Goal: Leave review/rating: Leave review/rating

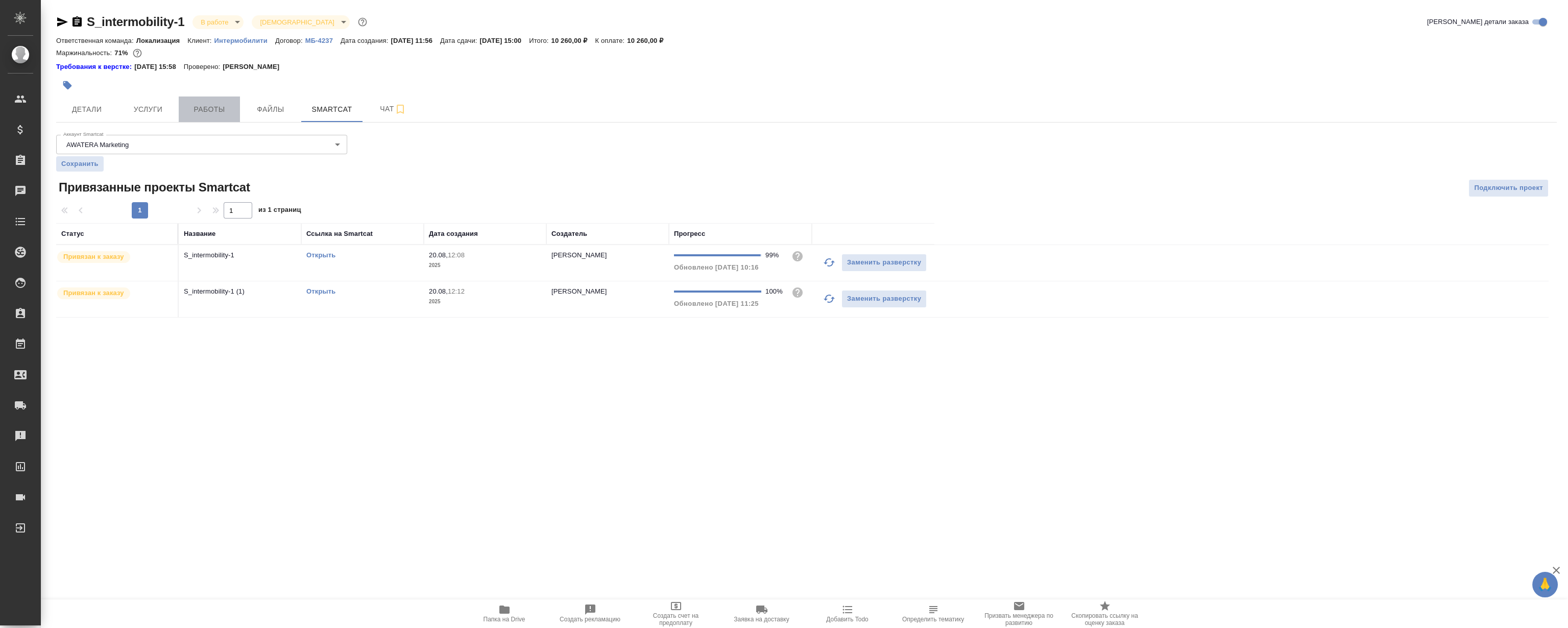
click at [228, 110] on span "Работы" at bounding box center [209, 109] width 49 height 12
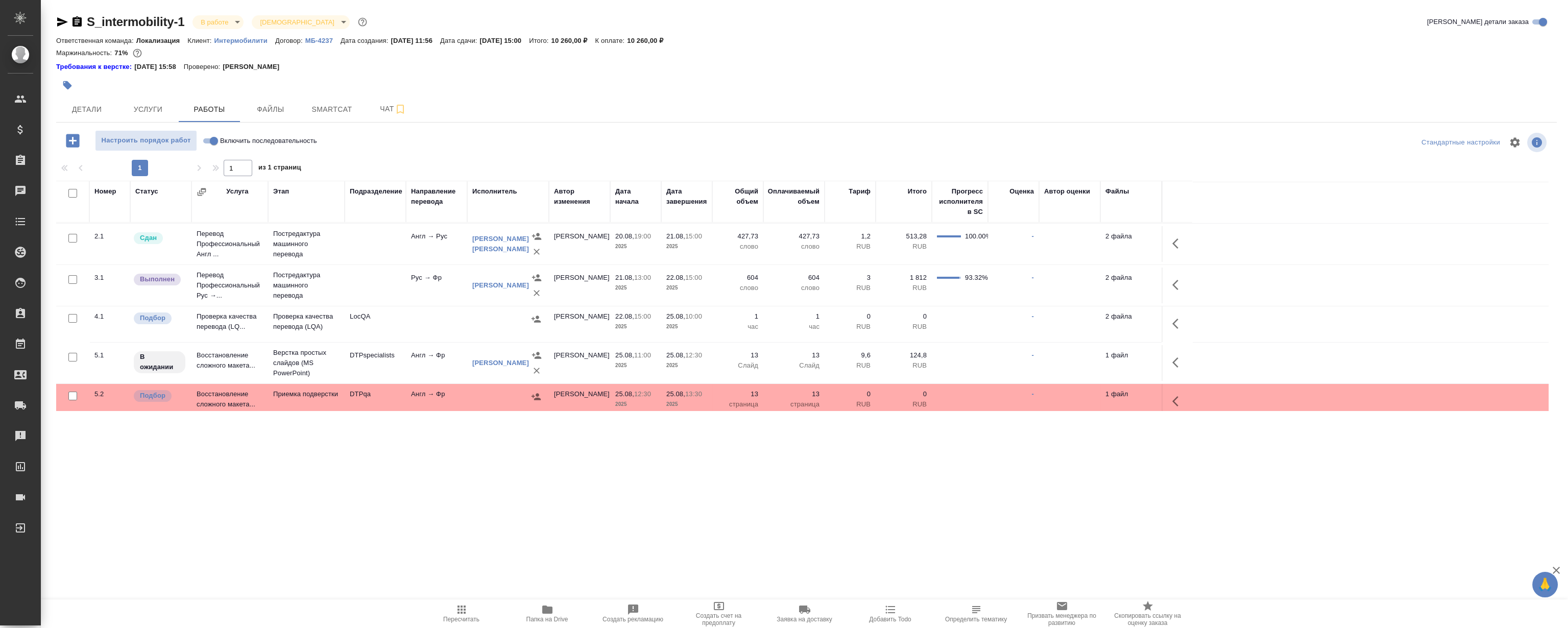
scroll to position [50, 0]
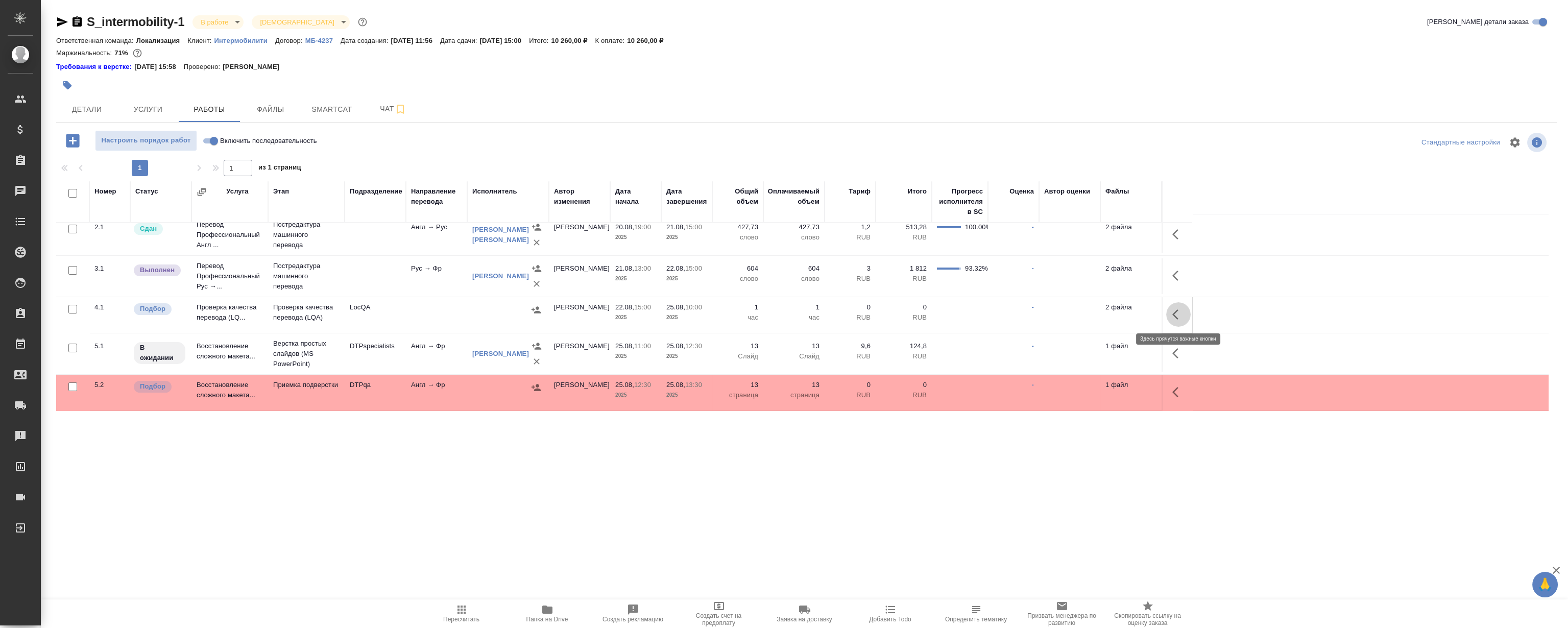
click at [1177, 311] on icon "button" at bounding box center [1179, 314] width 13 height 12
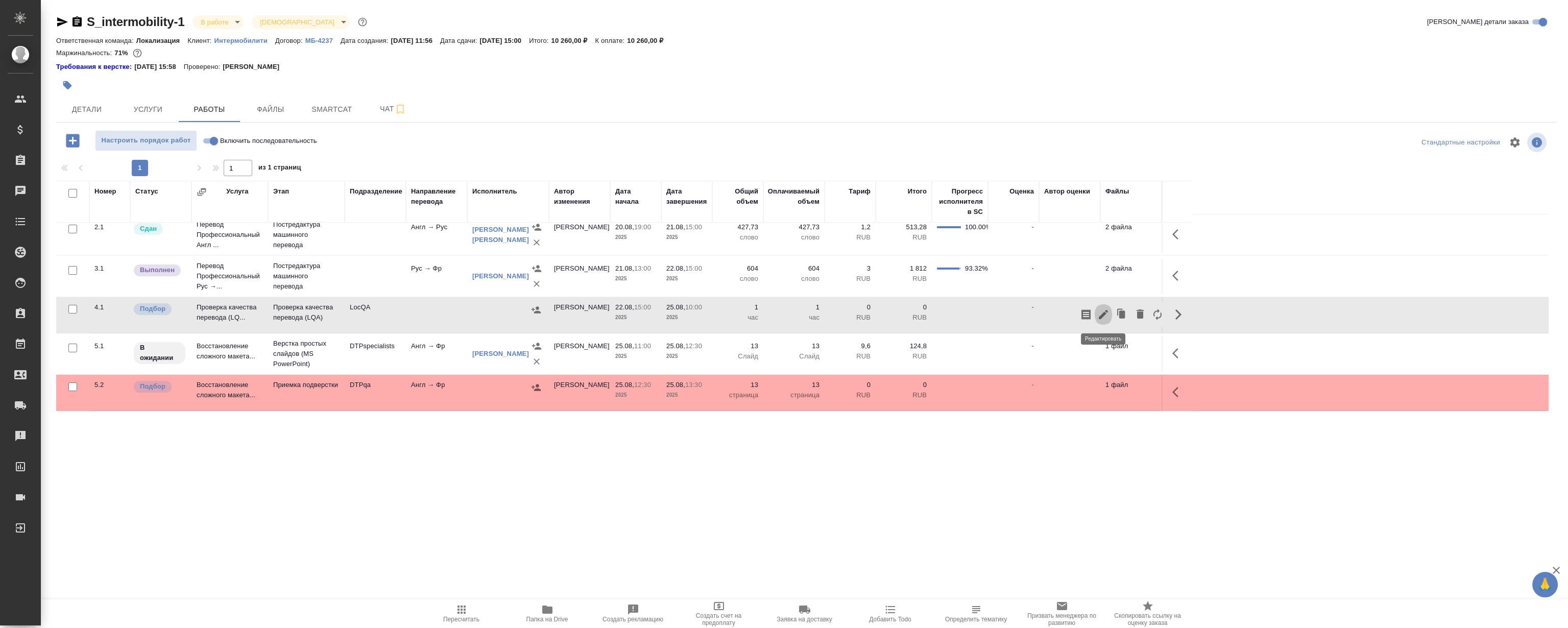
click at [1104, 316] on icon "button" at bounding box center [1103, 314] width 13 height 12
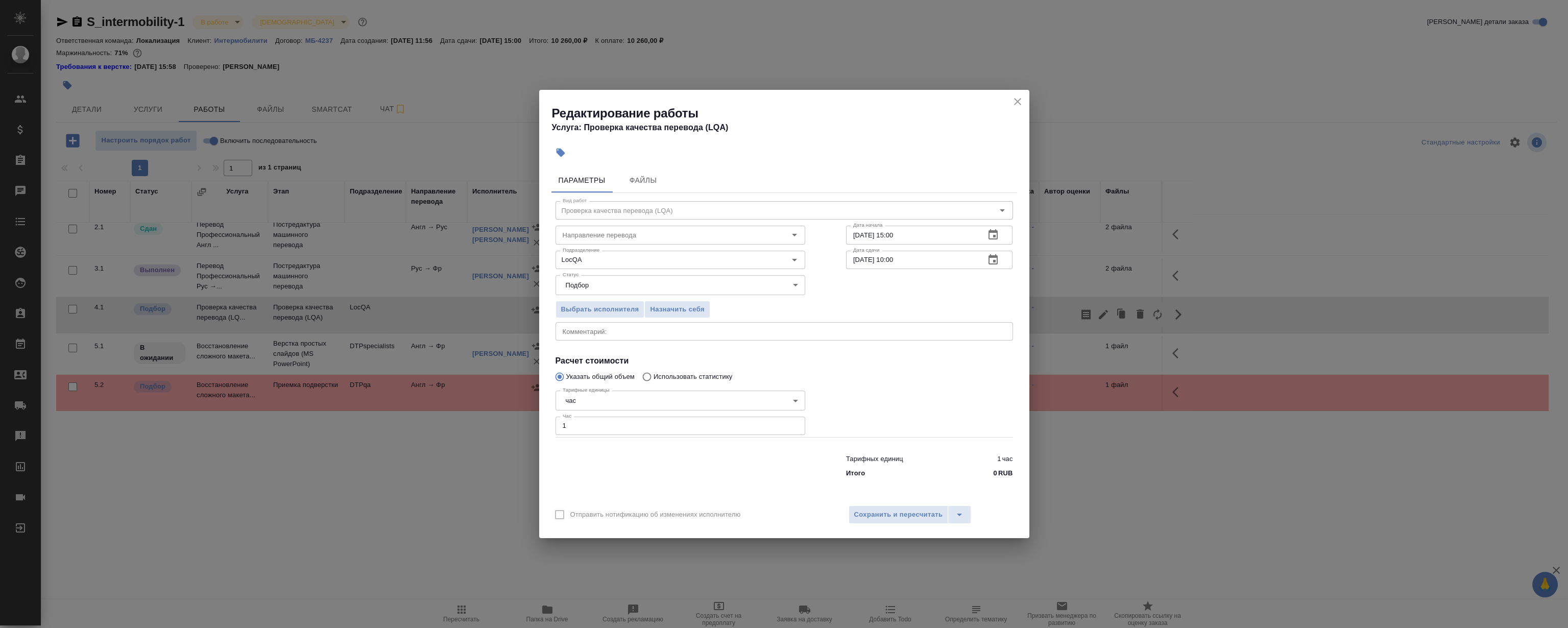
click at [578, 422] on input "1" at bounding box center [680, 425] width 249 height 18
type input "0.5"
click at [595, 286] on body "🙏 .cls-1 fill:#fff; AWATERA Magerramov Ruslan Клиенты Спецификации Заказы 0 Чат…" at bounding box center [784, 314] width 1568 height 628
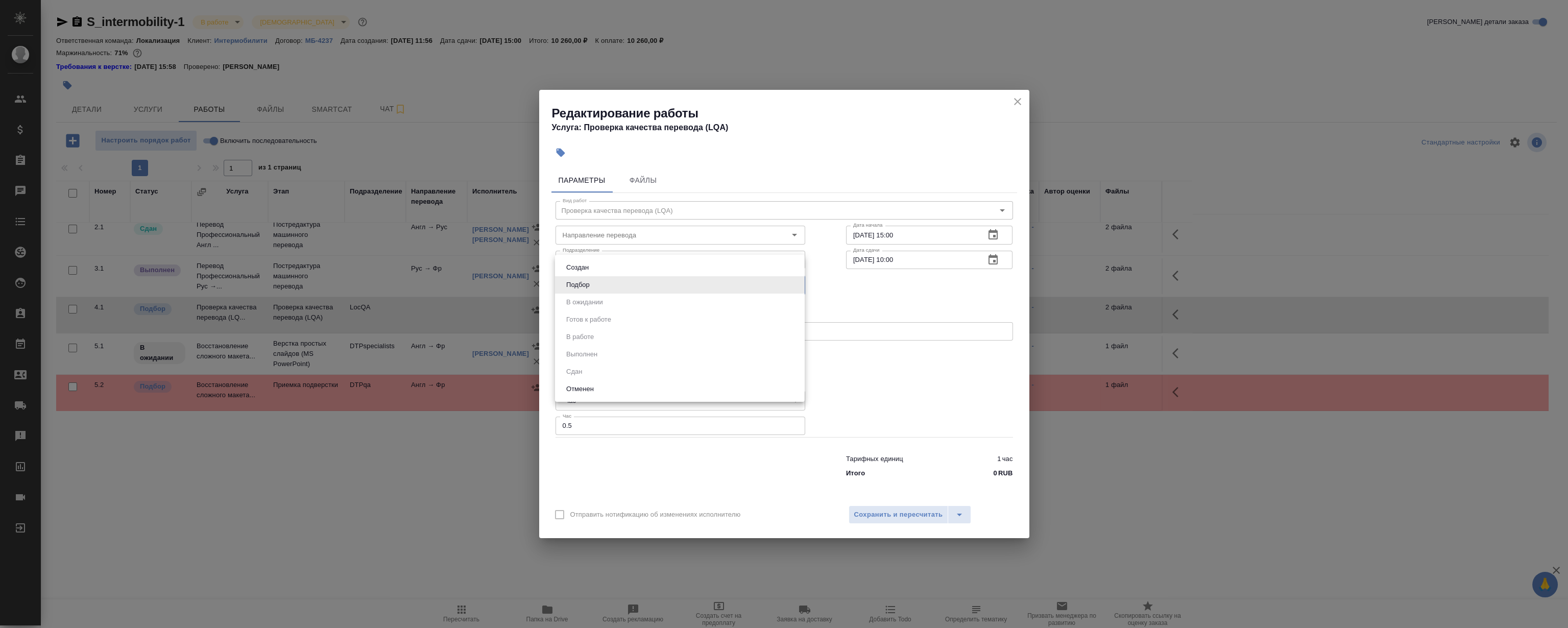
click at [915, 296] on div at bounding box center [784, 314] width 1568 height 628
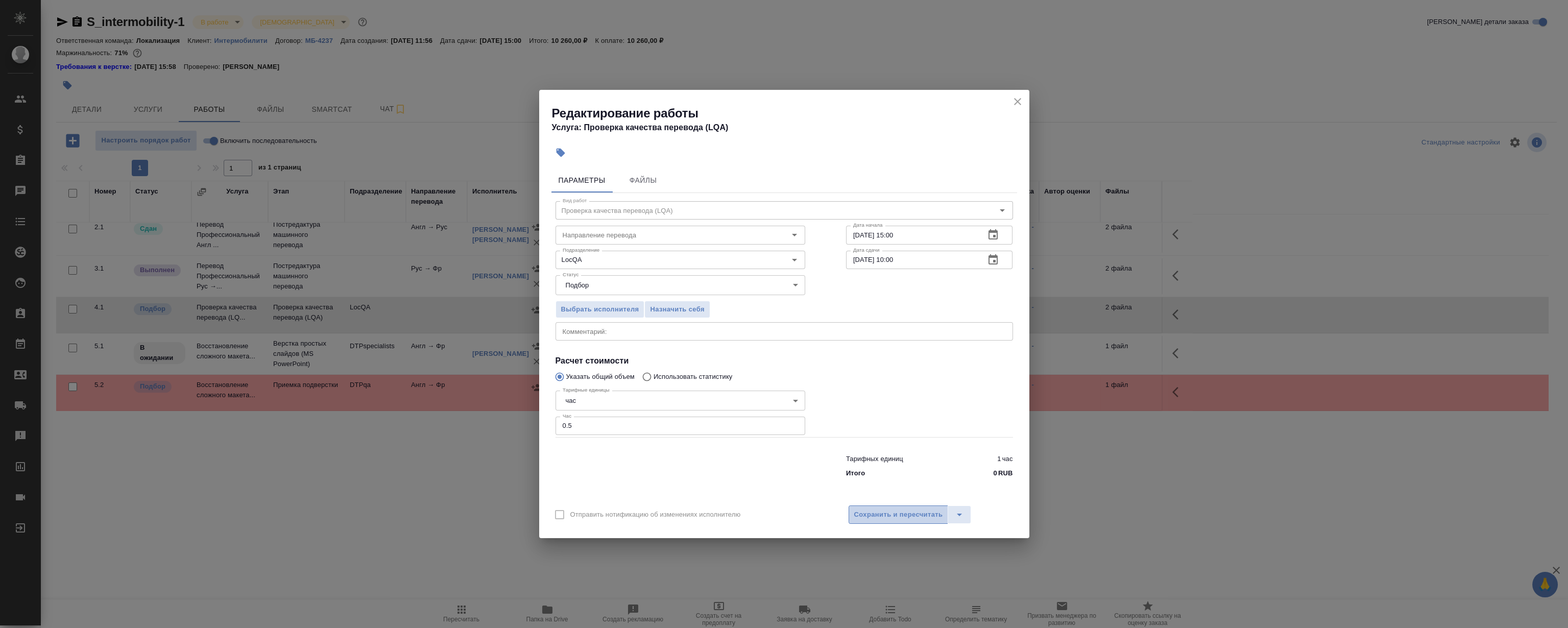
click at [902, 511] on span "Сохранить и пересчитать" at bounding box center [898, 514] width 89 height 12
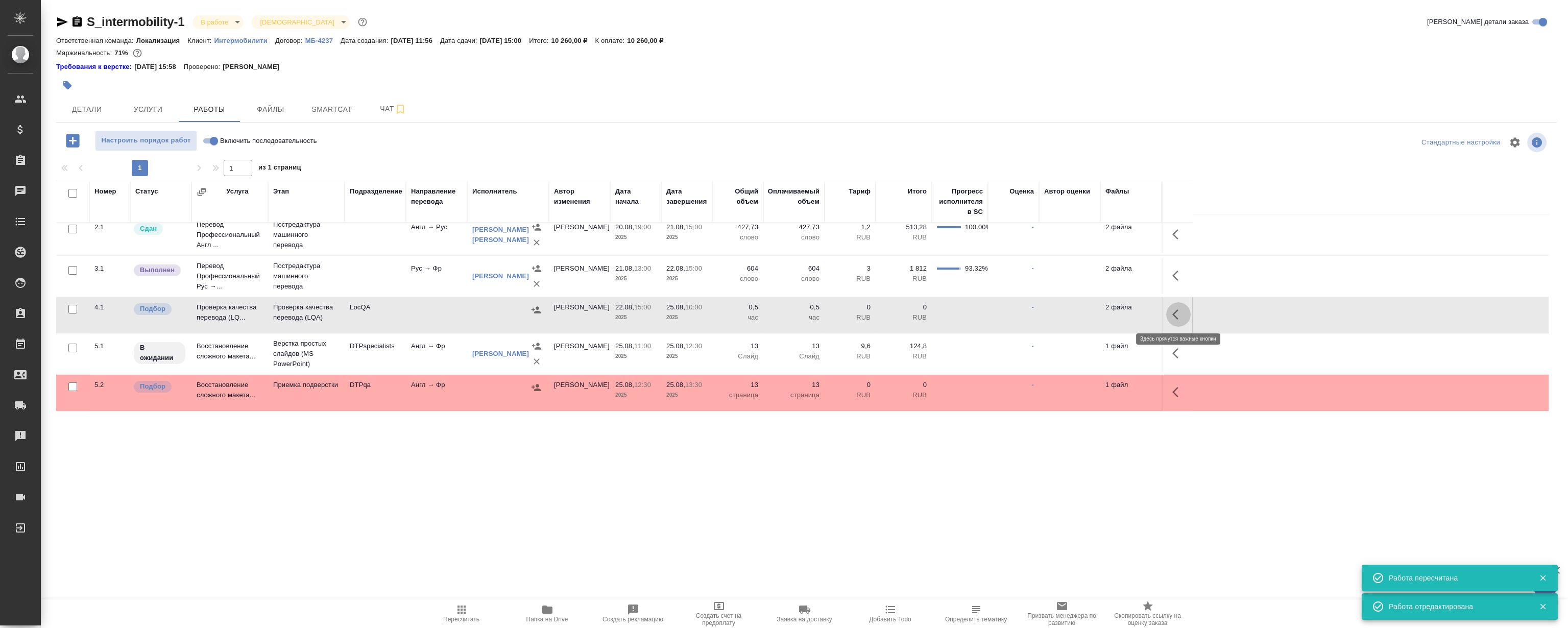
click at [1180, 318] on icon "button" at bounding box center [1179, 314] width 13 height 12
click at [1102, 312] on icon "button" at bounding box center [1103, 314] width 13 height 12
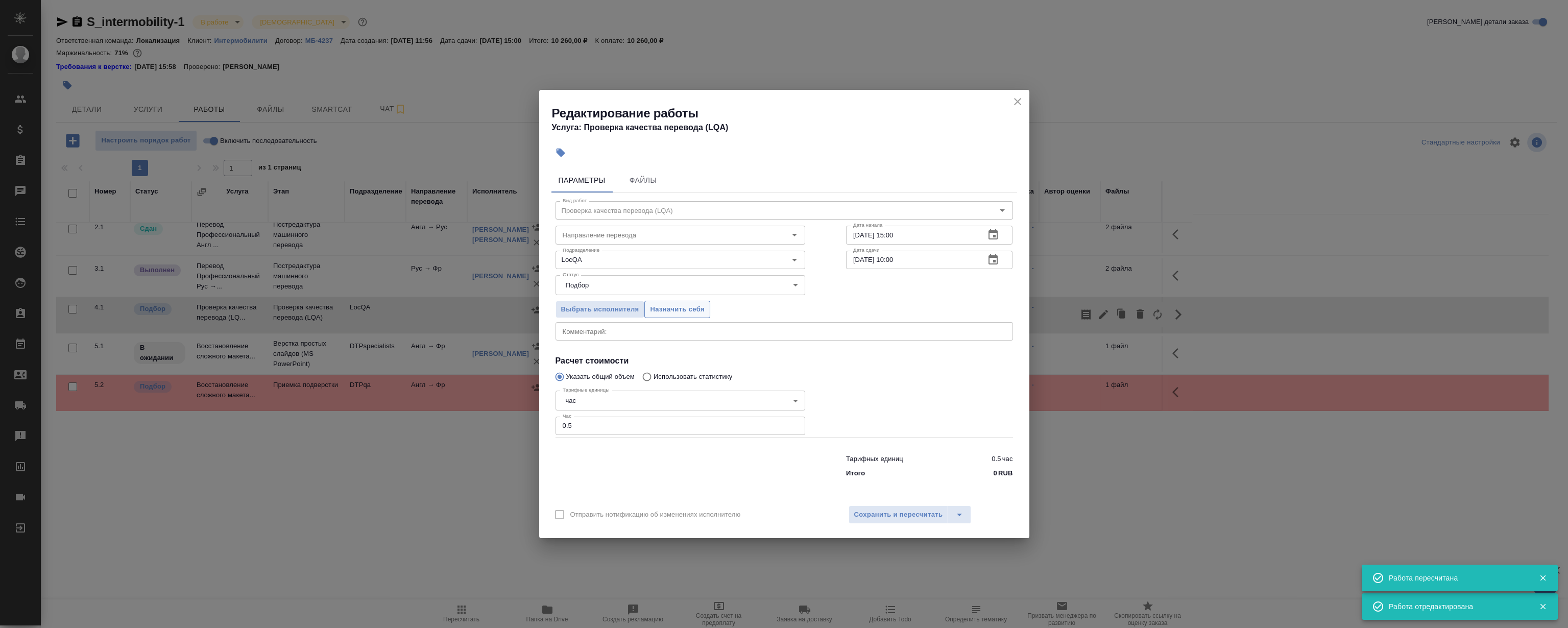
click at [693, 312] on span "Назначить себя" at bounding box center [677, 309] width 54 height 12
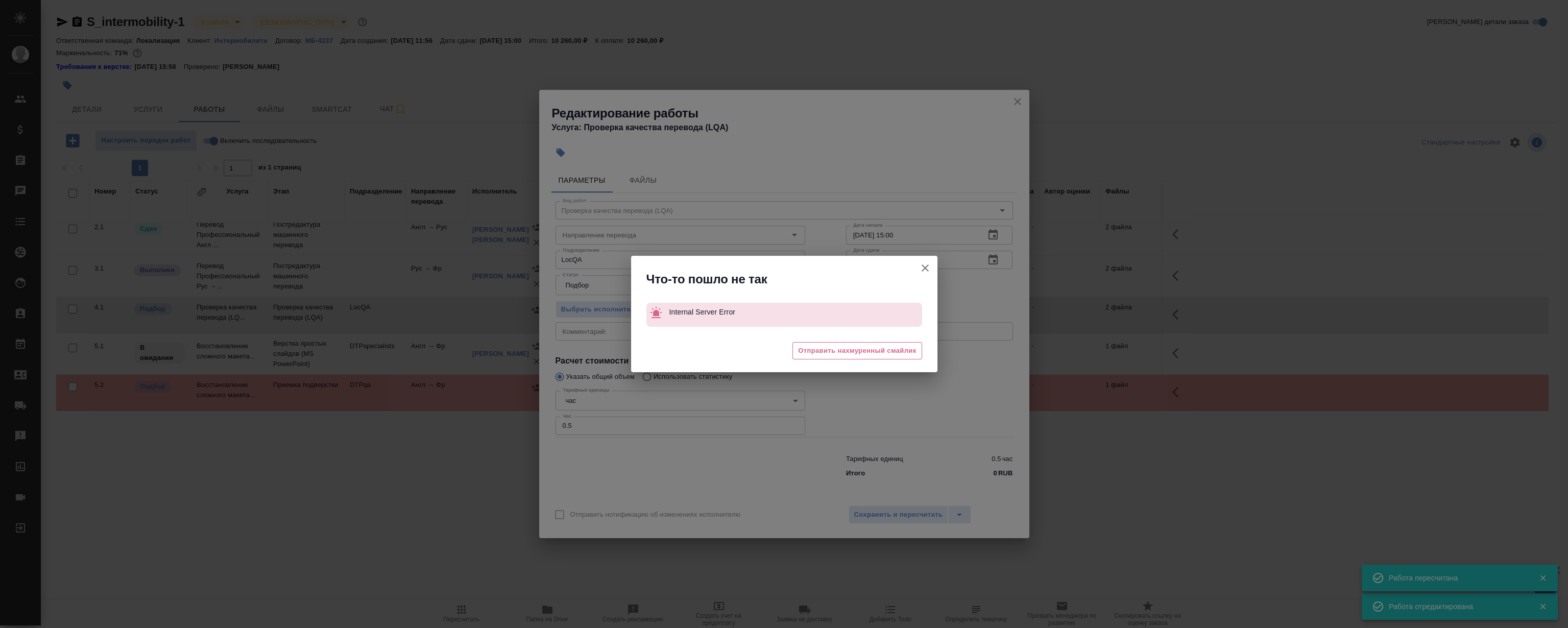
click at [926, 270] on icon "button" at bounding box center [925, 268] width 13 height 12
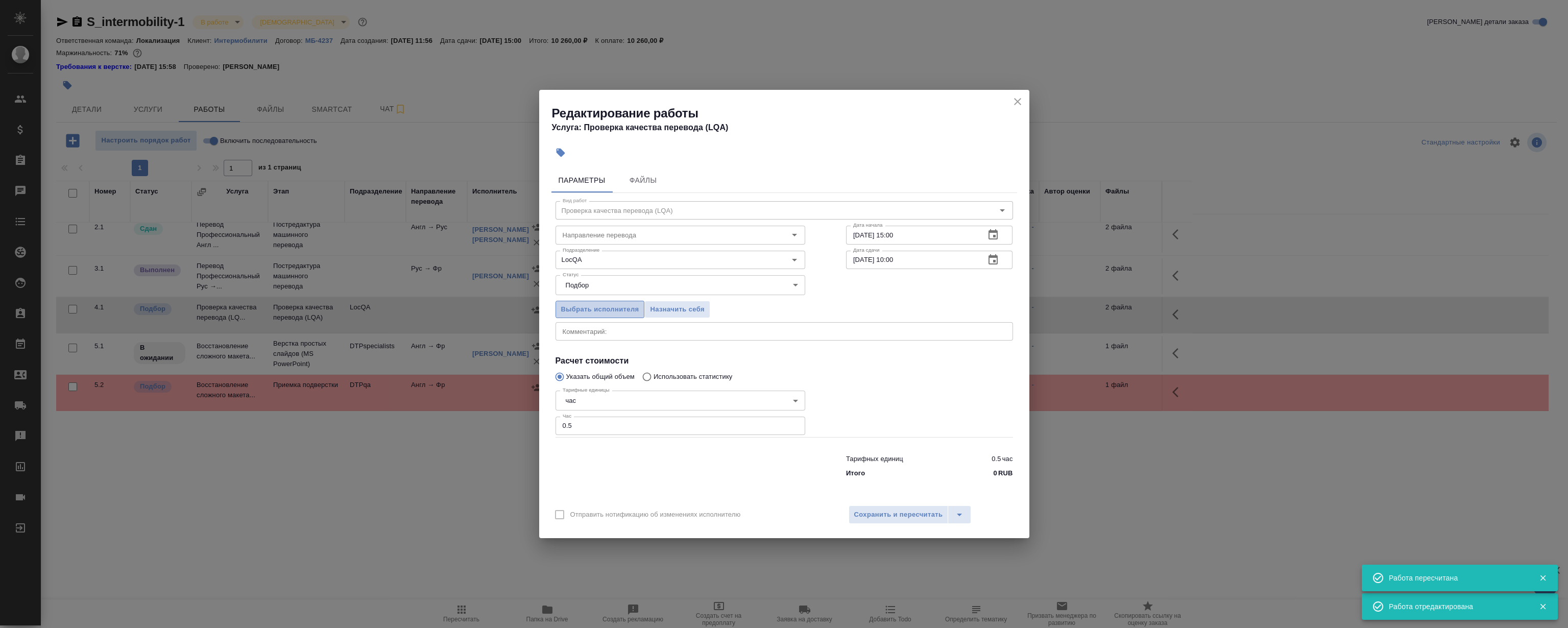
click at [596, 312] on span "Выбрать исполнителя" at bounding box center [600, 309] width 78 height 12
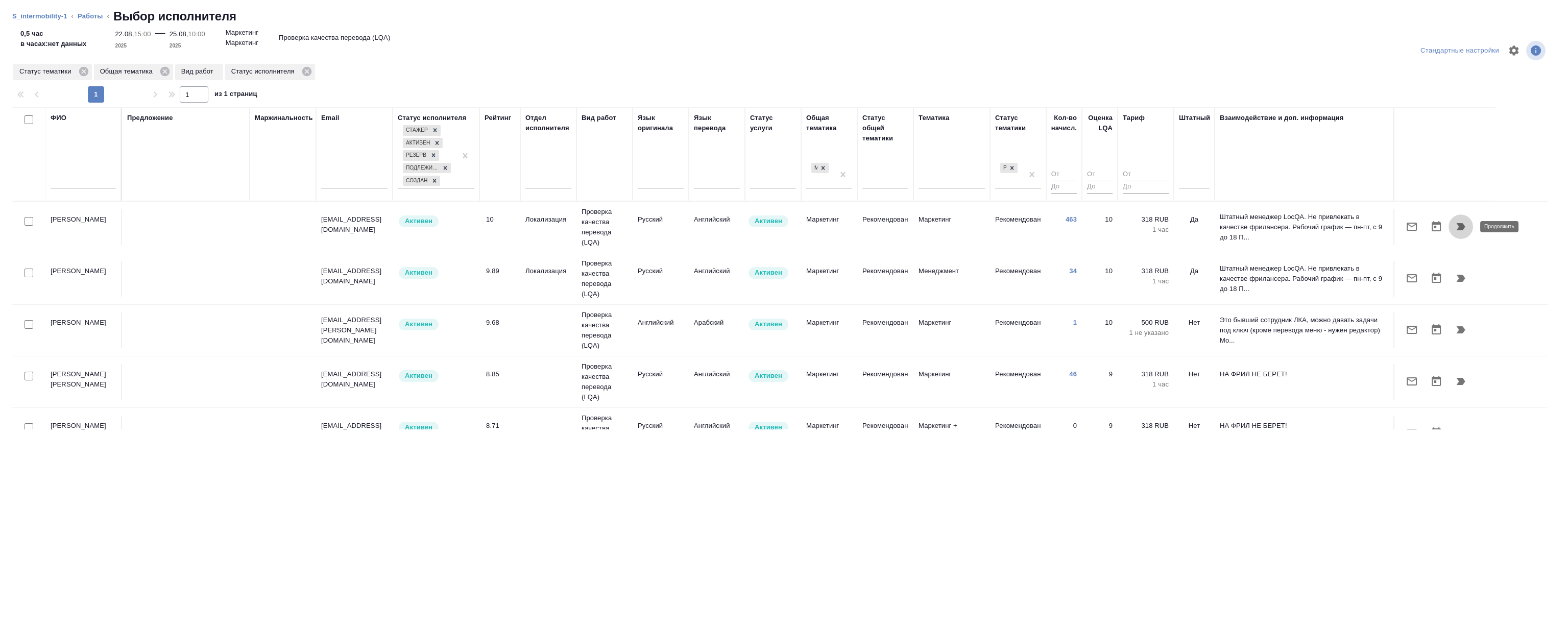
click at [1462, 225] on icon "button" at bounding box center [1461, 226] width 9 height 7
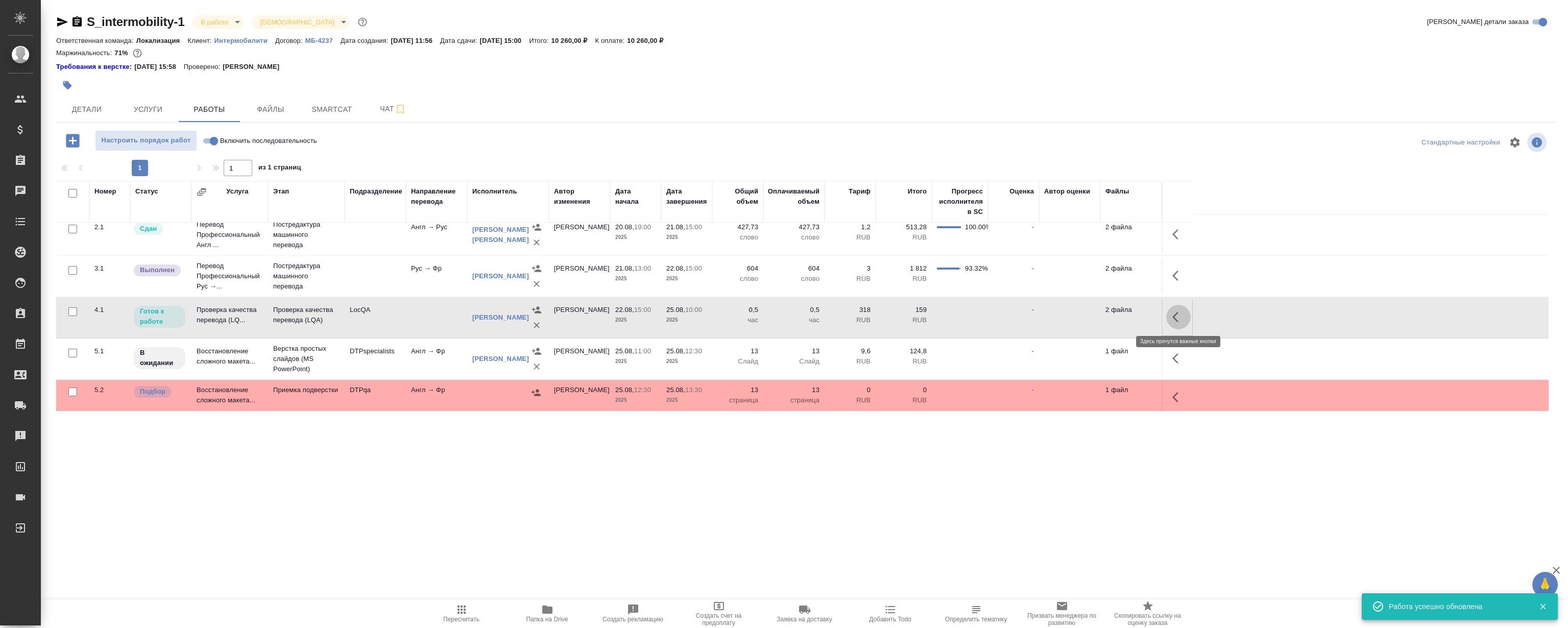
click at [1180, 313] on icon "button" at bounding box center [1179, 317] width 13 height 12
click at [1105, 314] on icon "button" at bounding box center [1103, 317] width 9 height 9
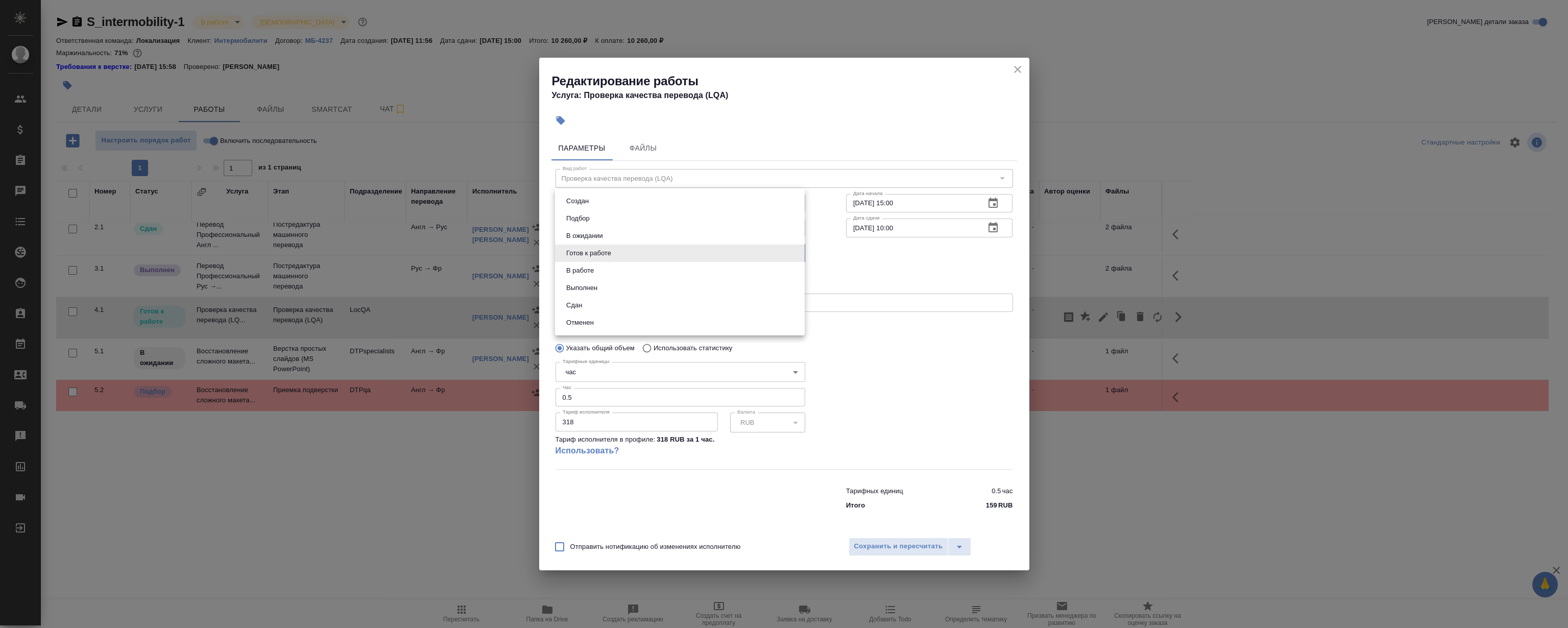
click at [634, 255] on body "🙏 .cls-1 fill:#fff; AWATERA Magerramov Ruslan Клиенты Спецификации Заказы 0 Чат…" at bounding box center [784, 314] width 1568 height 628
click at [593, 301] on li "Сдан" at bounding box center [680, 306] width 249 height 17
type input "closed"
click at [895, 546] on span "Сохранить и пересчитать" at bounding box center [898, 546] width 89 height 12
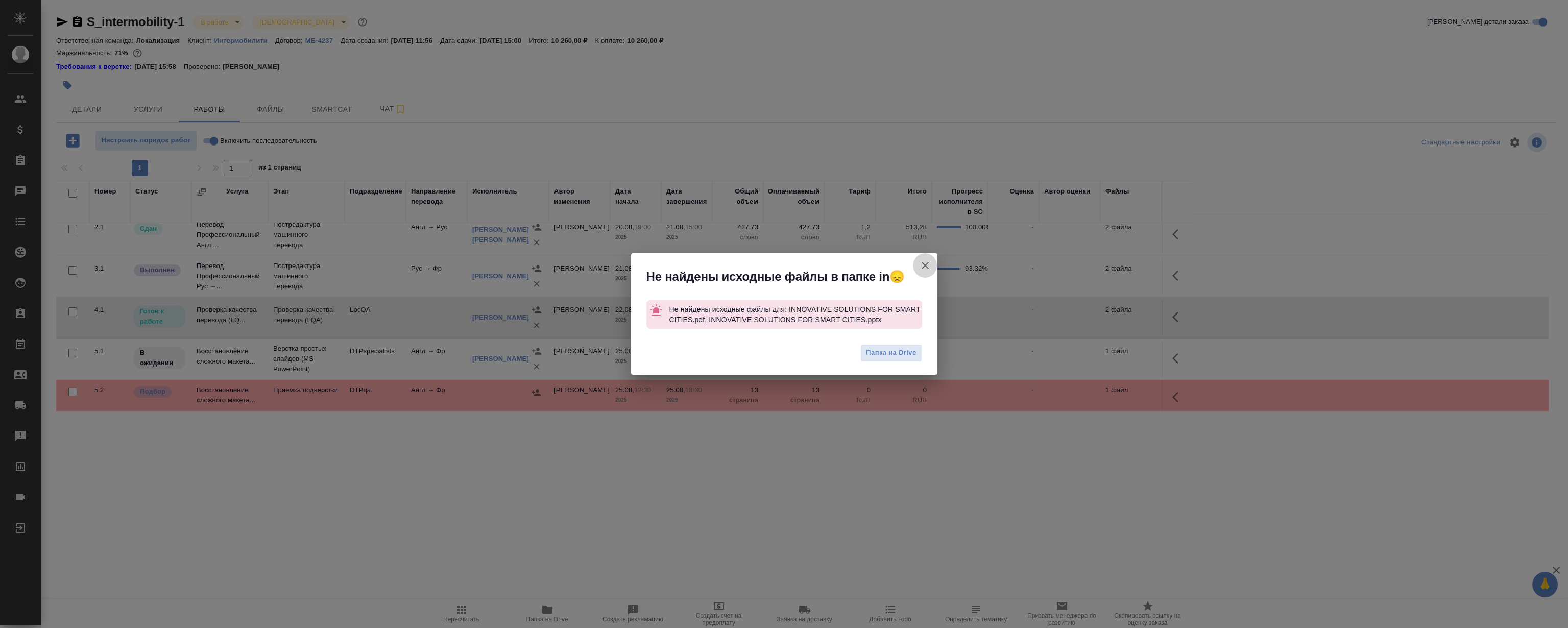
click at [925, 261] on icon "button" at bounding box center [925, 266] width 13 height 12
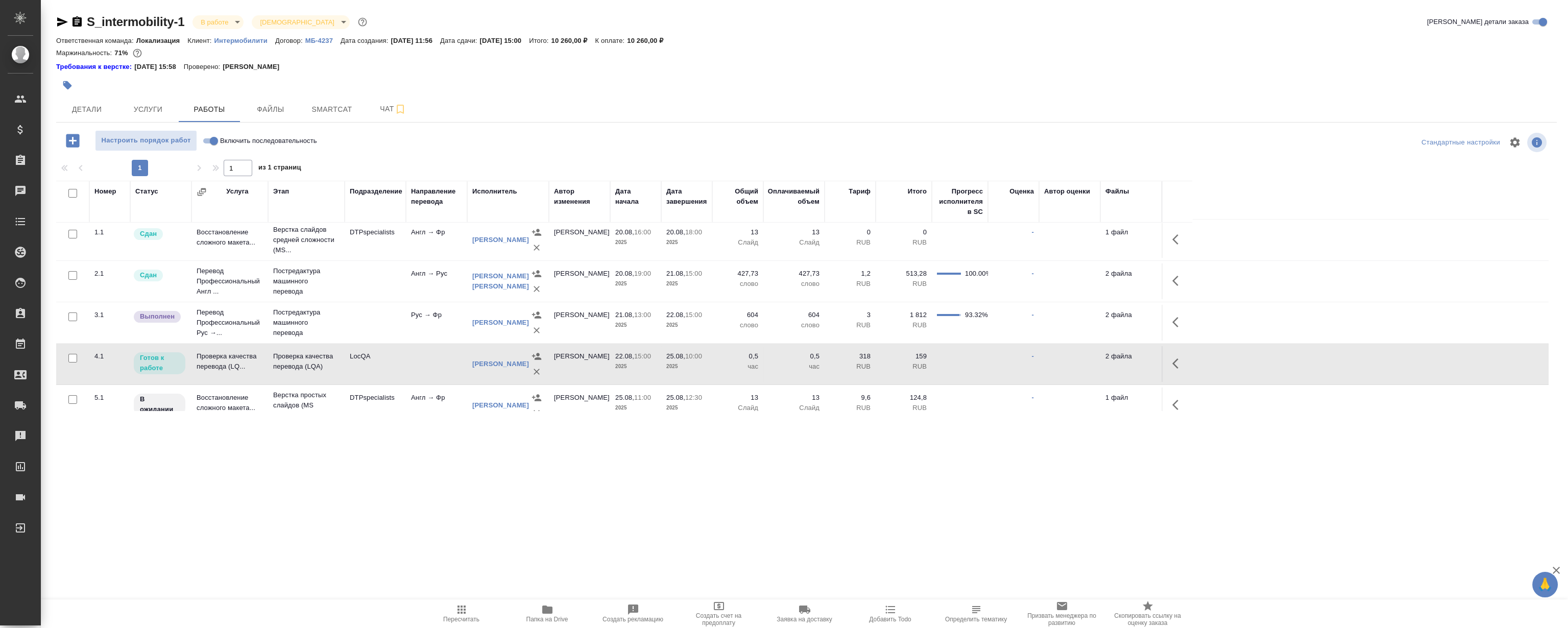
scroll to position [0, 0]
click at [324, 113] on span "Smartcat" at bounding box center [332, 109] width 49 height 12
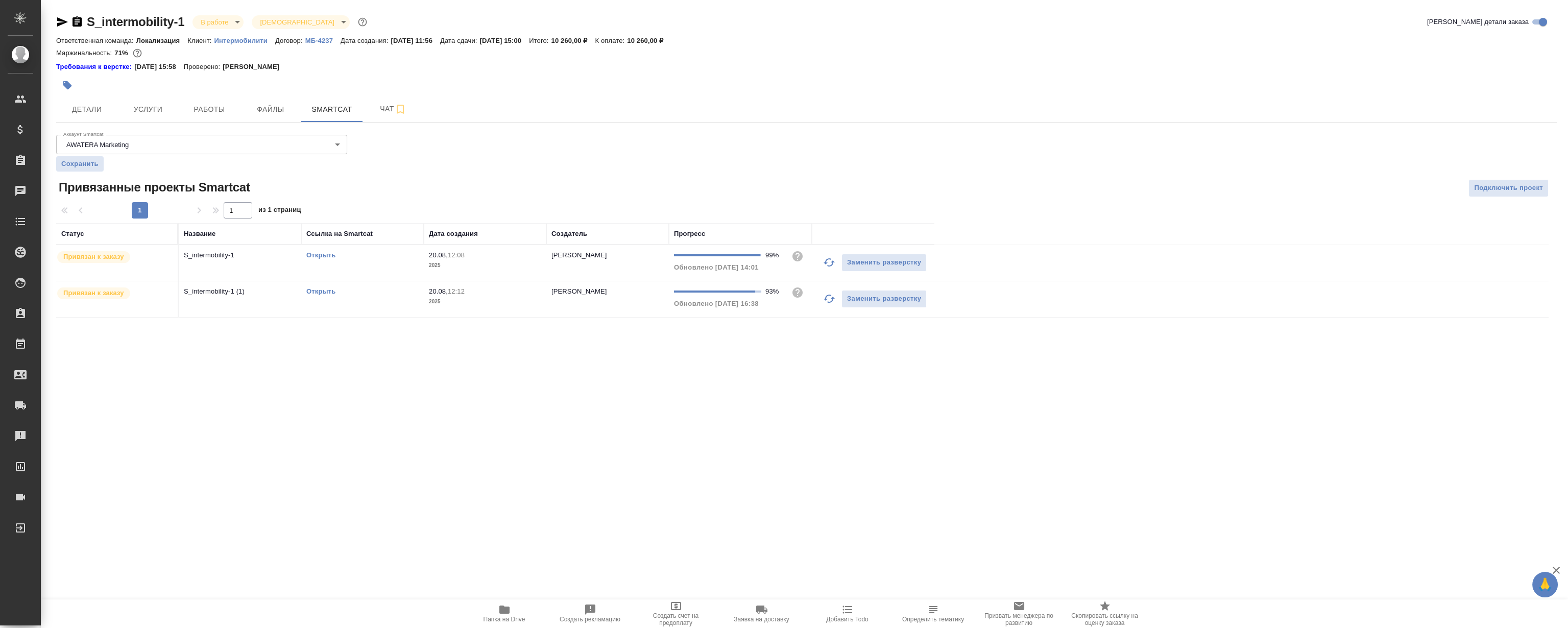
click at [319, 292] on link "Открыть" at bounding box center [321, 291] width 29 height 7
click at [218, 113] on span "Работы" at bounding box center [209, 109] width 49 height 12
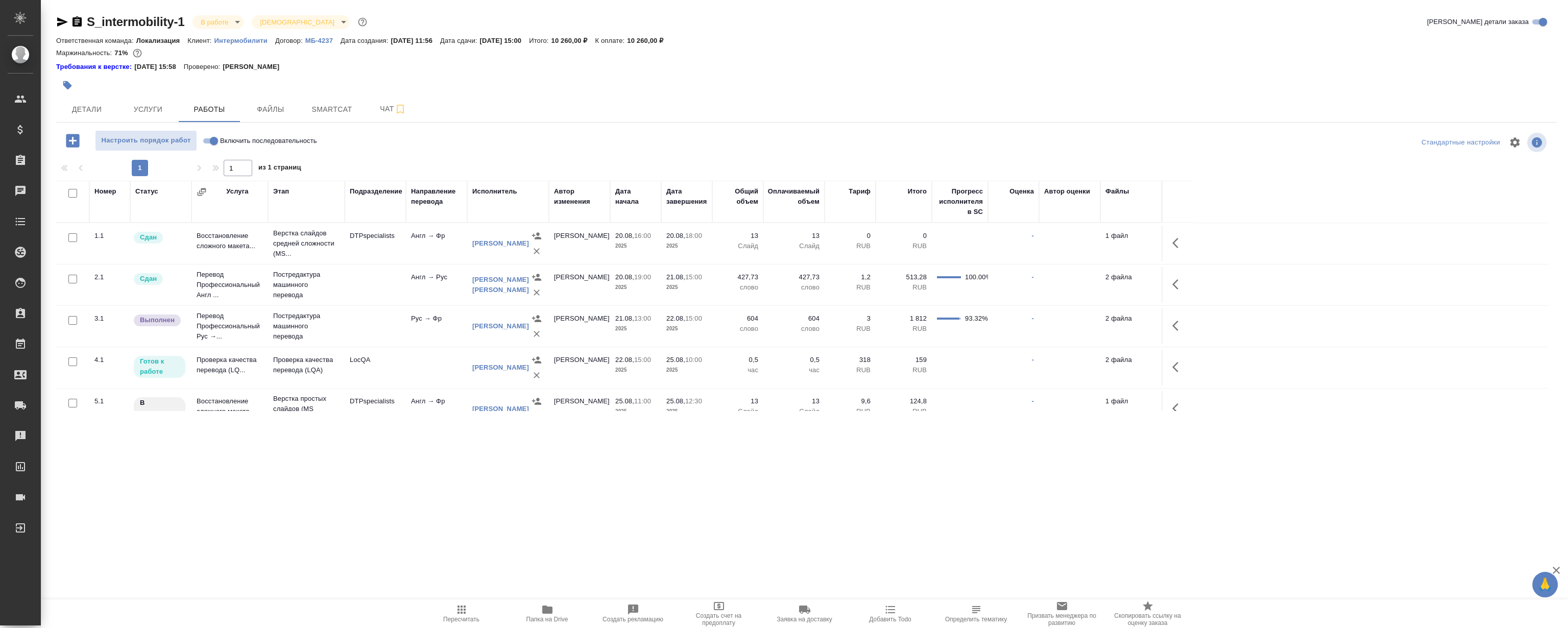
click at [402, 261] on td "LocQA" at bounding box center [375, 243] width 61 height 36
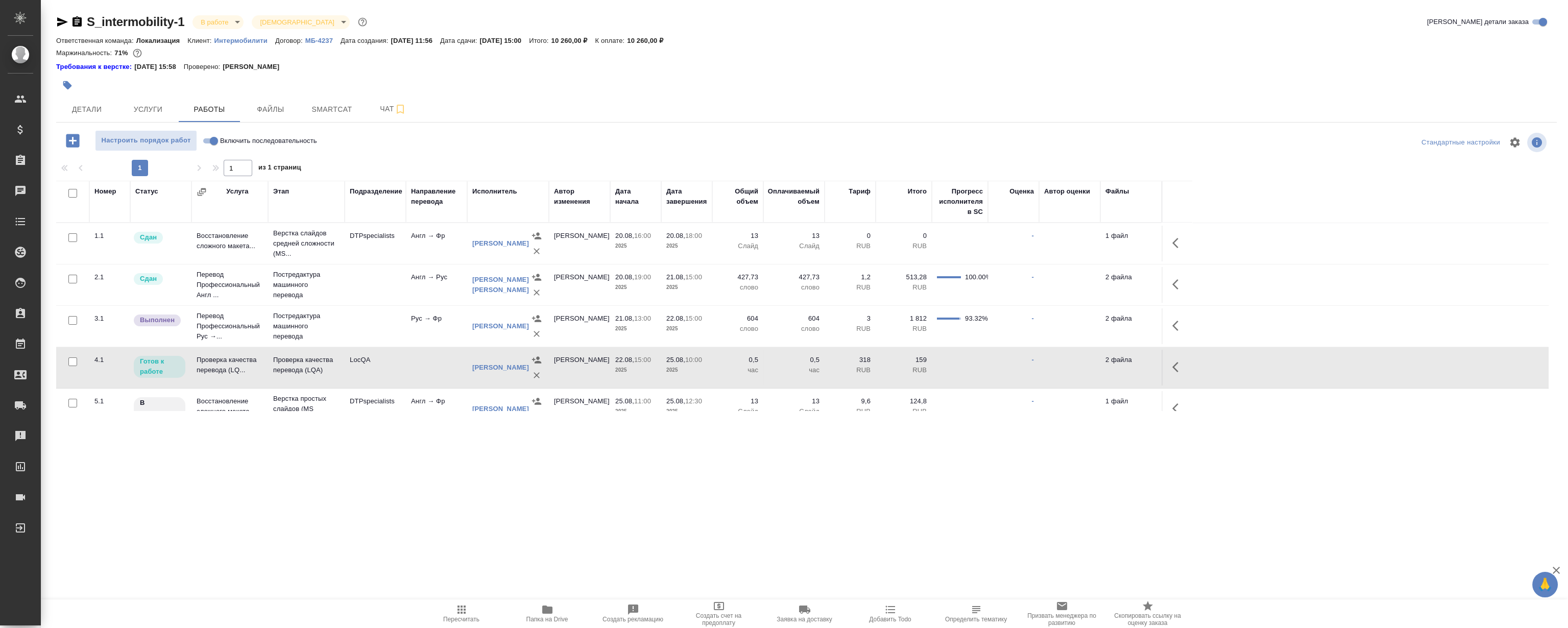
click at [402, 261] on td "LocQA" at bounding box center [375, 243] width 61 height 36
click at [1177, 364] on icon "button" at bounding box center [1179, 367] width 13 height 12
click at [1104, 364] on icon "button" at bounding box center [1103, 367] width 9 height 9
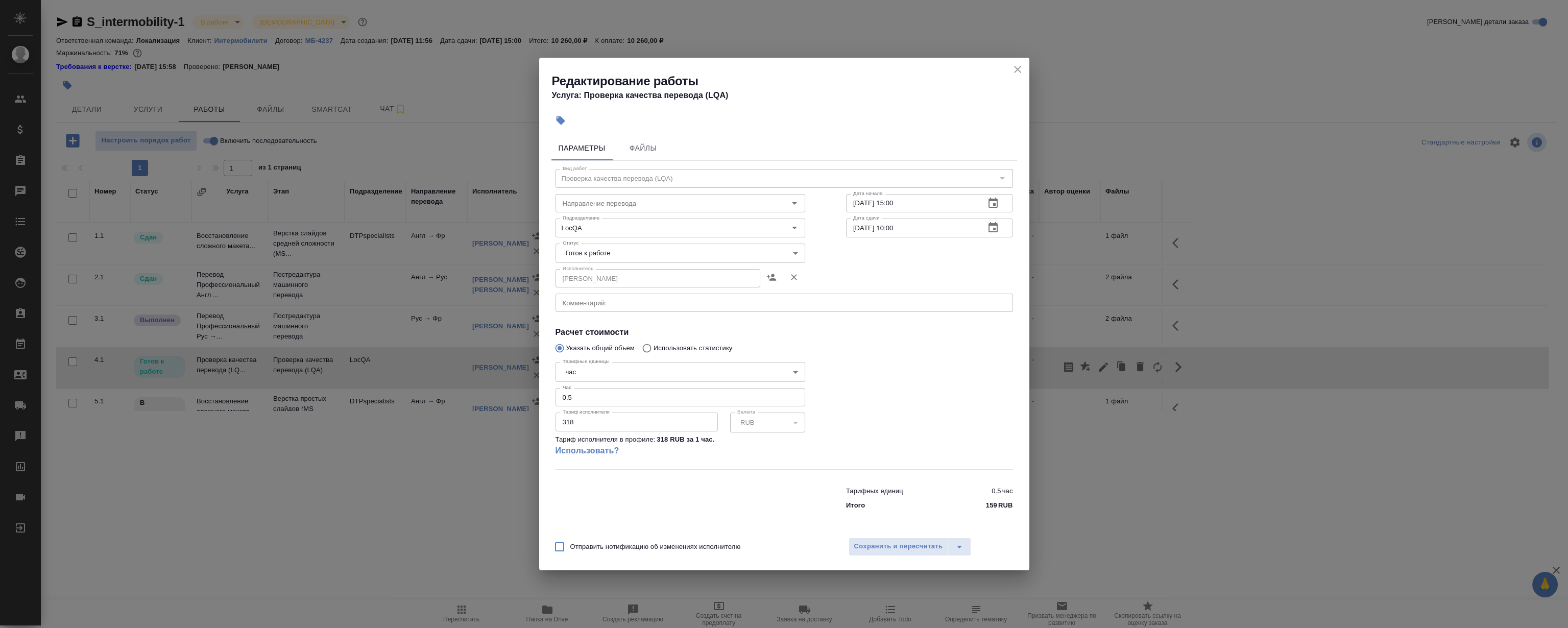
click at [620, 258] on body "🙏 .cls-1 fill:#fff; AWATERA Magerramov Ruslan Клиенты Спецификации Заказы 0 Чат…" at bounding box center [784, 314] width 1568 height 628
click at [590, 304] on li "Сдан" at bounding box center [680, 306] width 249 height 17
type input "closed"
click at [903, 541] on span "Сохранить и пересчитать" at bounding box center [898, 546] width 89 height 12
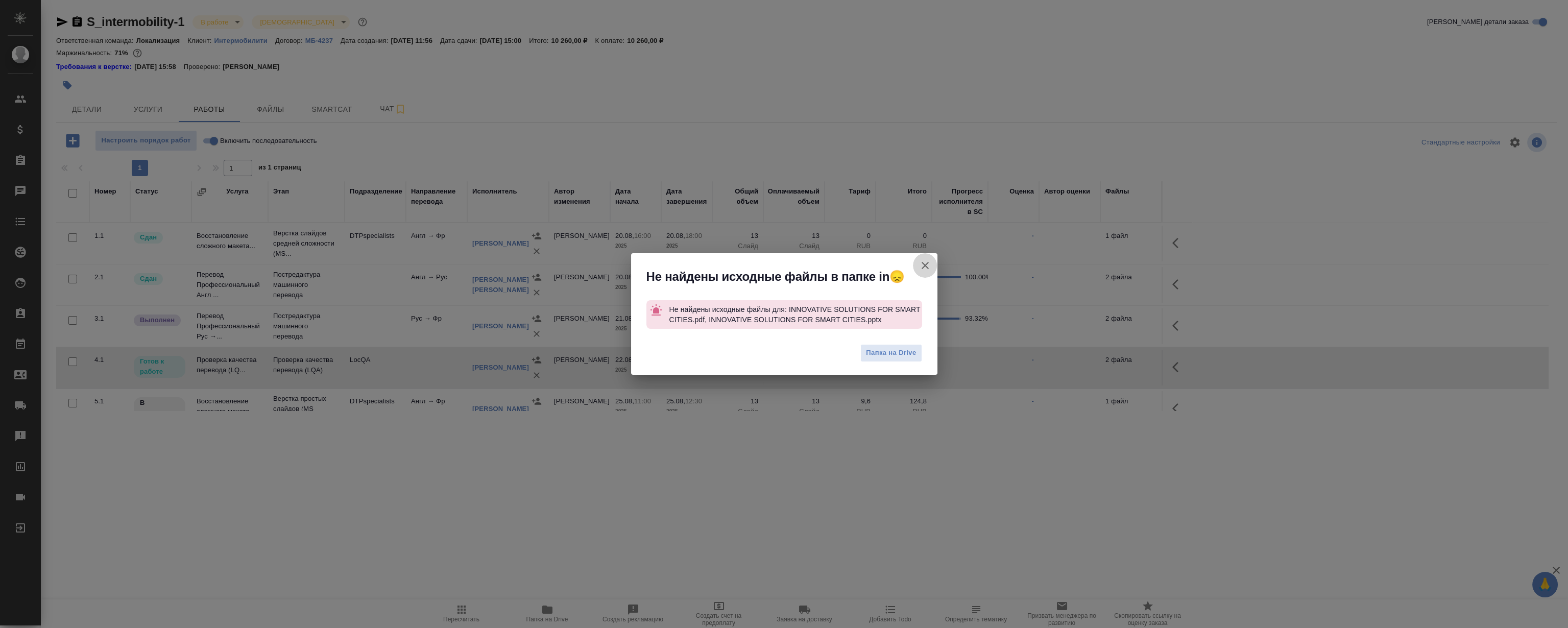
click at [923, 266] on icon "button" at bounding box center [925, 266] width 13 height 12
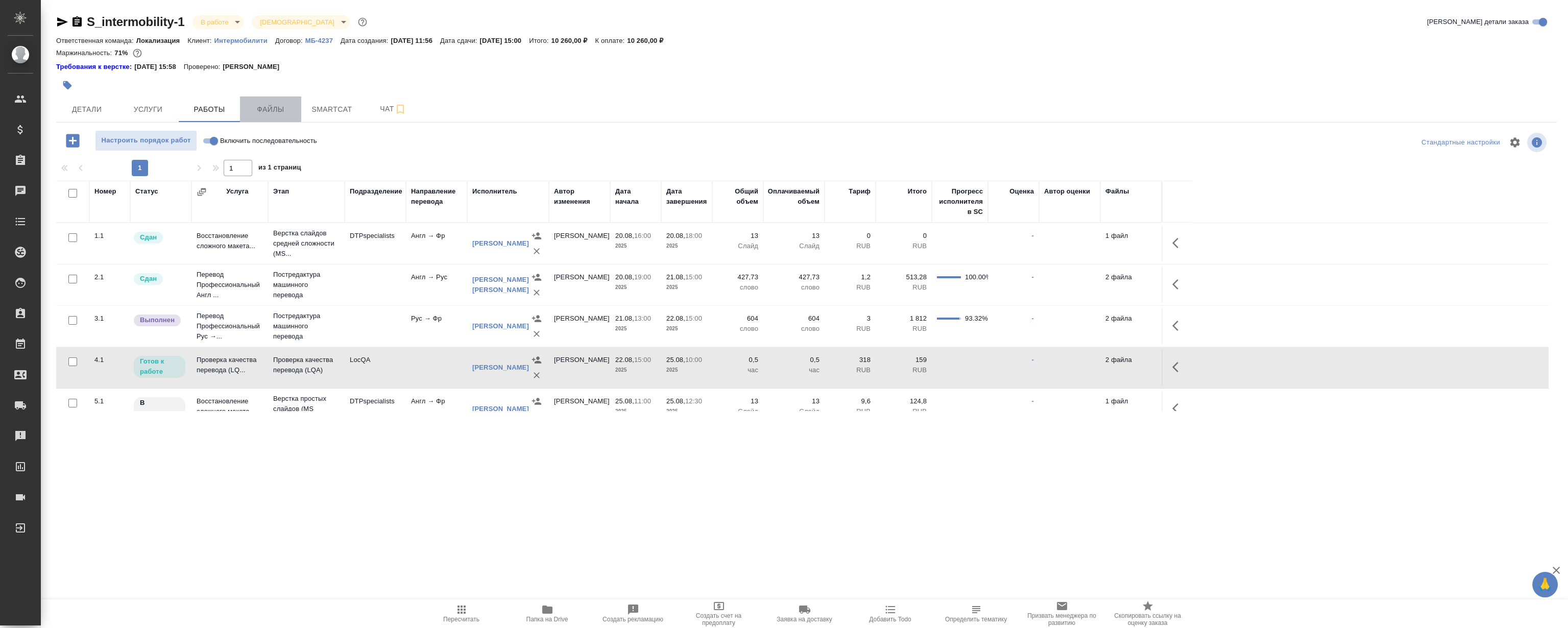
click at [281, 109] on span "Файлы" at bounding box center [271, 109] width 49 height 12
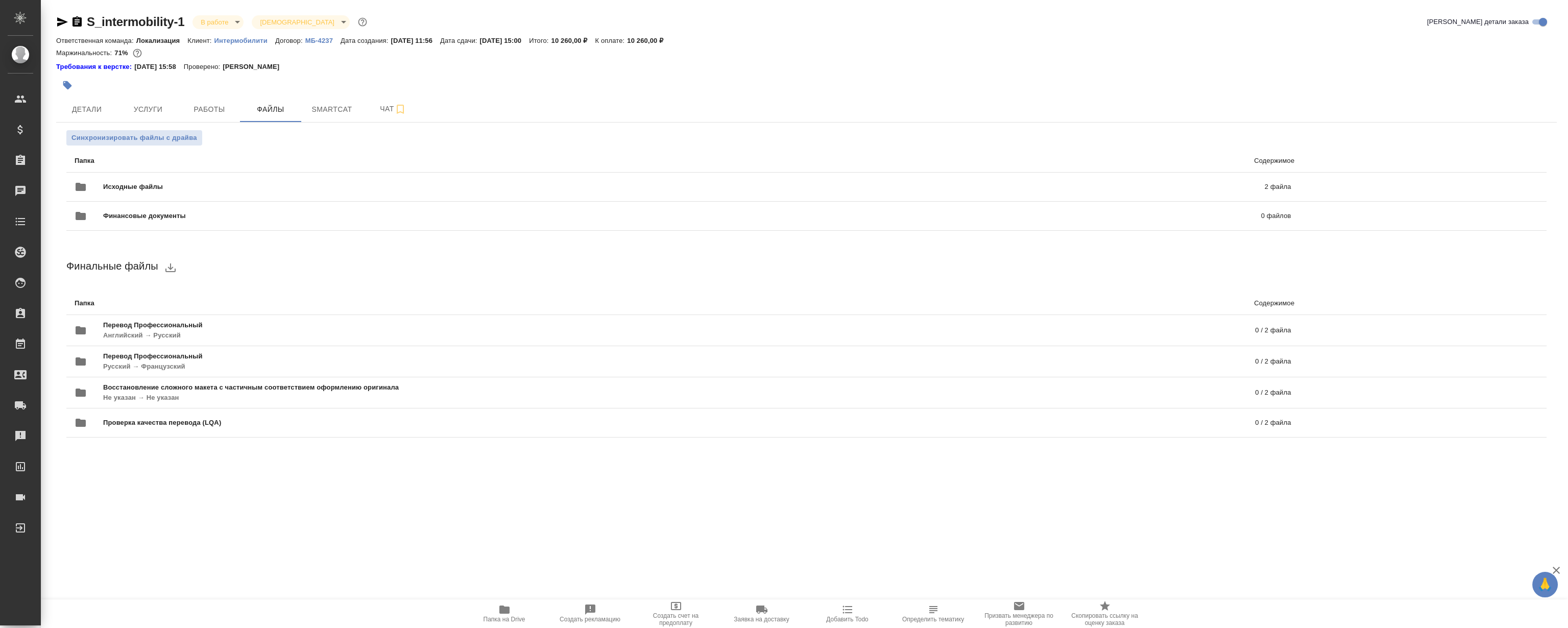
click at [498, 608] on icon "button" at bounding box center [505, 609] width 13 height 12
click at [223, 100] on button "Работы" at bounding box center [209, 109] width 61 height 26
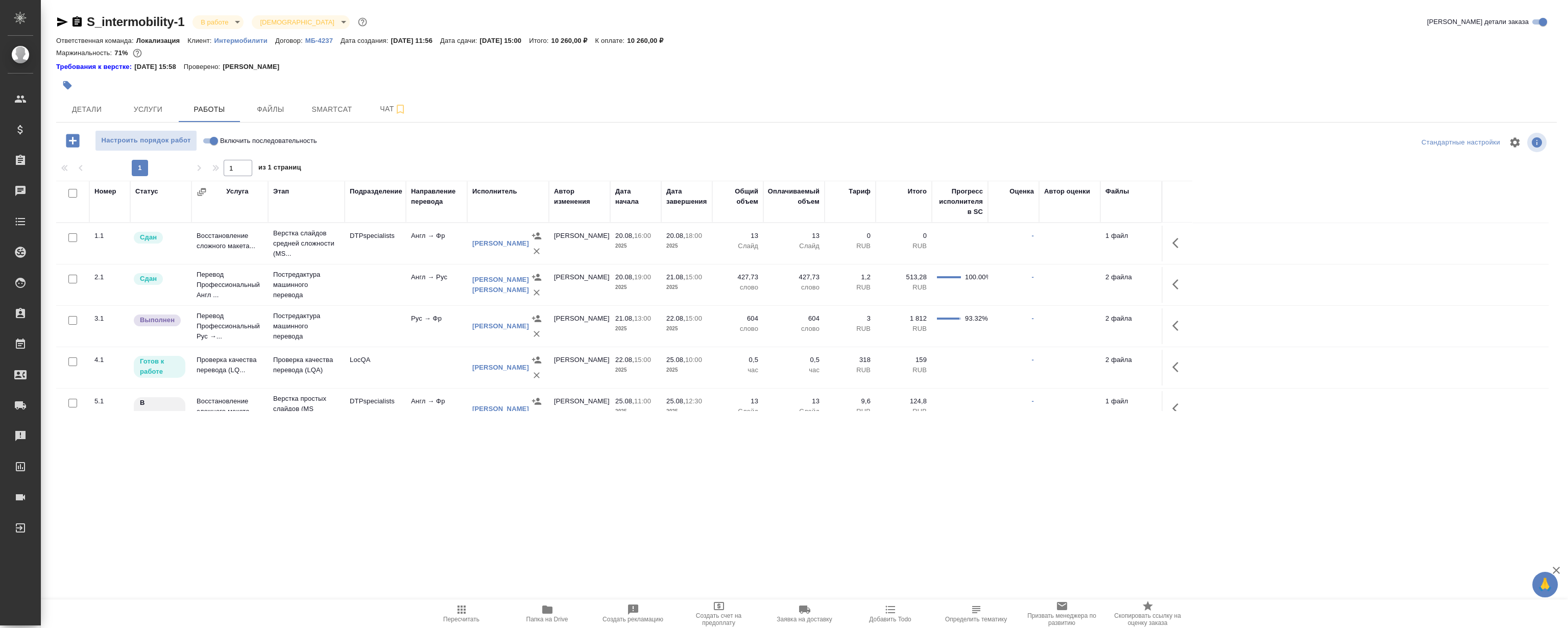
drag, startPoint x: 1177, startPoint y: 362, endPoint x: 1168, endPoint y: 360, distance: 9.2
click at [1177, 362] on icon "button" at bounding box center [1175, 367] width 6 height 10
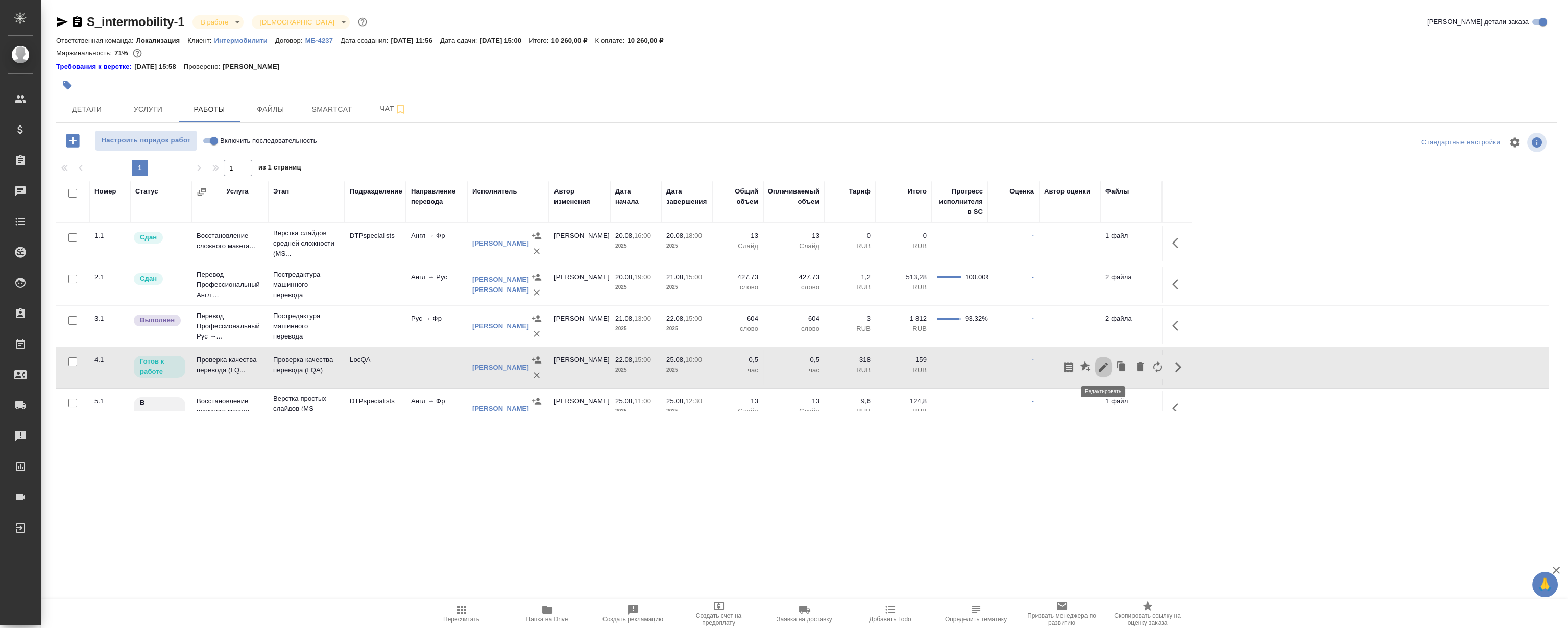
click at [1101, 366] on icon "button" at bounding box center [1103, 367] width 13 height 12
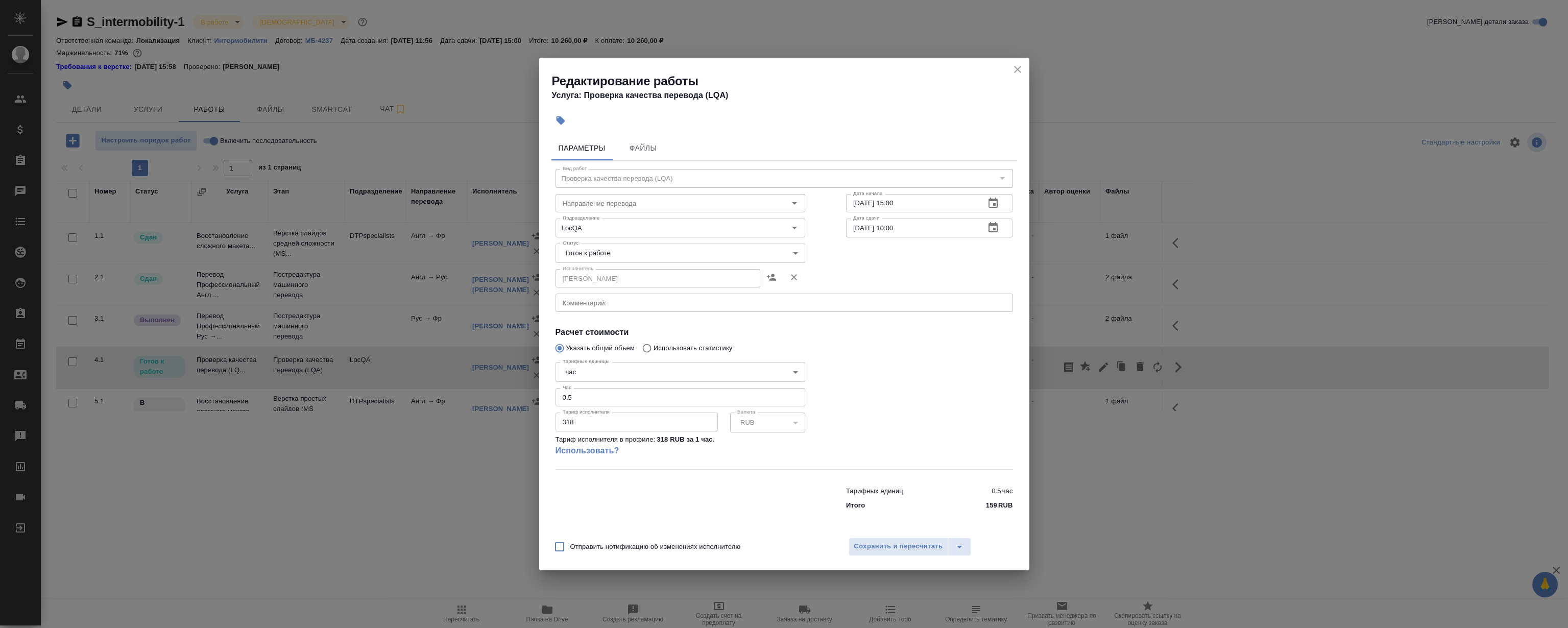
click at [611, 251] on body "🙏 .cls-1 fill:#fff; AWATERA Magerramov Ruslan Клиенты Спецификации Заказы 0 Чат…" at bounding box center [784, 314] width 1568 height 628
click at [606, 307] on li "Сдан" at bounding box center [680, 306] width 249 height 17
type input "closed"
click at [923, 544] on span "Сохранить и пересчитать" at bounding box center [898, 546] width 89 height 12
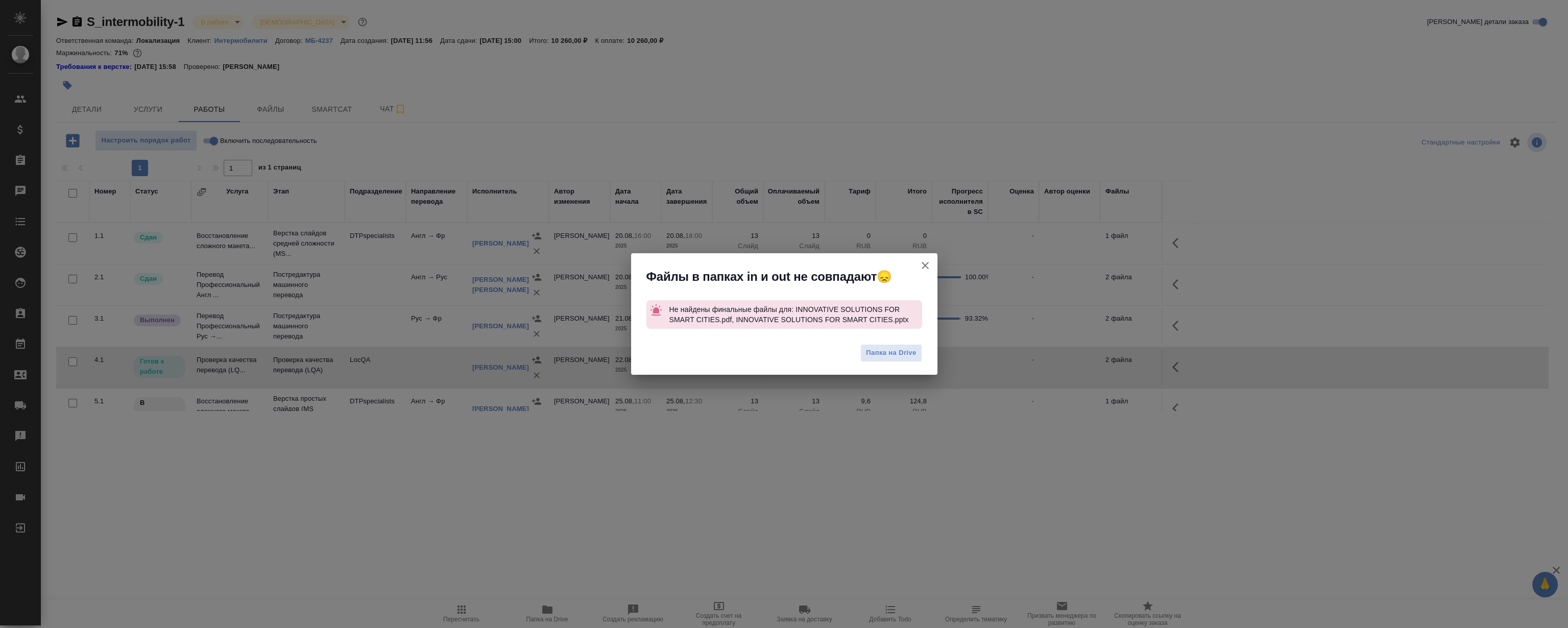
click at [920, 260] on icon "button" at bounding box center [925, 266] width 13 height 12
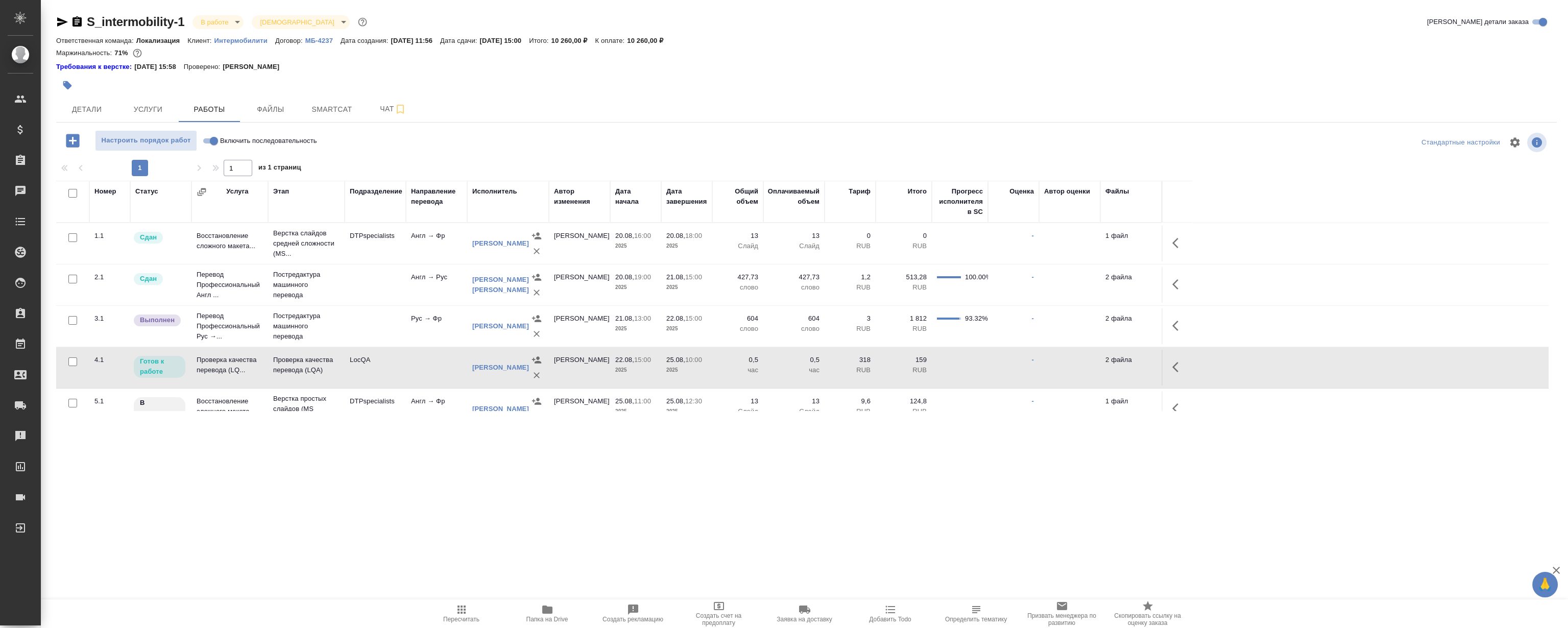
click at [1177, 366] on icon "button" at bounding box center [1179, 367] width 13 height 12
click at [1106, 366] on icon "button" at bounding box center [1103, 367] width 9 height 9
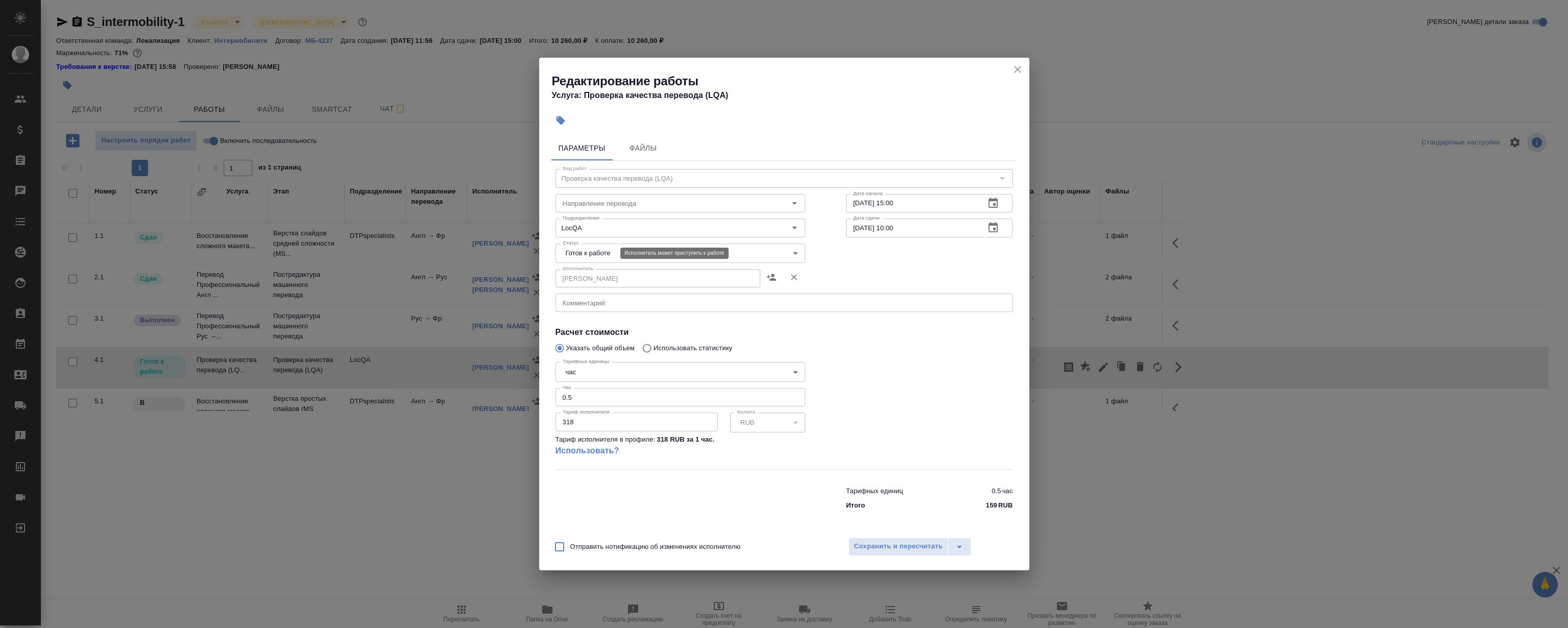
click at [606, 254] on body "🙏 .cls-1 fill:#fff; AWATERA Magerramov Ruslan Клиенты Спецификации Заказы 0 Чат…" at bounding box center [784, 314] width 1568 height 628
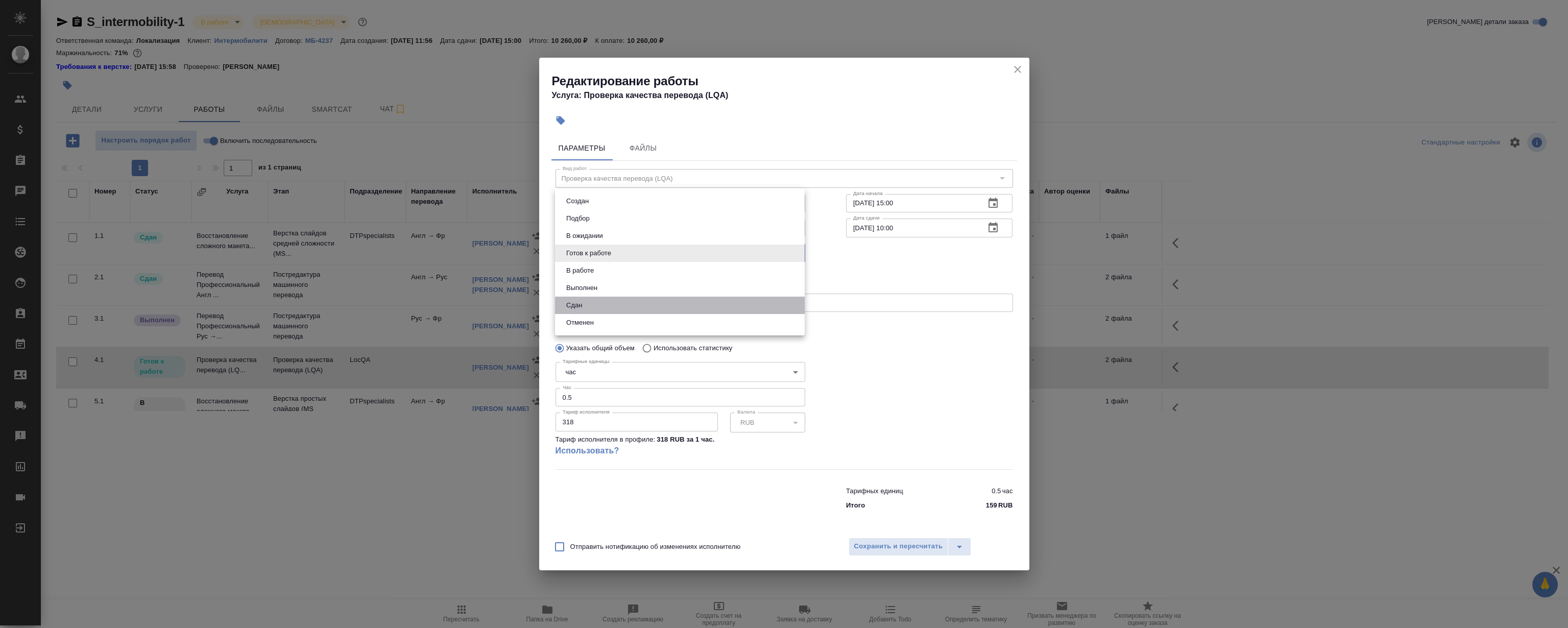
click at [614, 309] on li "Сдан" at bounding box center [680, 306] width 249 height 17
type input "closed"
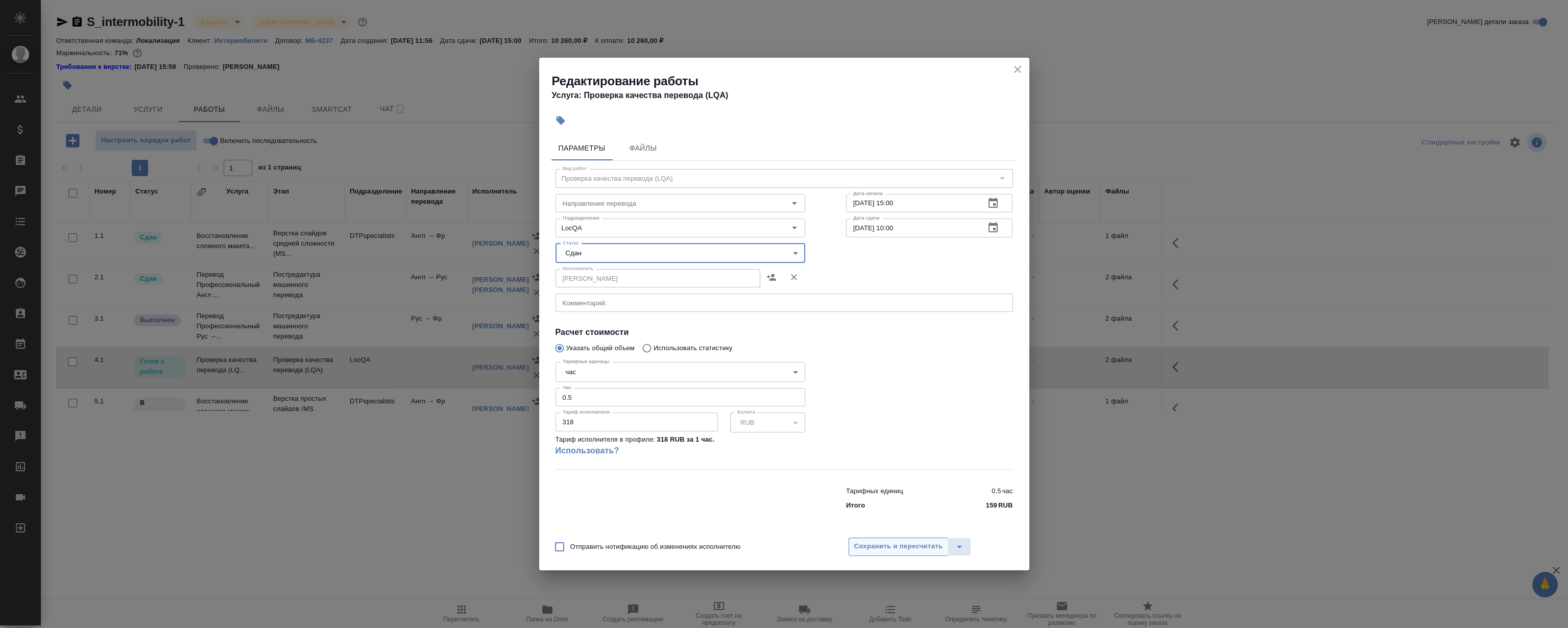
click at [898, 549] on span "Сохранить и пересчитать" at bounding box center [898, 546] width 89 height 12
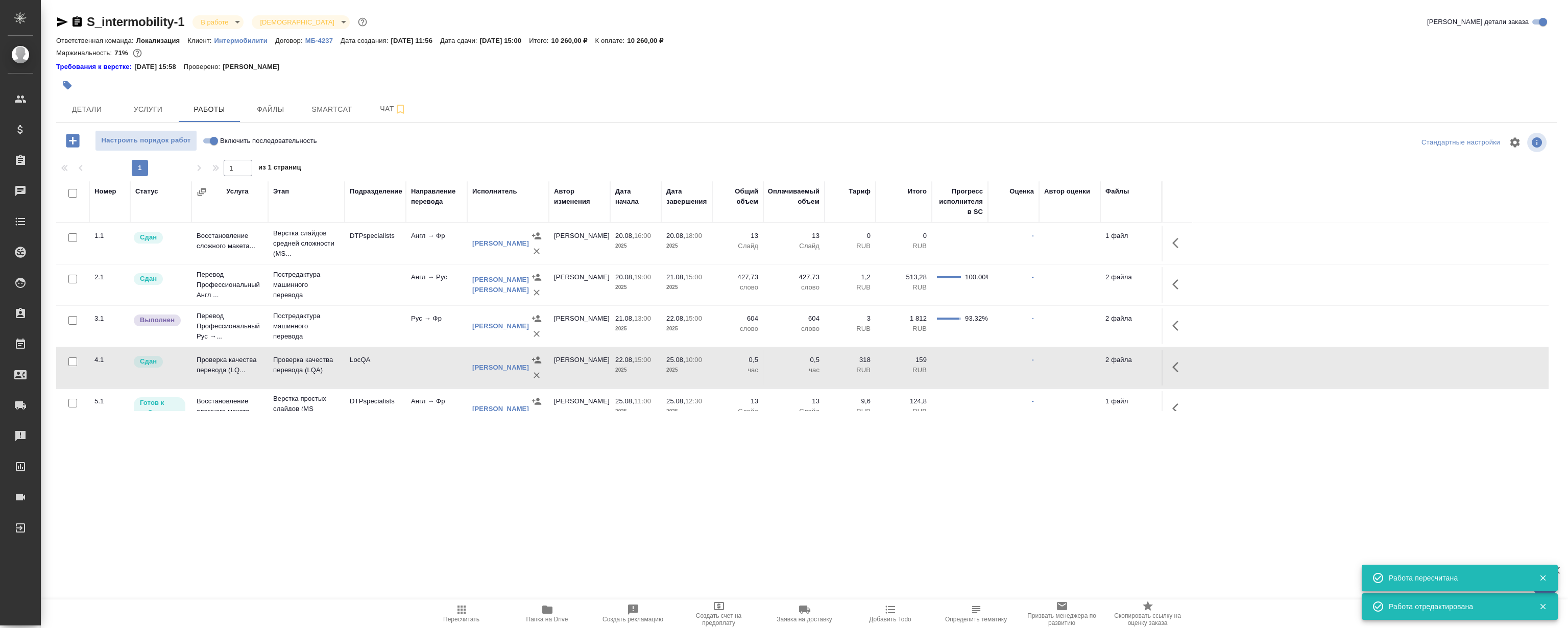
drag, startPoint x: 373, startPoint y: 523, endPoint x: 359, endPoint y: 494, distance: 32.2
click at [373, 523] on div ".cls-1 fill:#fff; AWATERA Magerramov Ruslan Клиенты Спецификации Заказы 0 Чаты …" at bounding box center [784, 314] width 1568 height 628
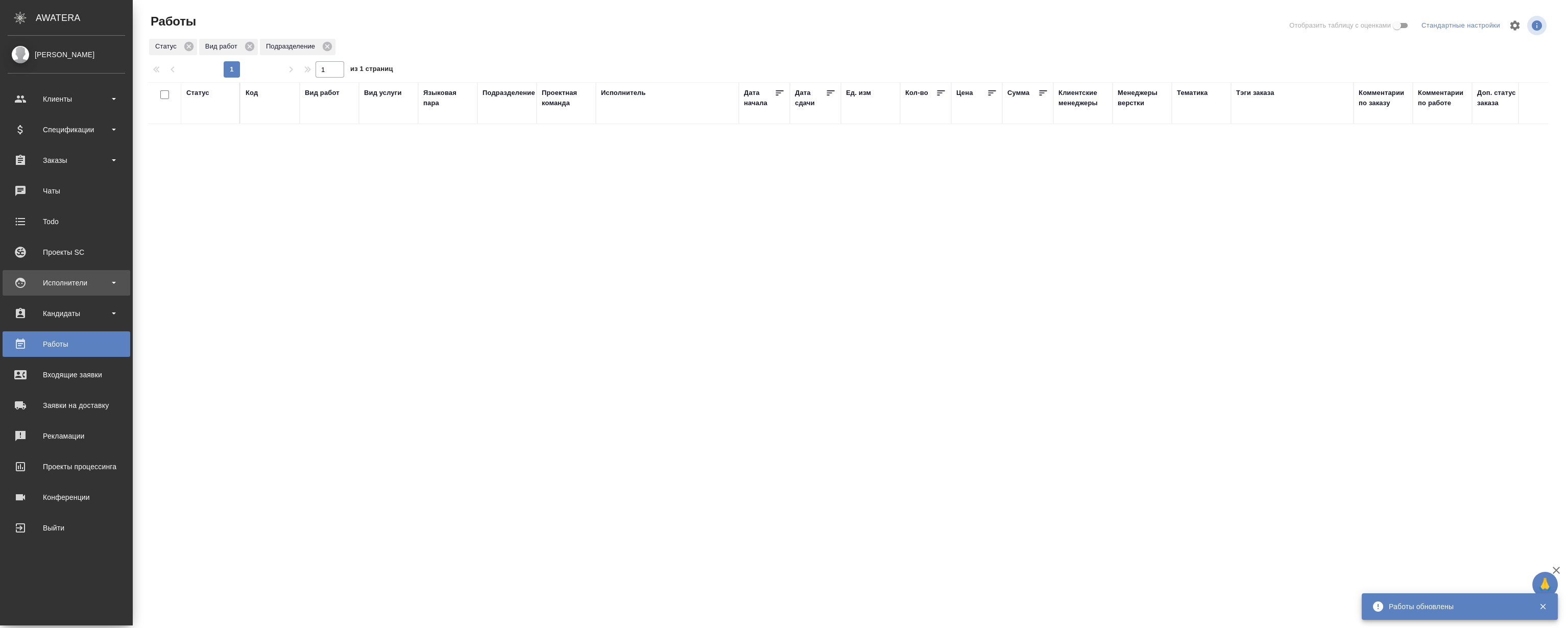
click at [77, 278] on div "Исполнители" at bounding box center [66, 282] width 118 height 16
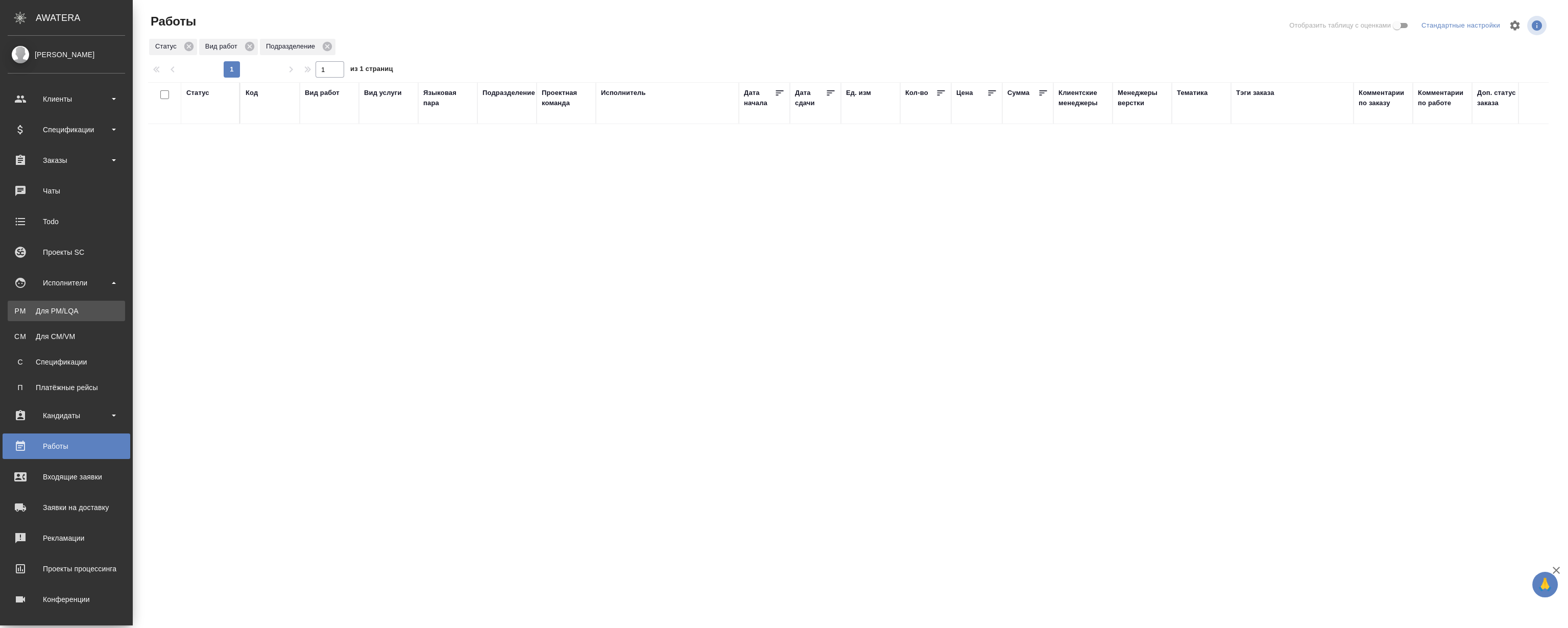
click at [66, 316] on div "Для PM/LQA" at bounding box center [66, 311] width 108 height 10
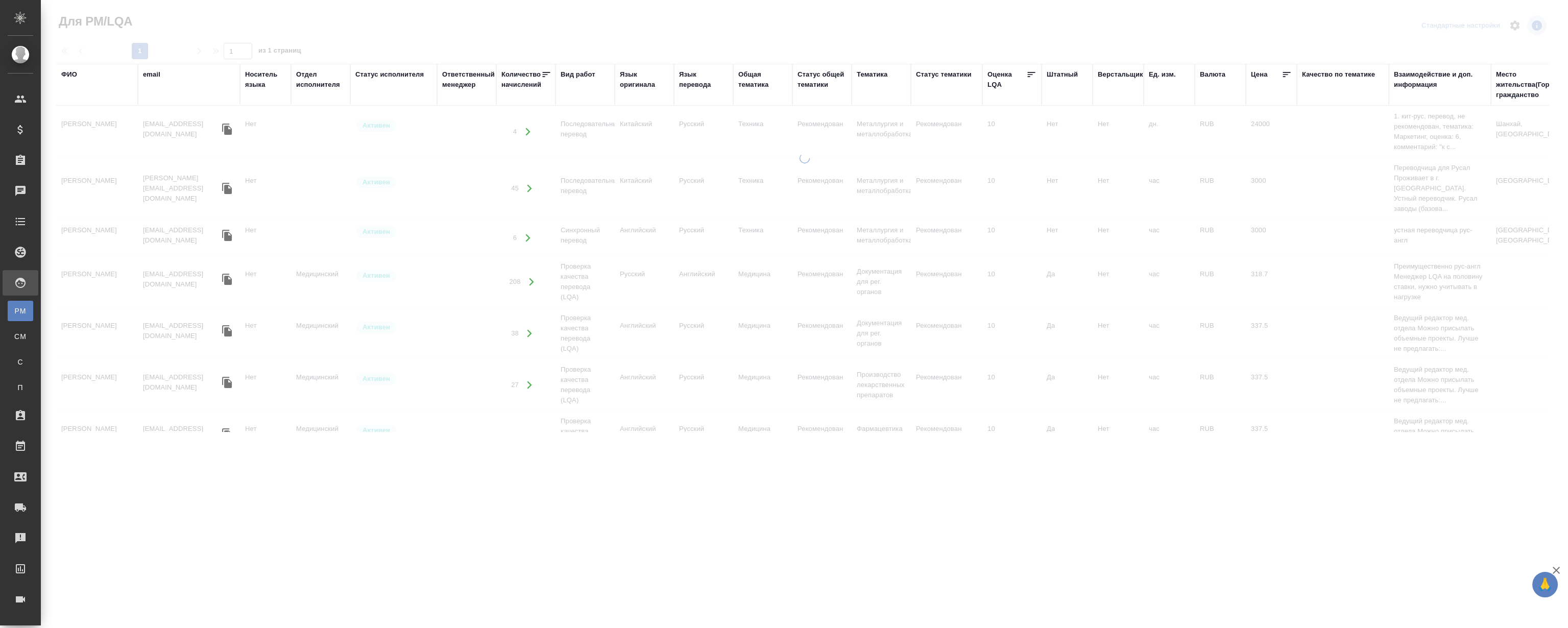
click at [68, 77] on div "ФИО" at bounding box center [69, 74] width 16 height 10
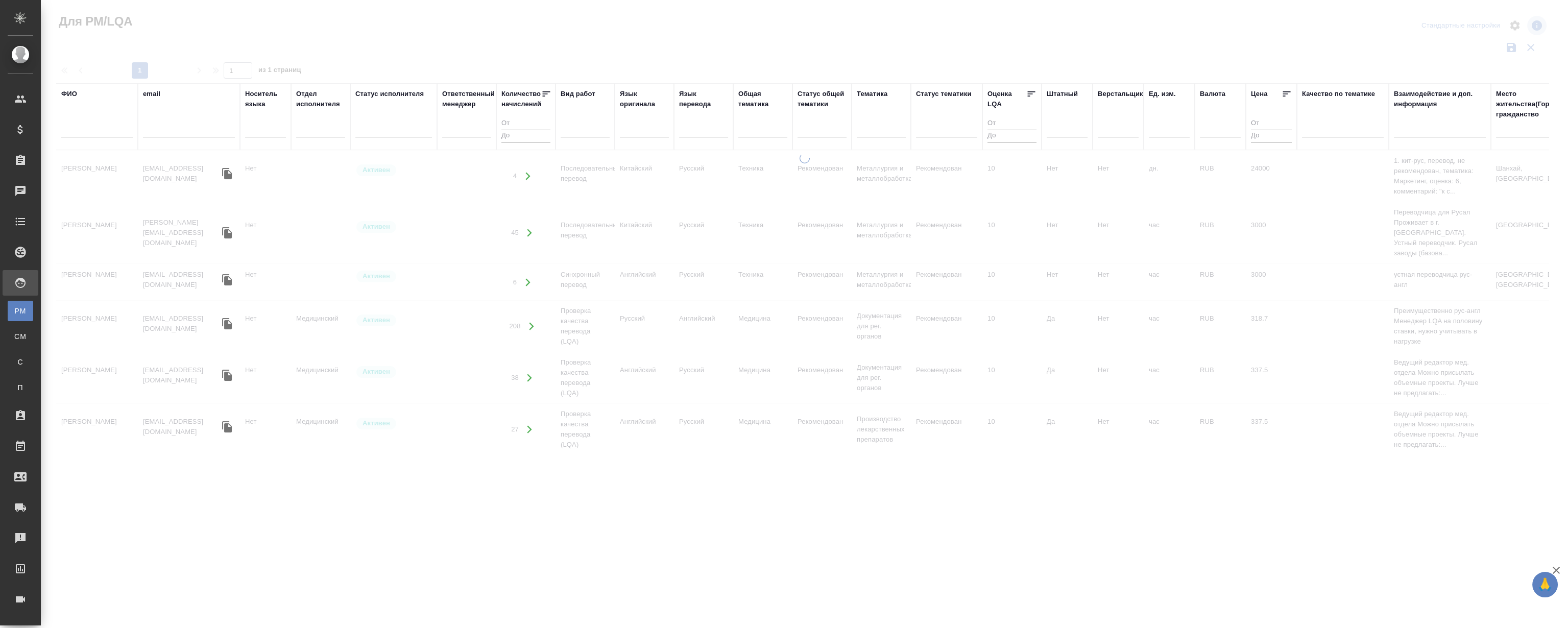
click at [82, 133] on input "text" at bounding box center [97, 131] width 71 height 12
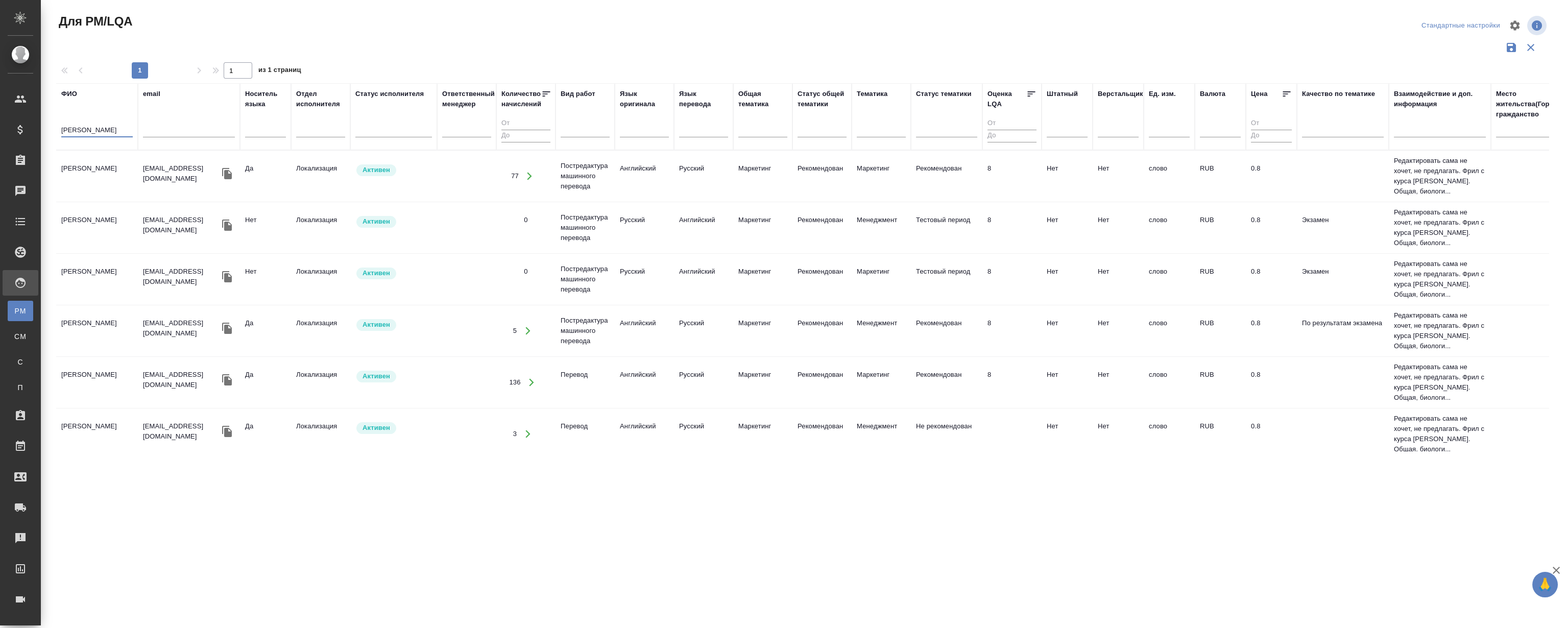
type input "парфен"
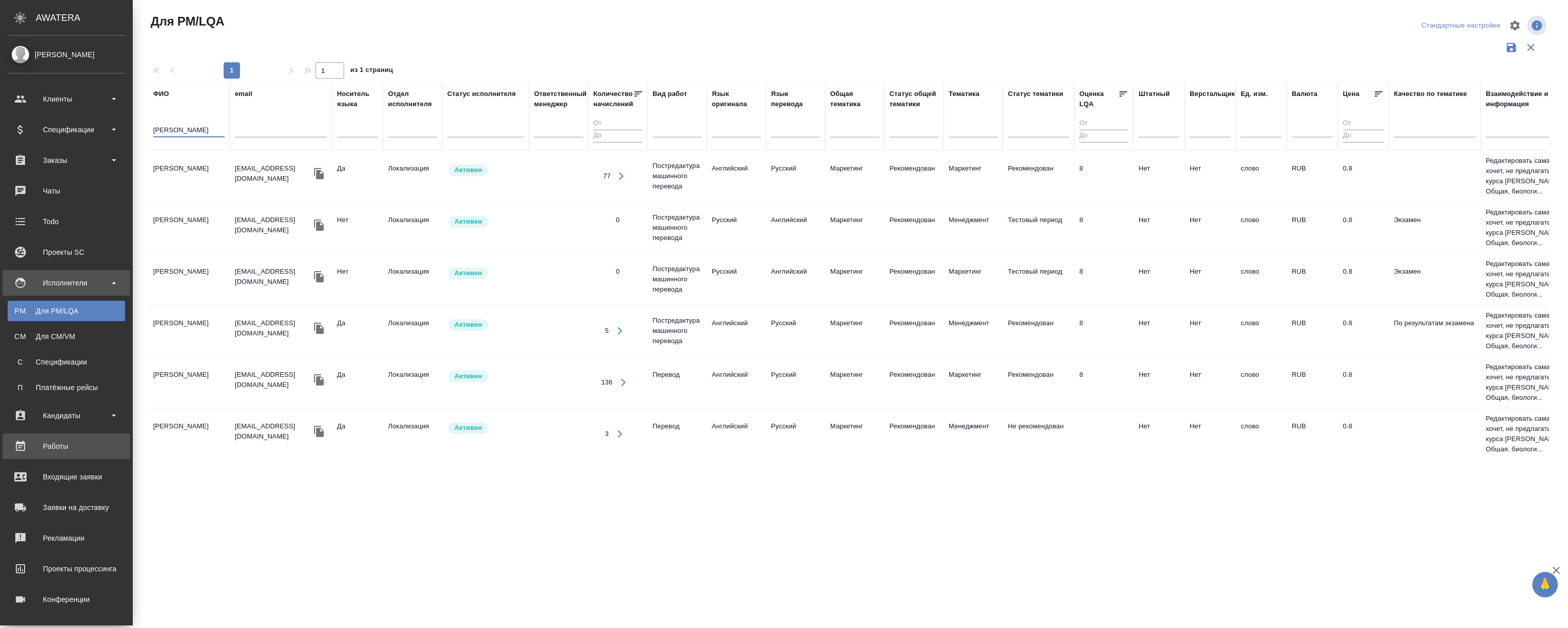
click at [66, 456] on link "Работы" at bounding box center [66, 446] width 128 height 26
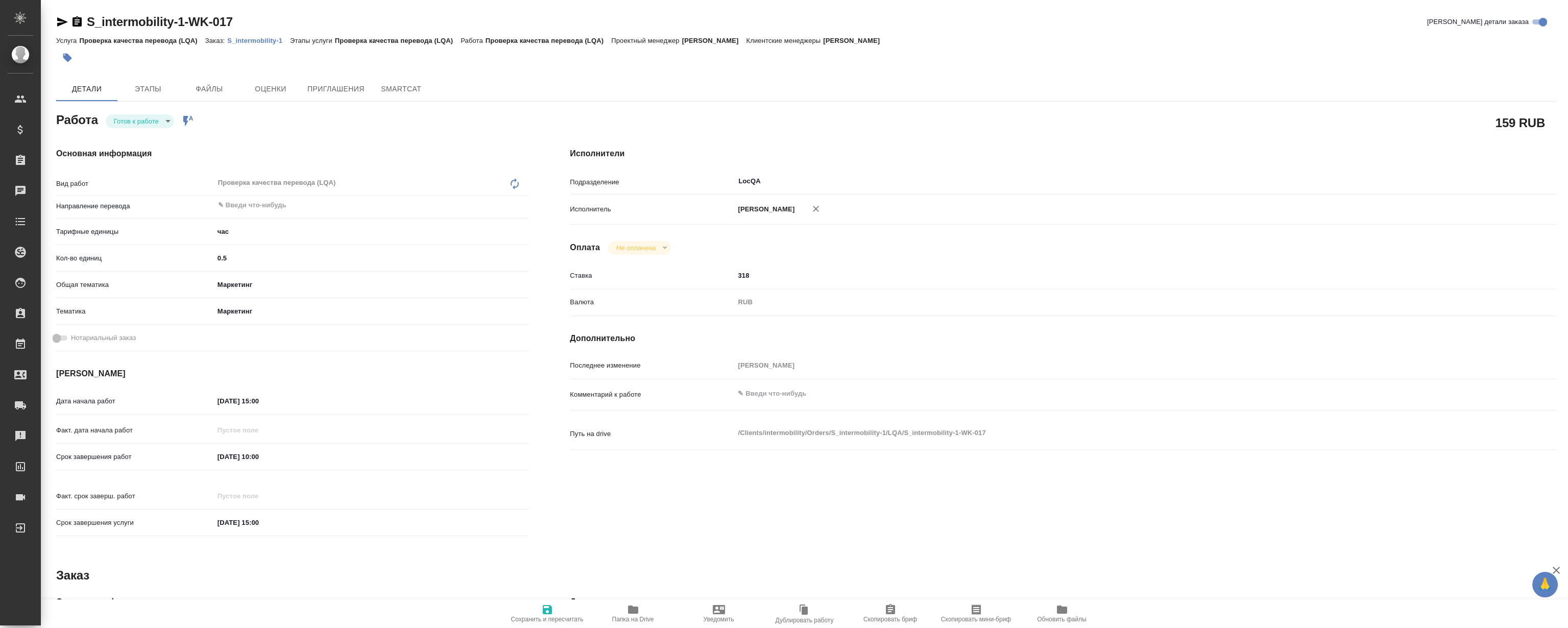
type textarea "x"
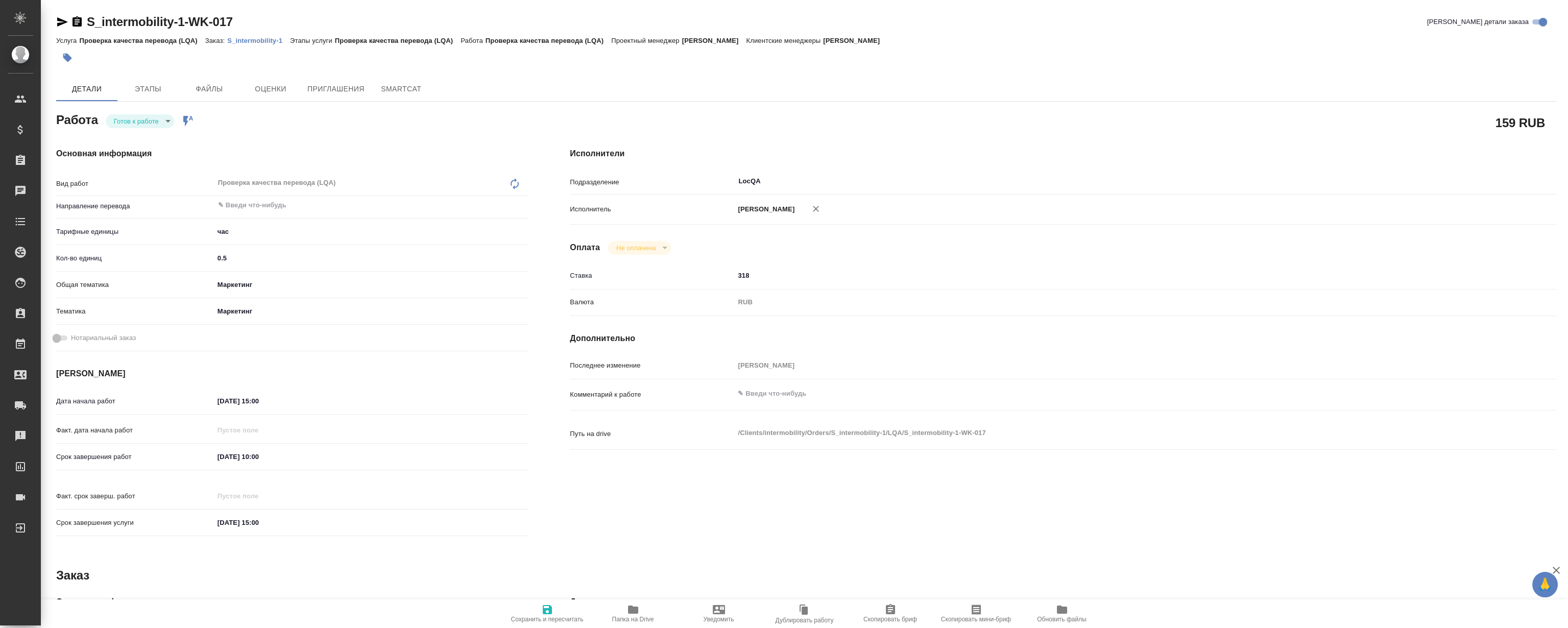
type textarea "x"
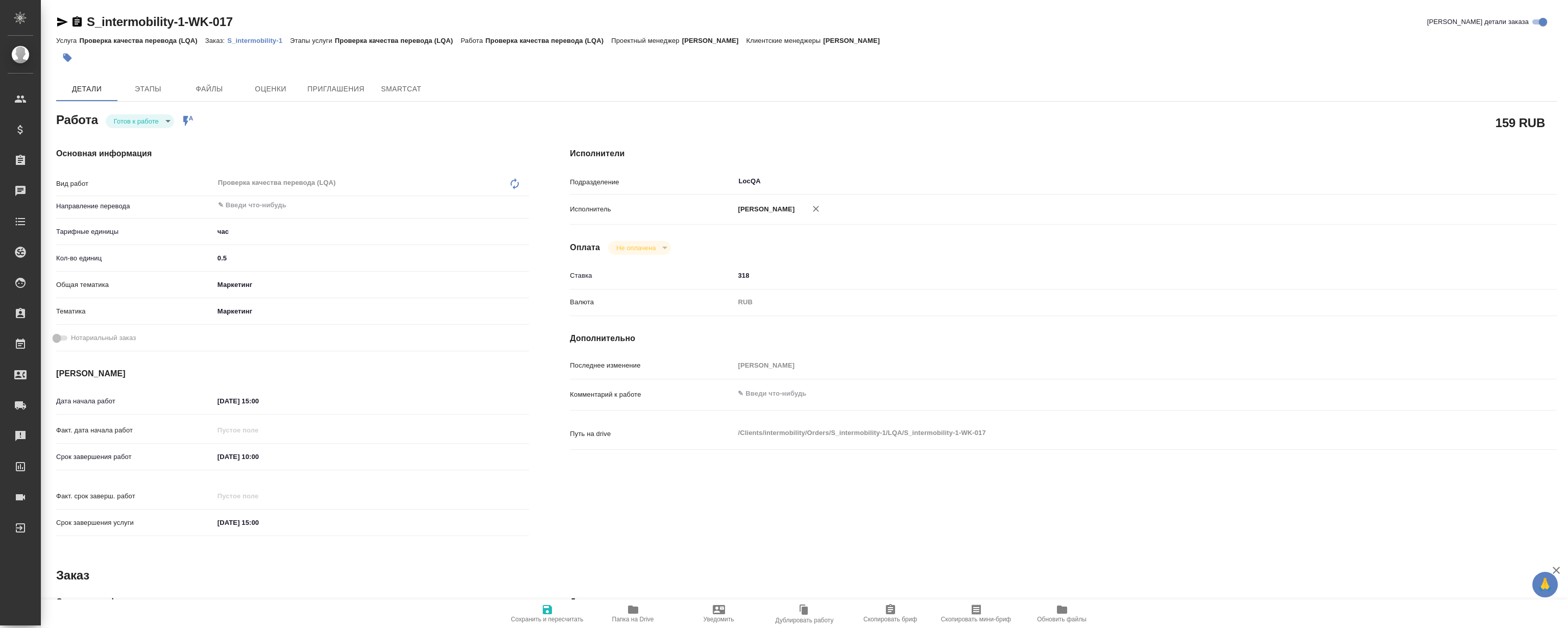
type textarea "x"
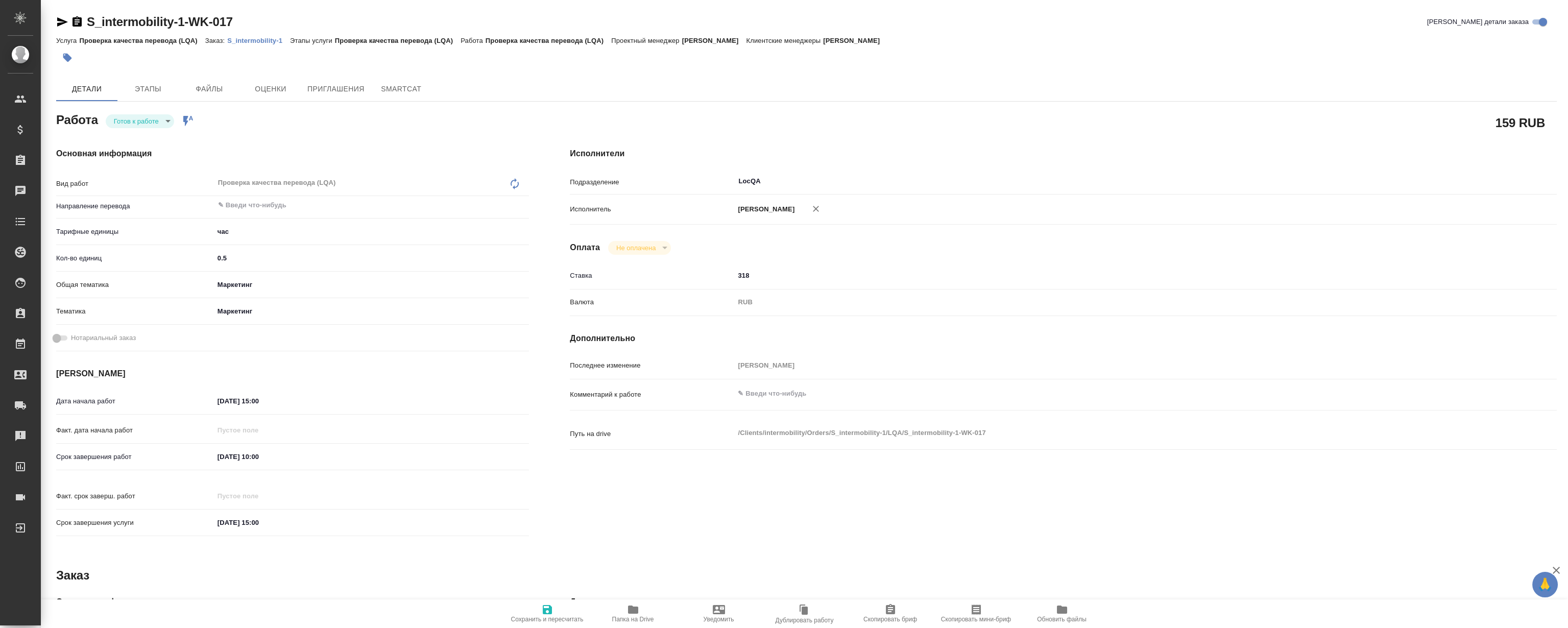
type textarea "x"
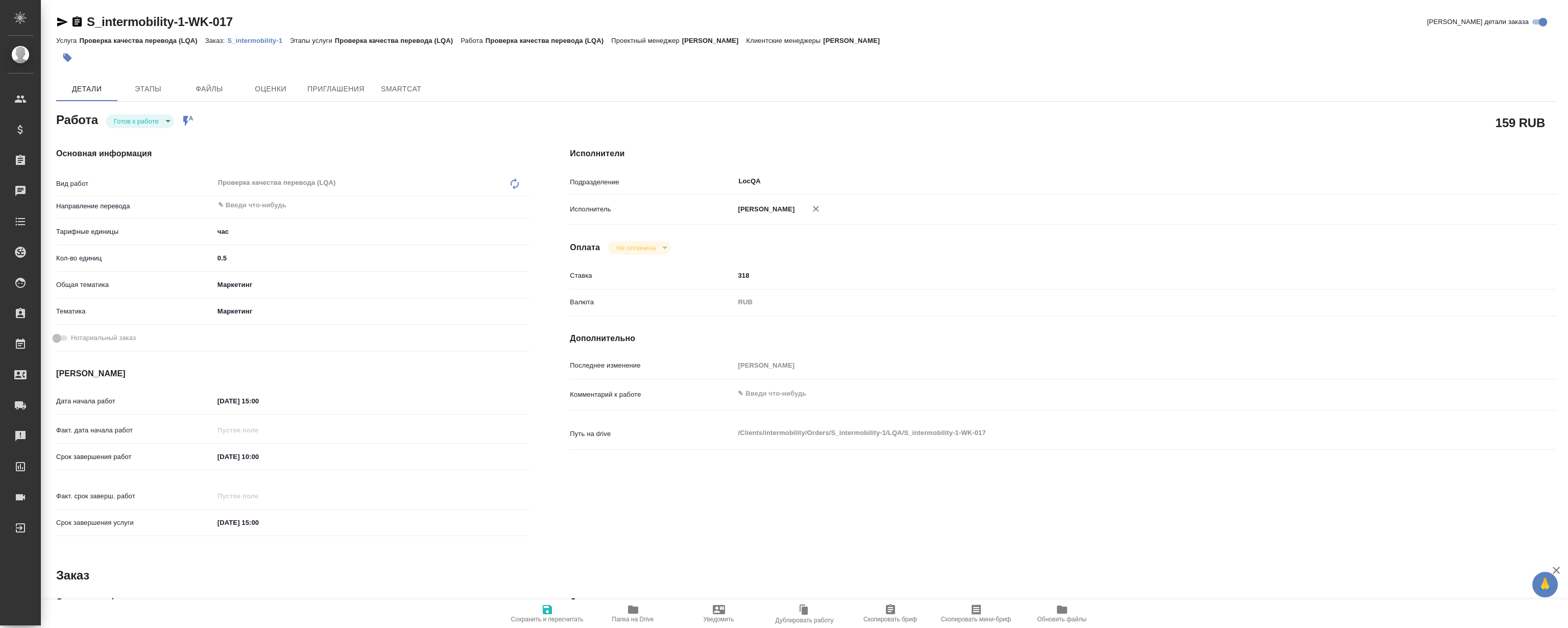
type textarea "x"
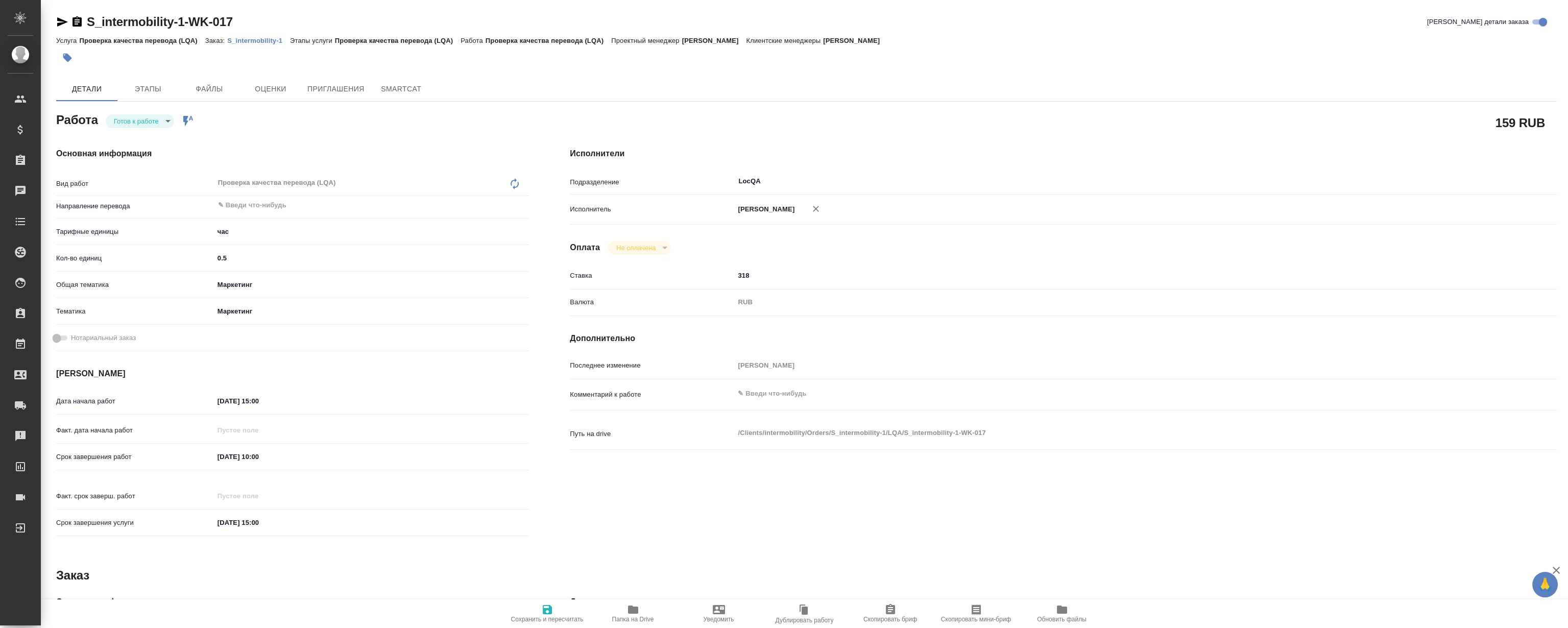
type textarea "x"
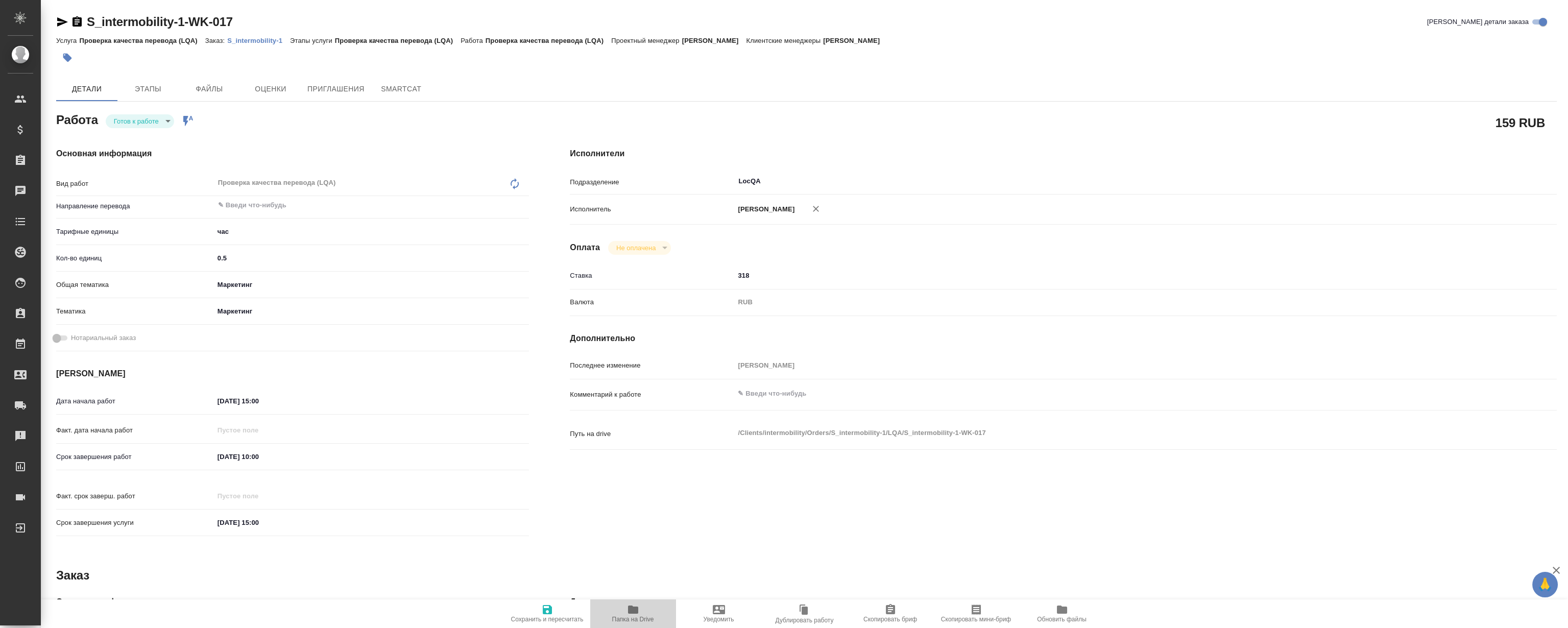
click at [638, 616] on span "Папка на Drive" at bounding box center [633, 619] width 42 height 7
type textarea "x"
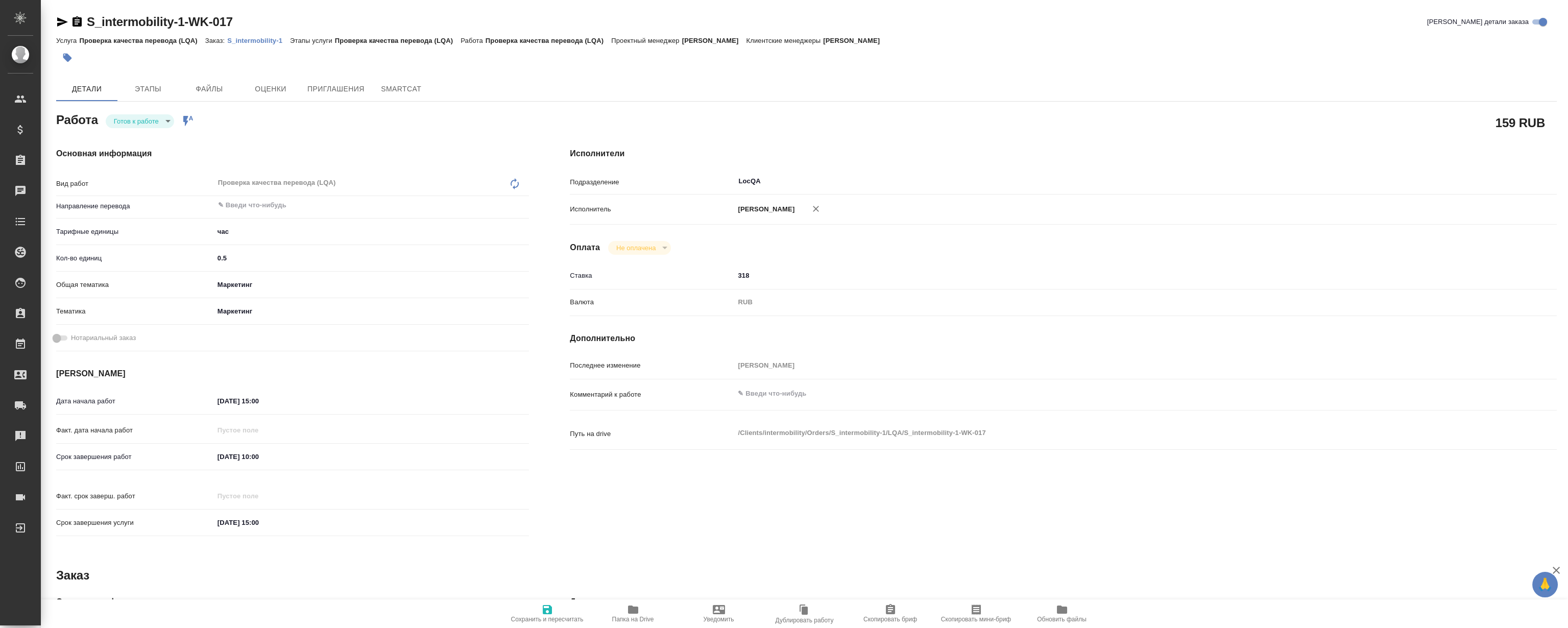
type textarea "x"
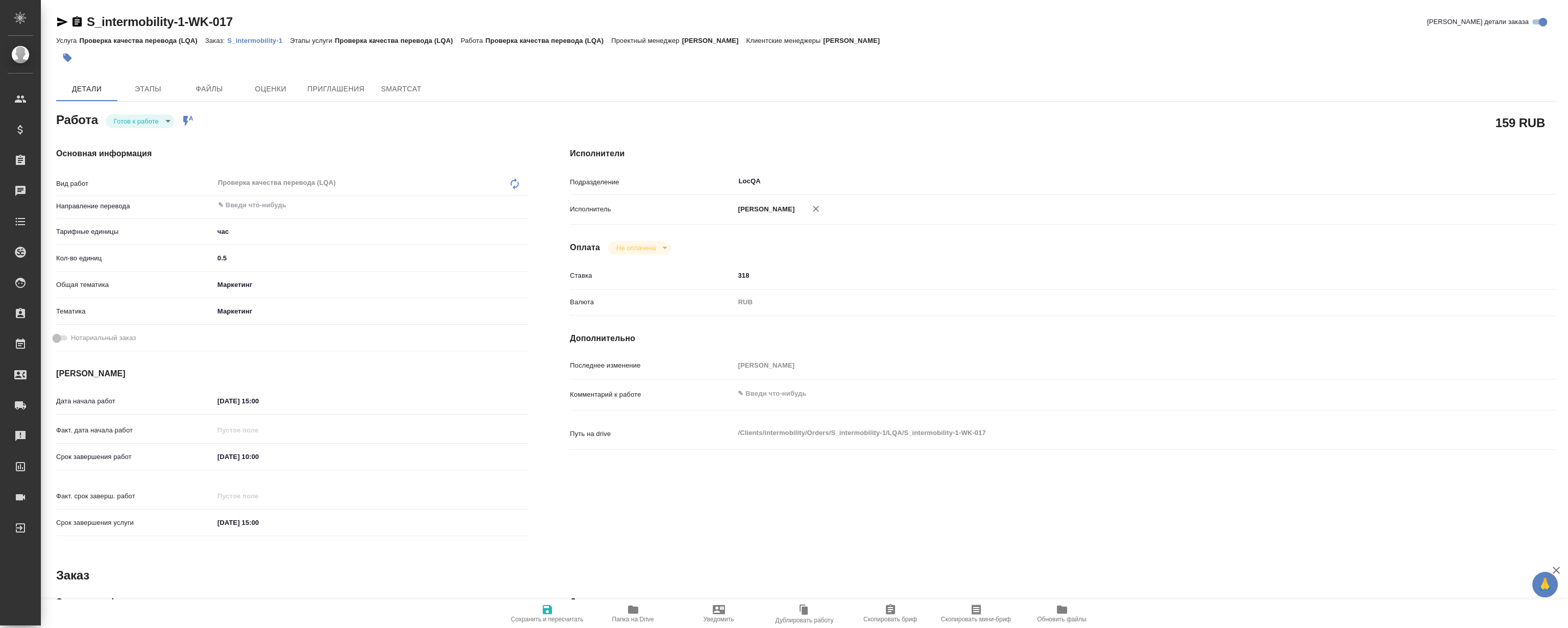
type textarea "x"
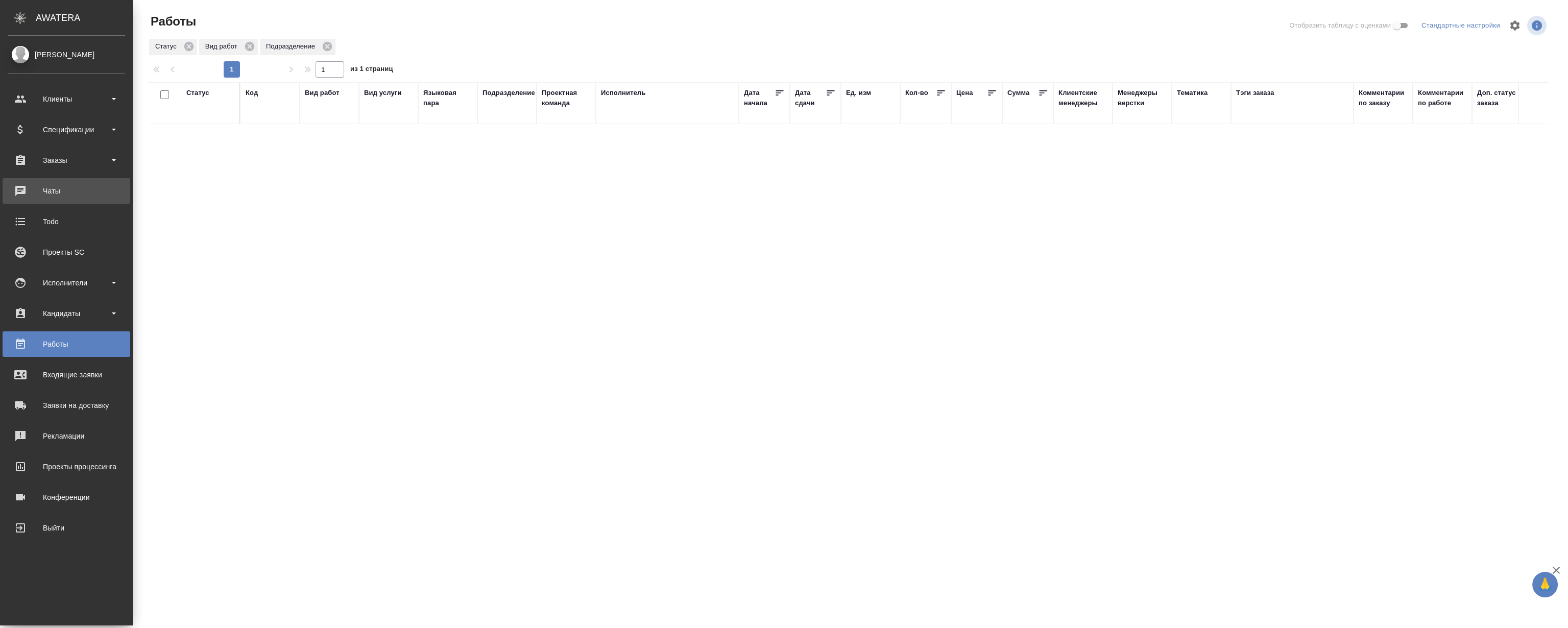
click at [57, 191] on div "Чаты" at bounding box center [66, 191] width 118 height 16
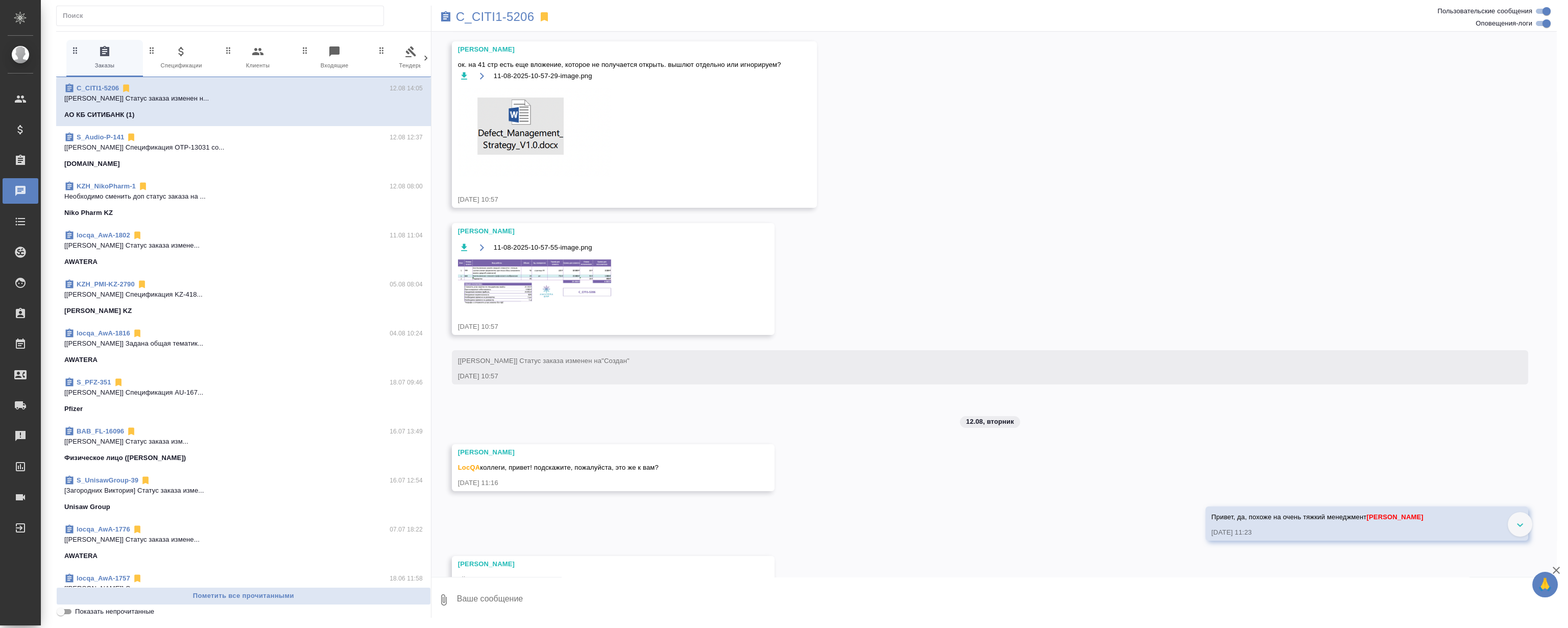
scroll to position [1397, 0]
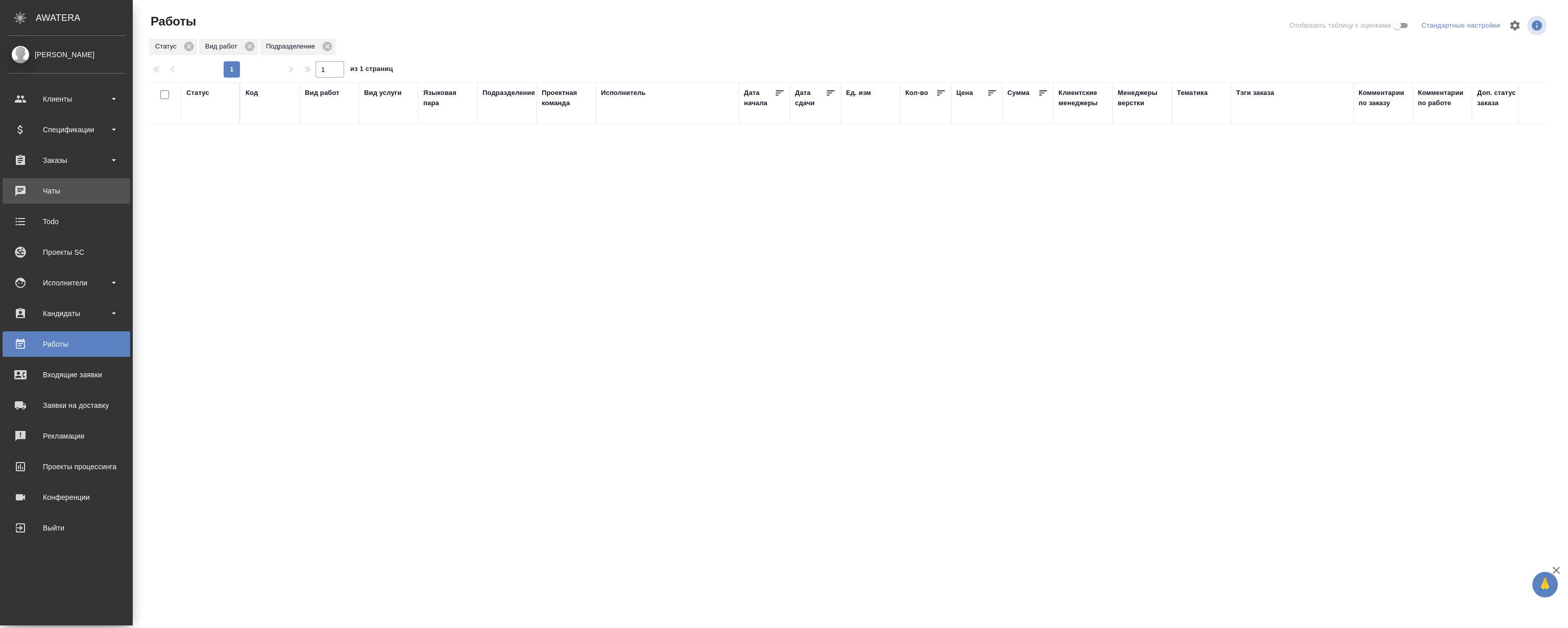
click at [70, 197] on div "Чаты" at bounding box center [66, 191] width 118 height 16
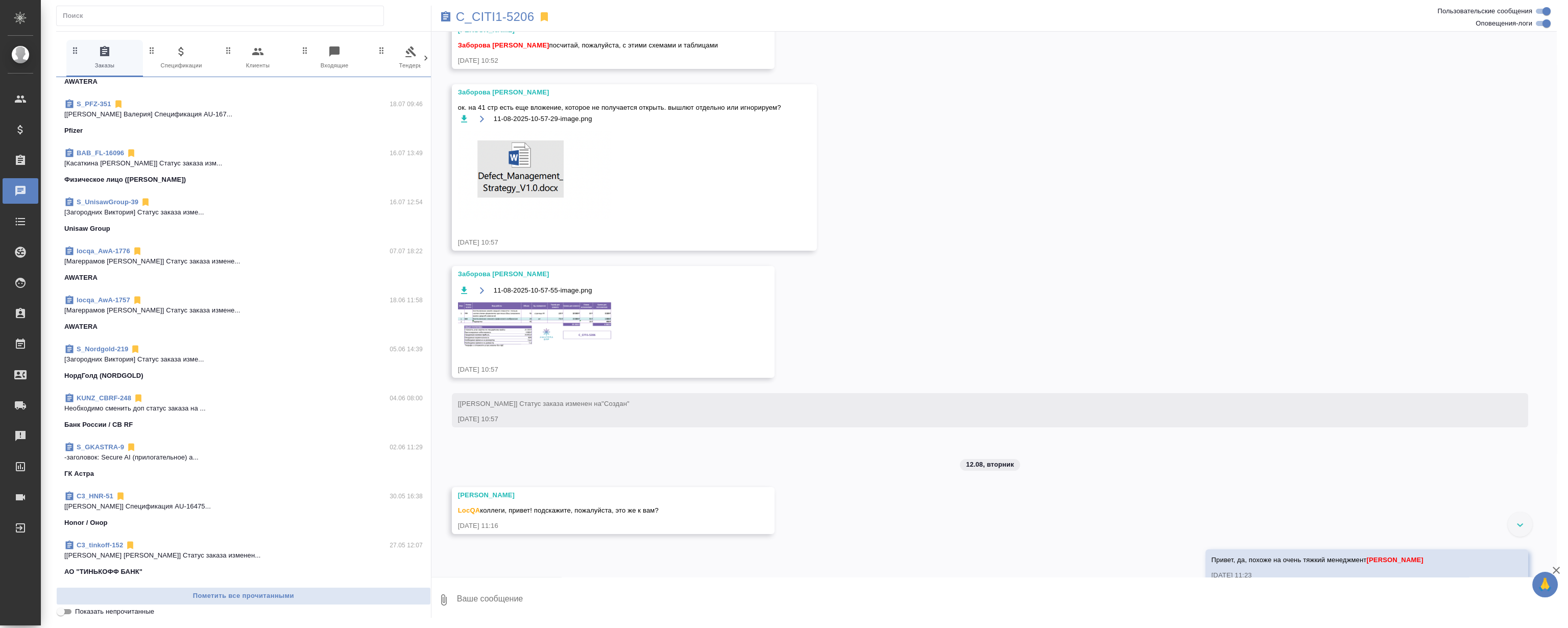
scroll to position [511, 0]
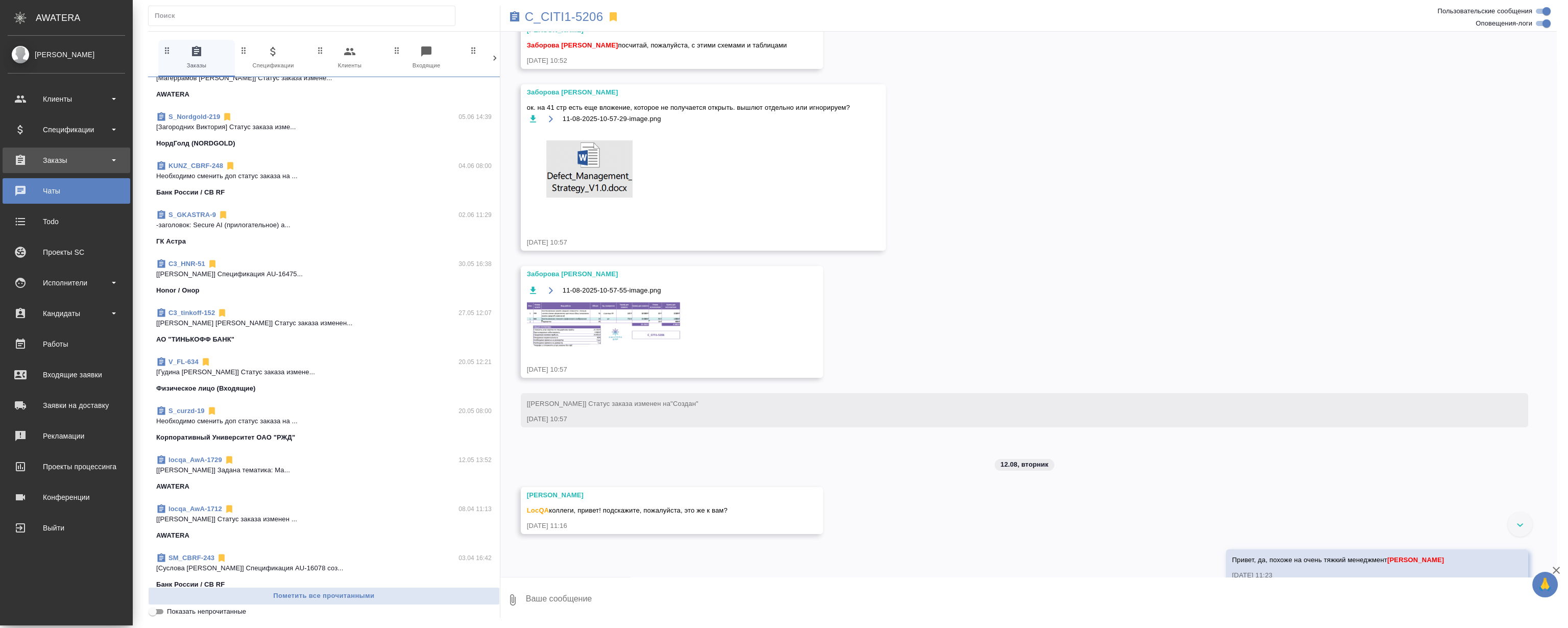
click at [66, 163] on div "Заказы" at bounding box center [66, 160] width 118 height 16
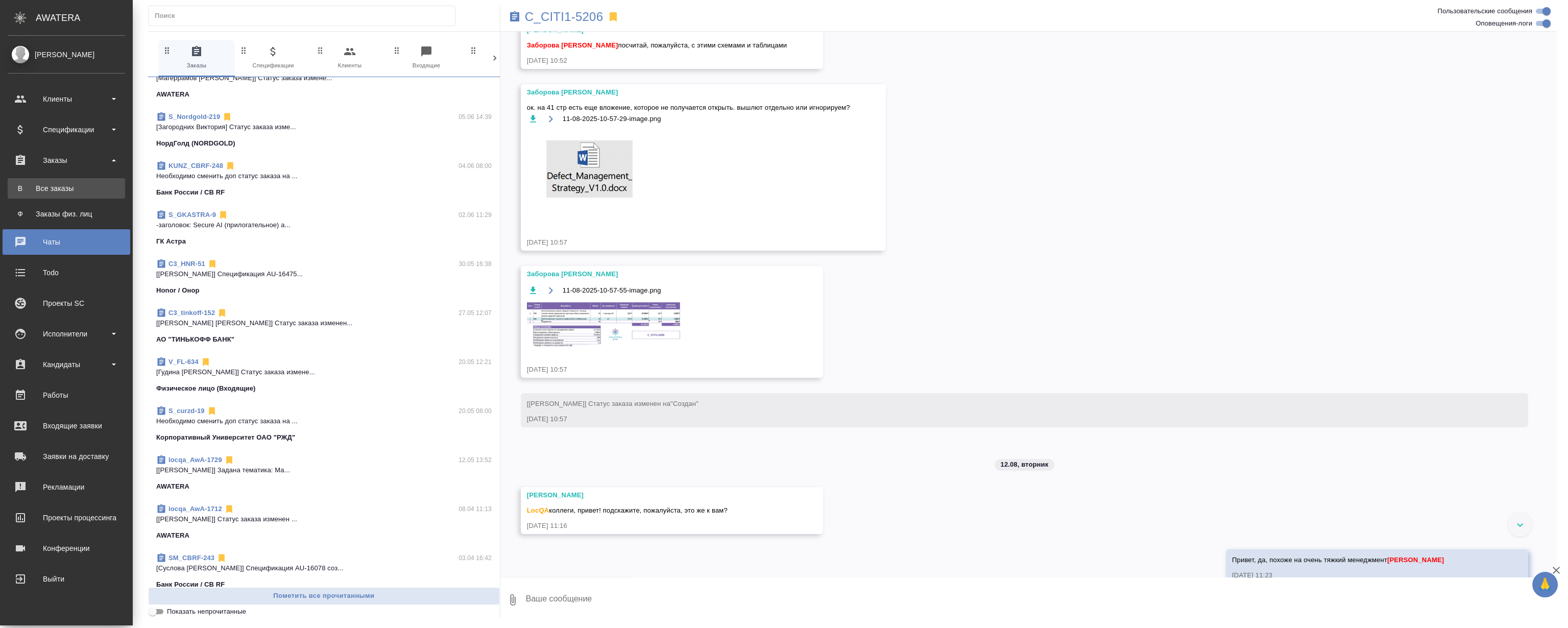
click at [61, 189] on div "Все заказы" at bounding box center [66, 188] width 108 height 10
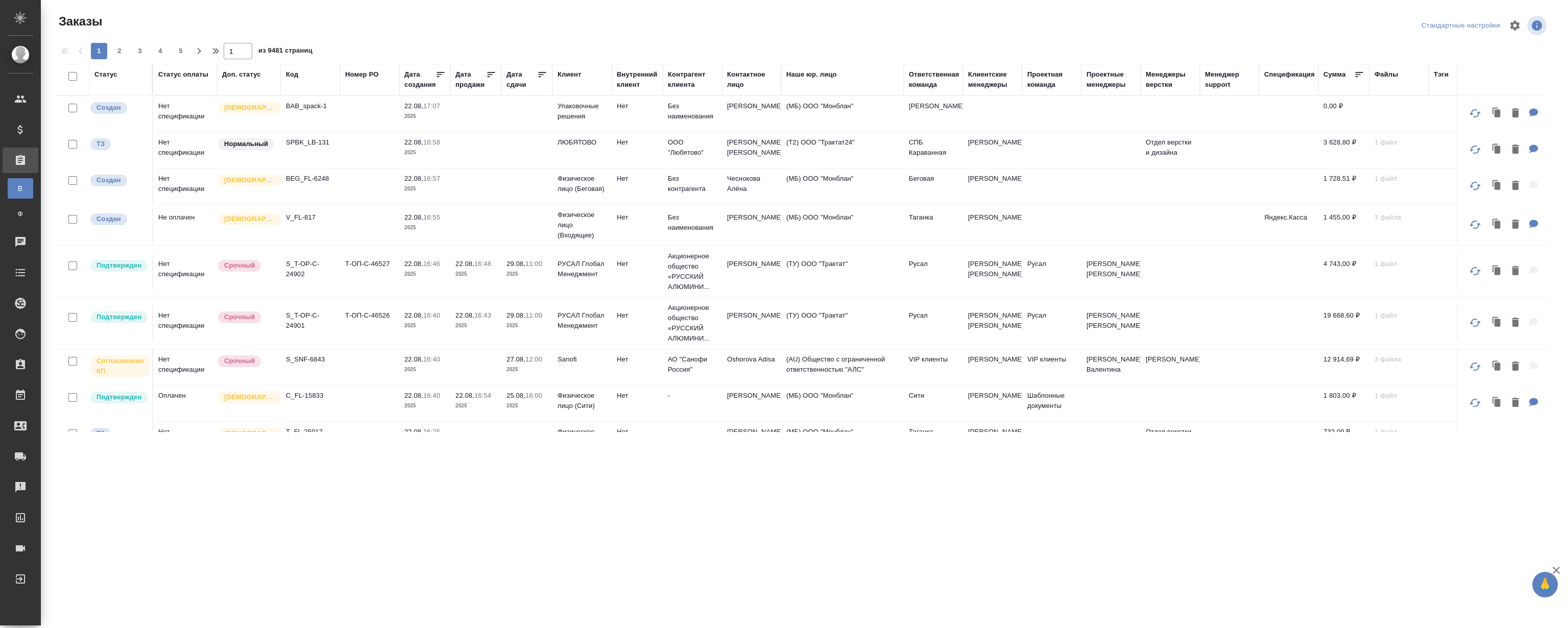
click at [296, 74] on div "Код" at bounding box center [292, 74] width 13 height 10
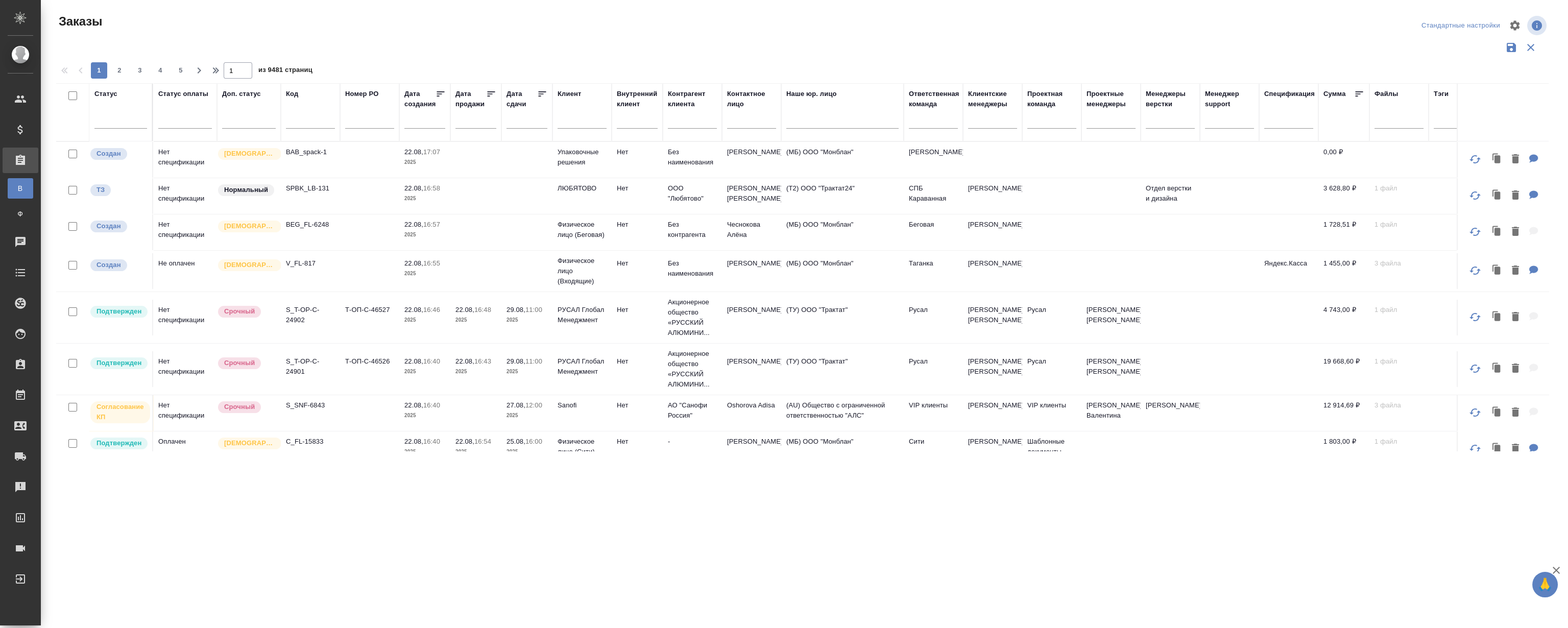
click at [309, 122] on input "text" at bounding box center [310, 122] width 49 height 12
type input "м"
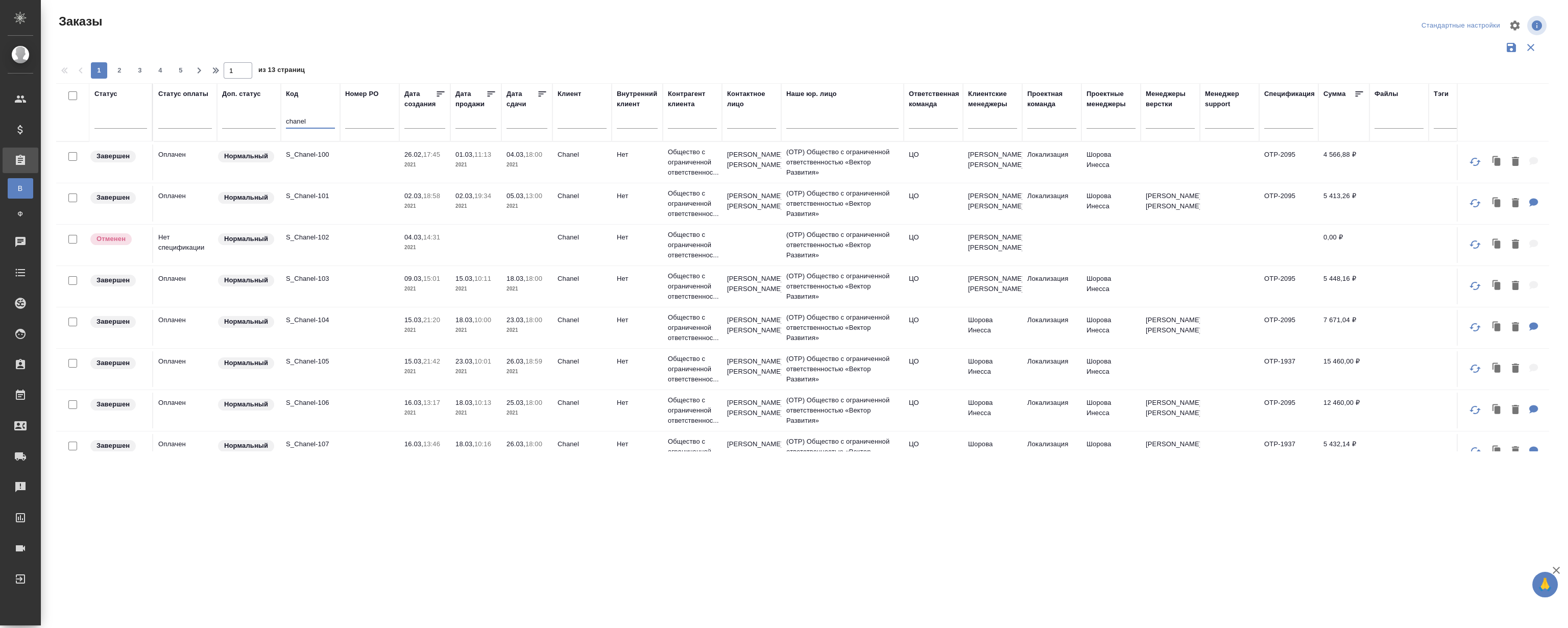
type input "chanel"
click at [319, 163] on td "S_Chanel-100" at bounding box center [310, 162] width 59 height 36
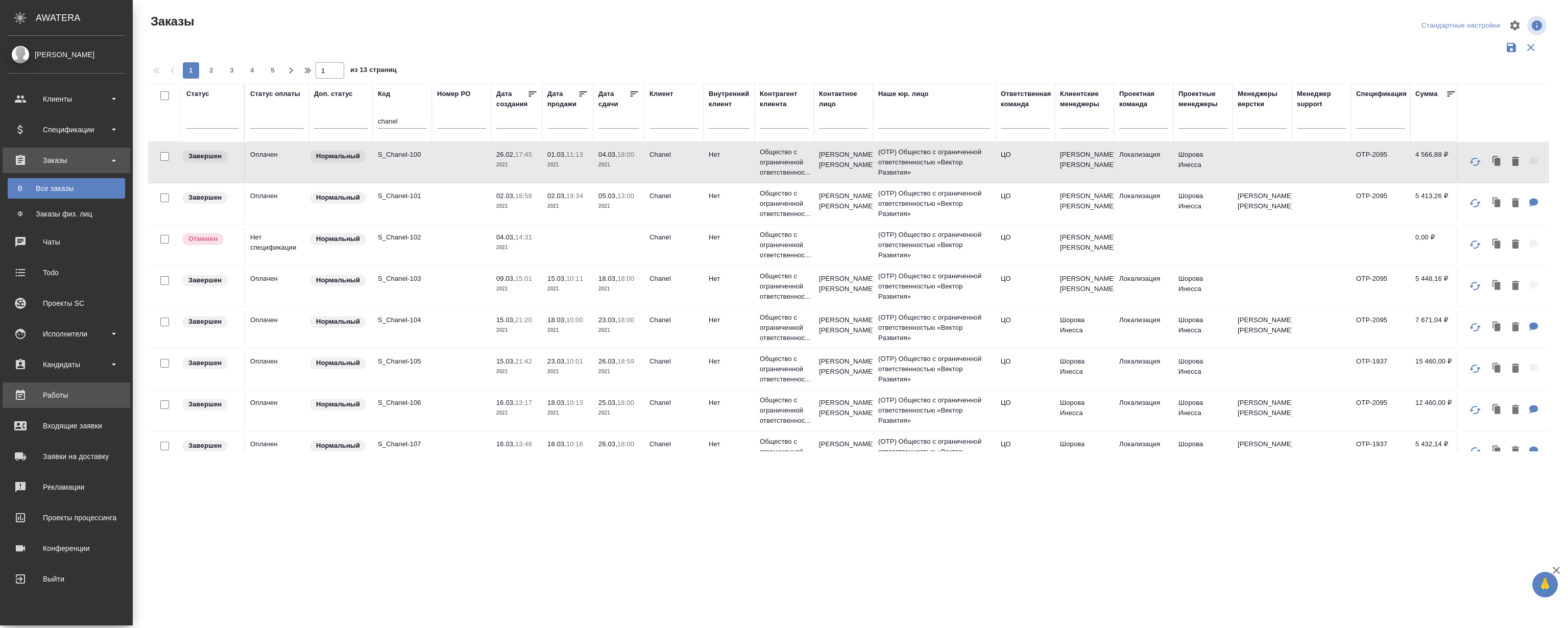
click at [46, 399] on div "Работы" at bounding box center [66, 395] width 118 height 16
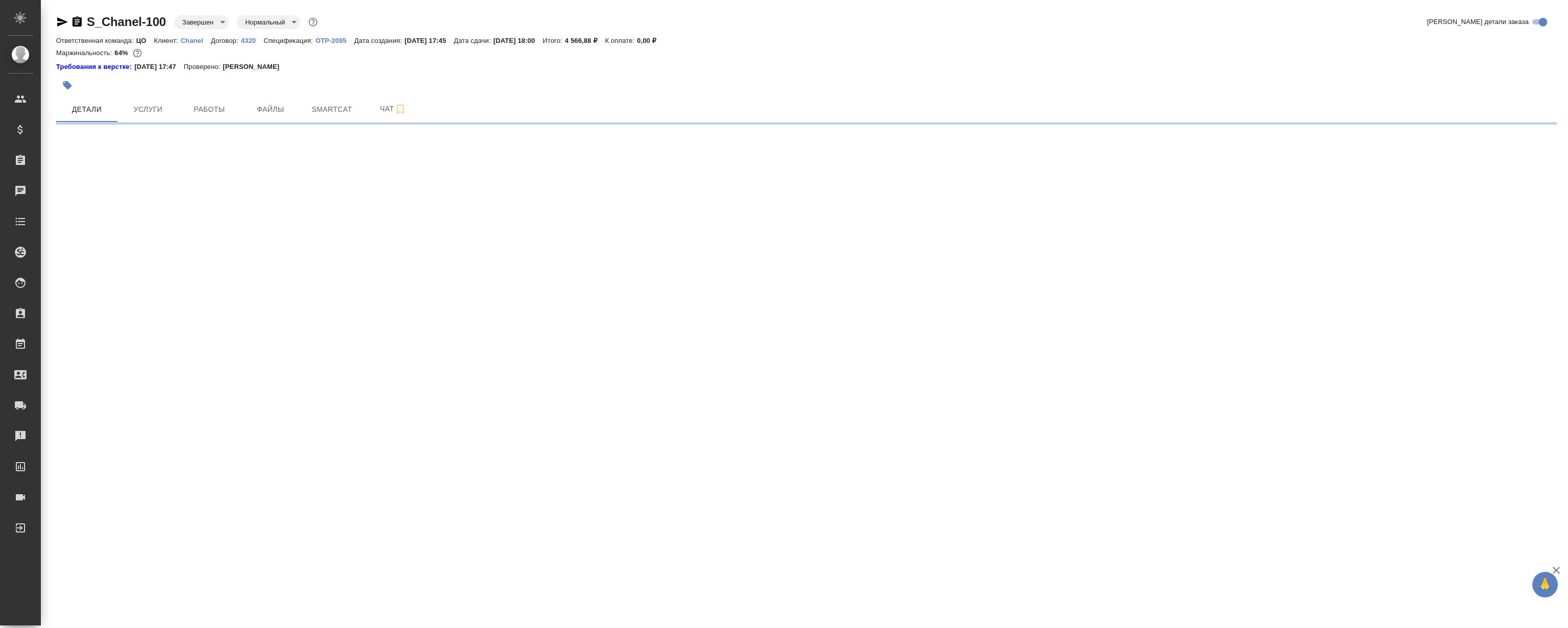
select select "RU"
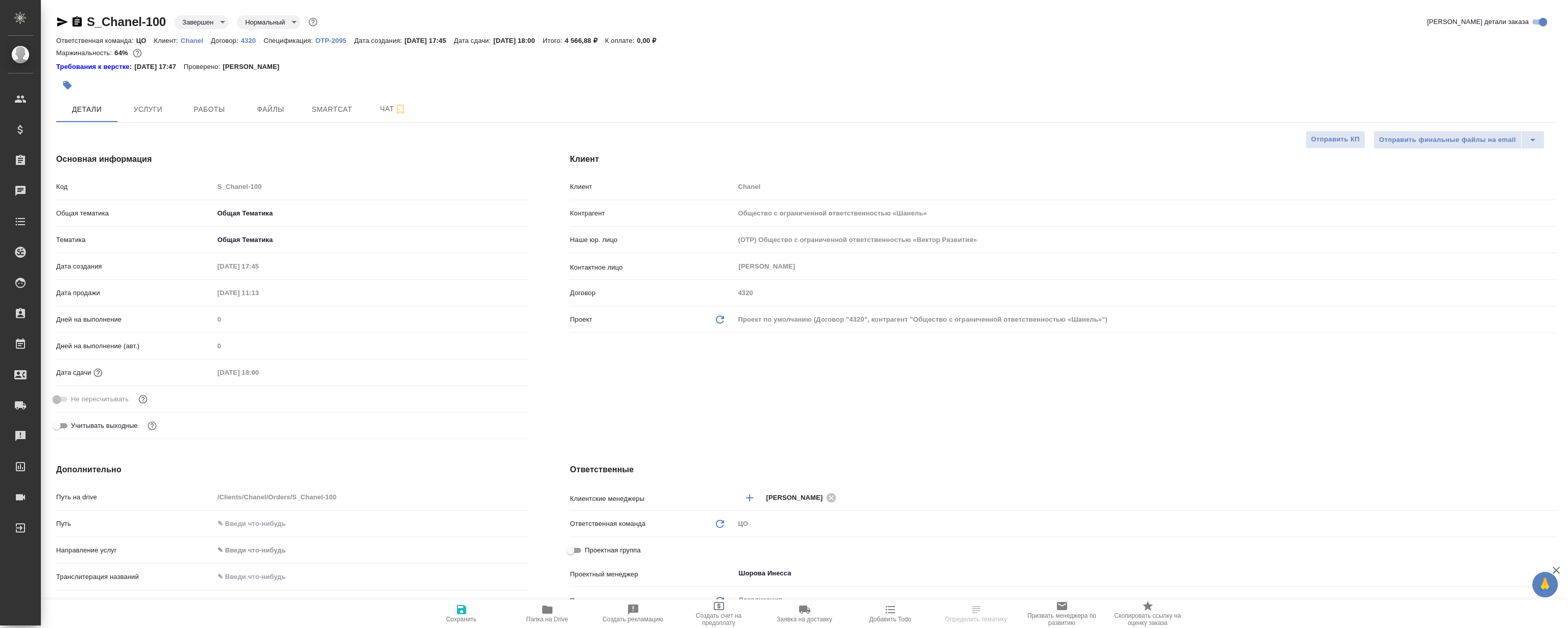
type textarea "x"
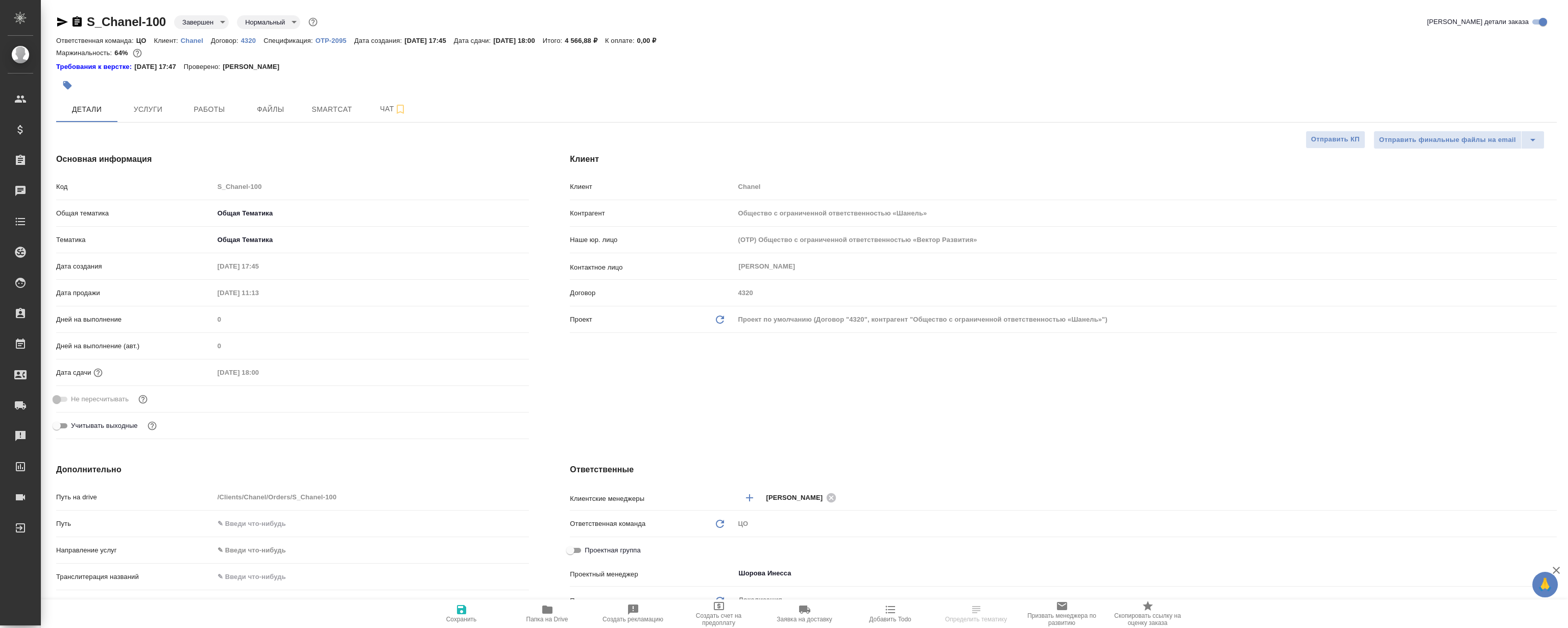
type textarea "x"
click at [185, 39] on p "Chanel" at bounding box center [196, 41] width 30 height 7
type textarea "x"
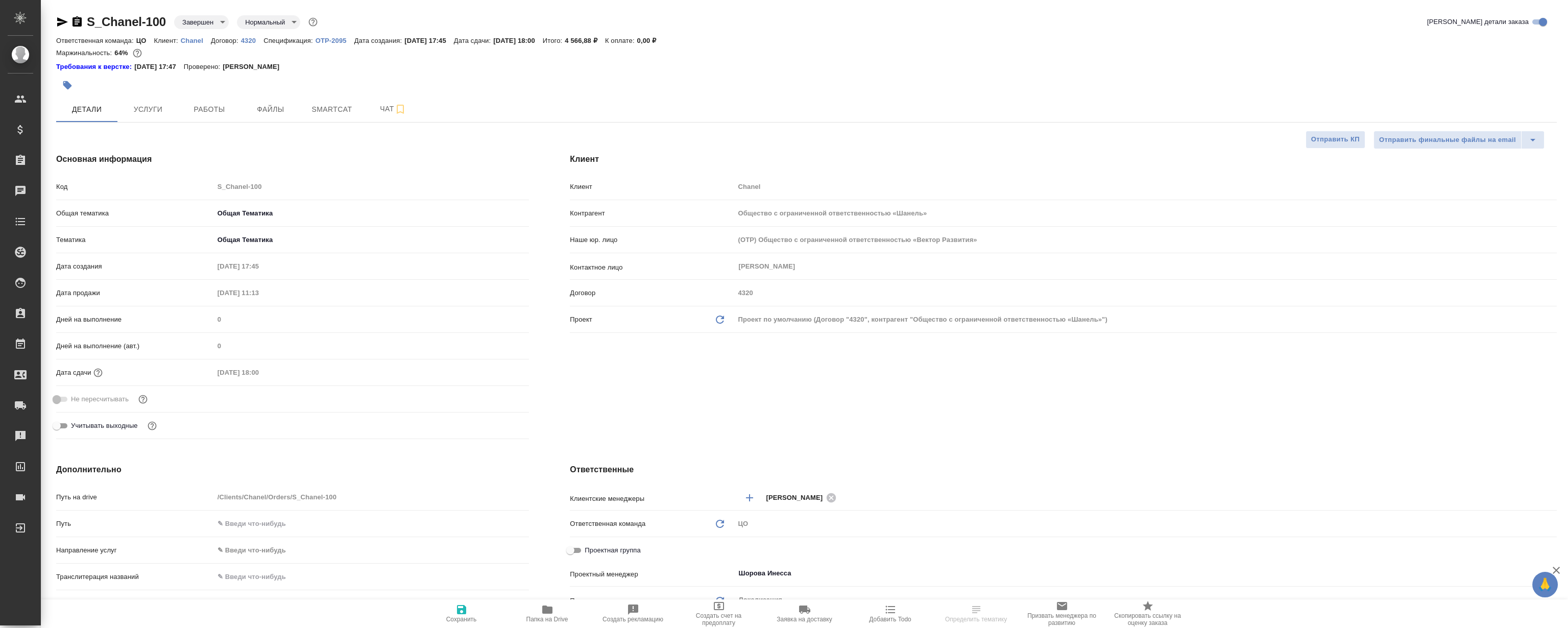
select select "RU"
type textarea "x"
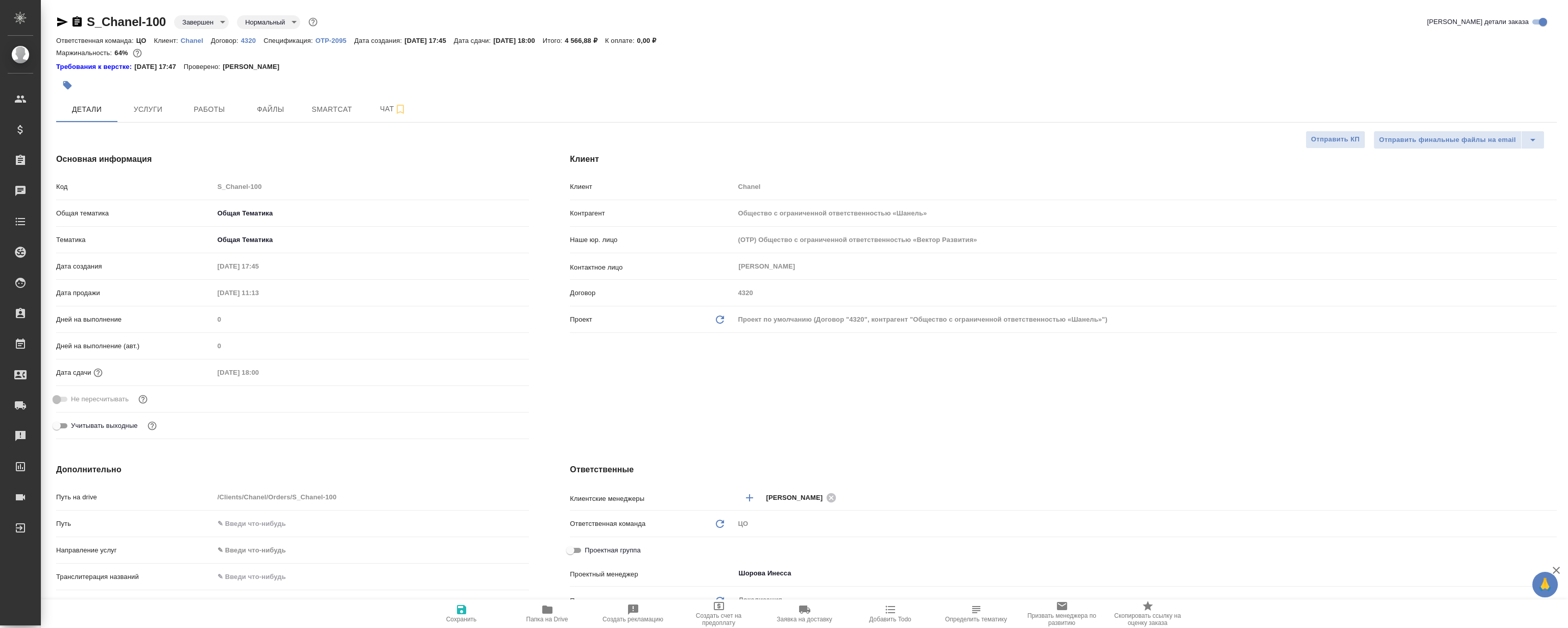
type textarea "x"
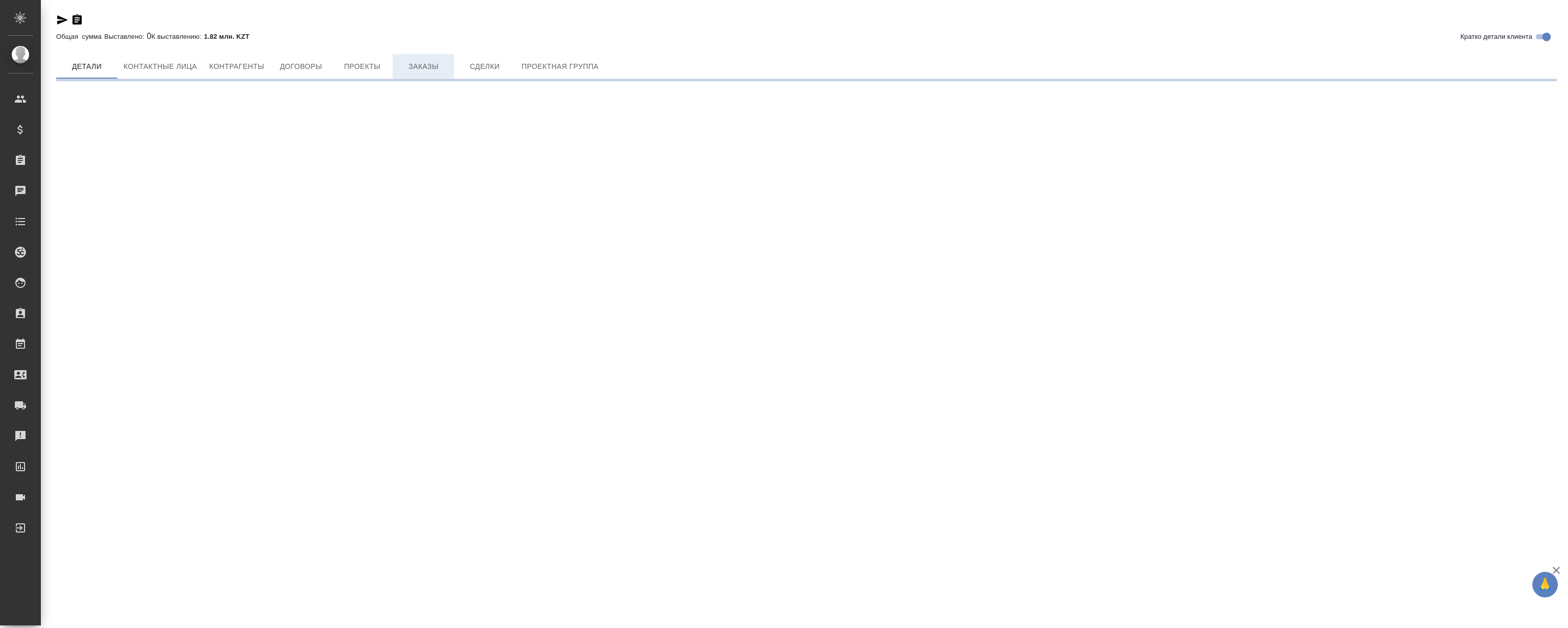
click at [438, 66] on div "Кратко детали клиента Общая сумма Выставлено: 0 К выставлению: 1.82 млн. KZT Де…" at bounding box center [807, 43] width 1512 height 87
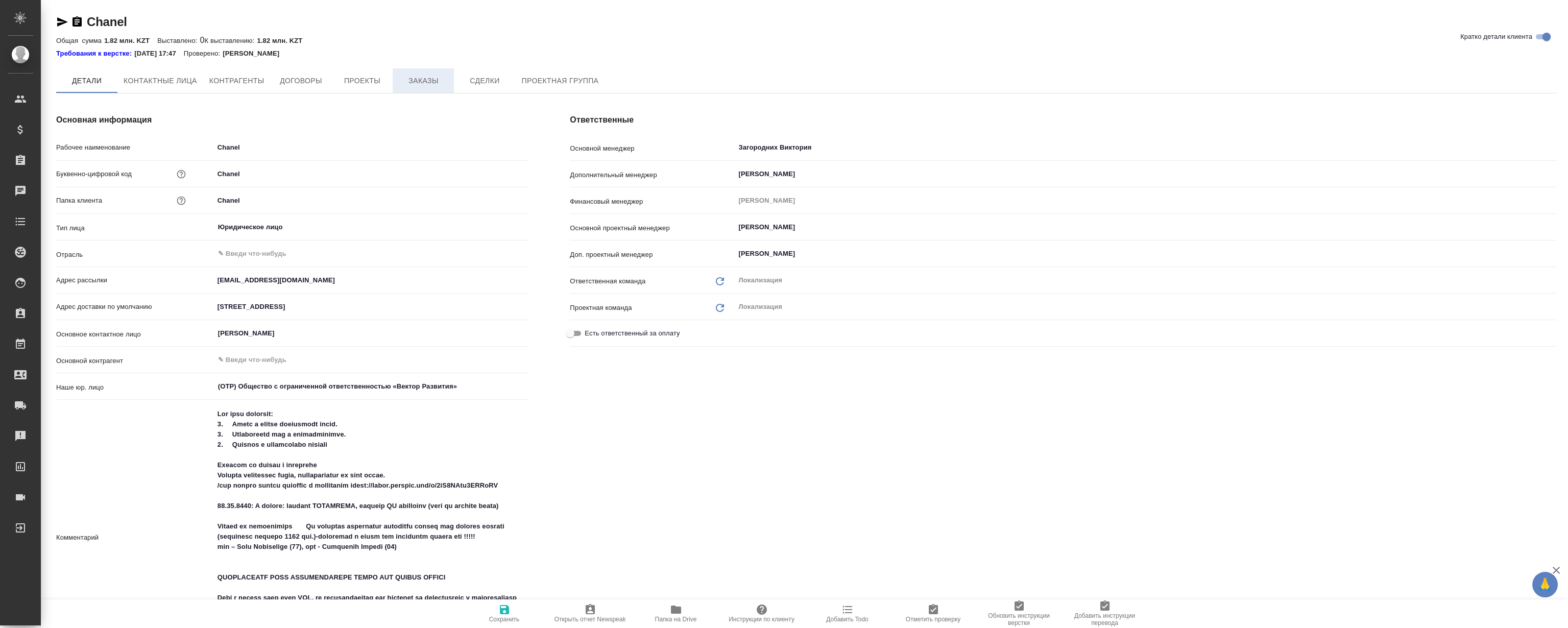
type textarea "x"
click at [425, 84] on span "Заказы" at bounding box center [423, 81] width 49 height 12
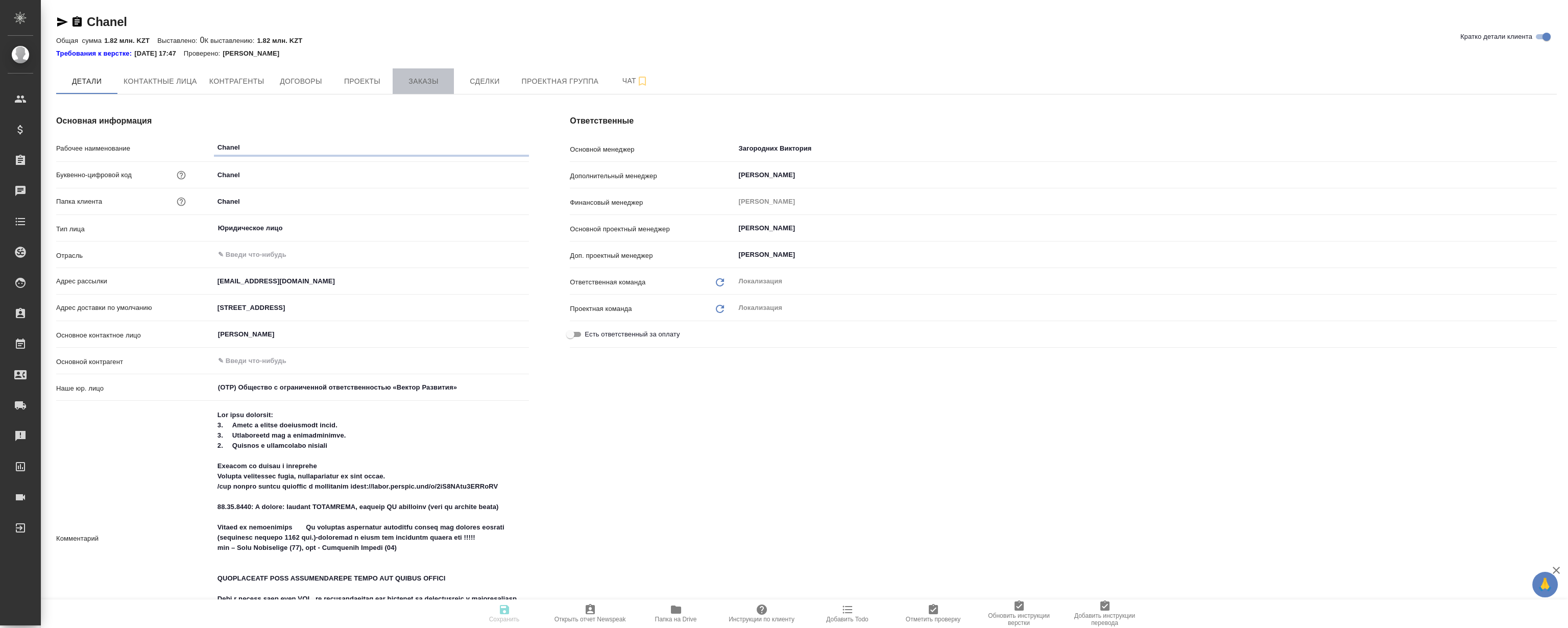
type textarea "x"
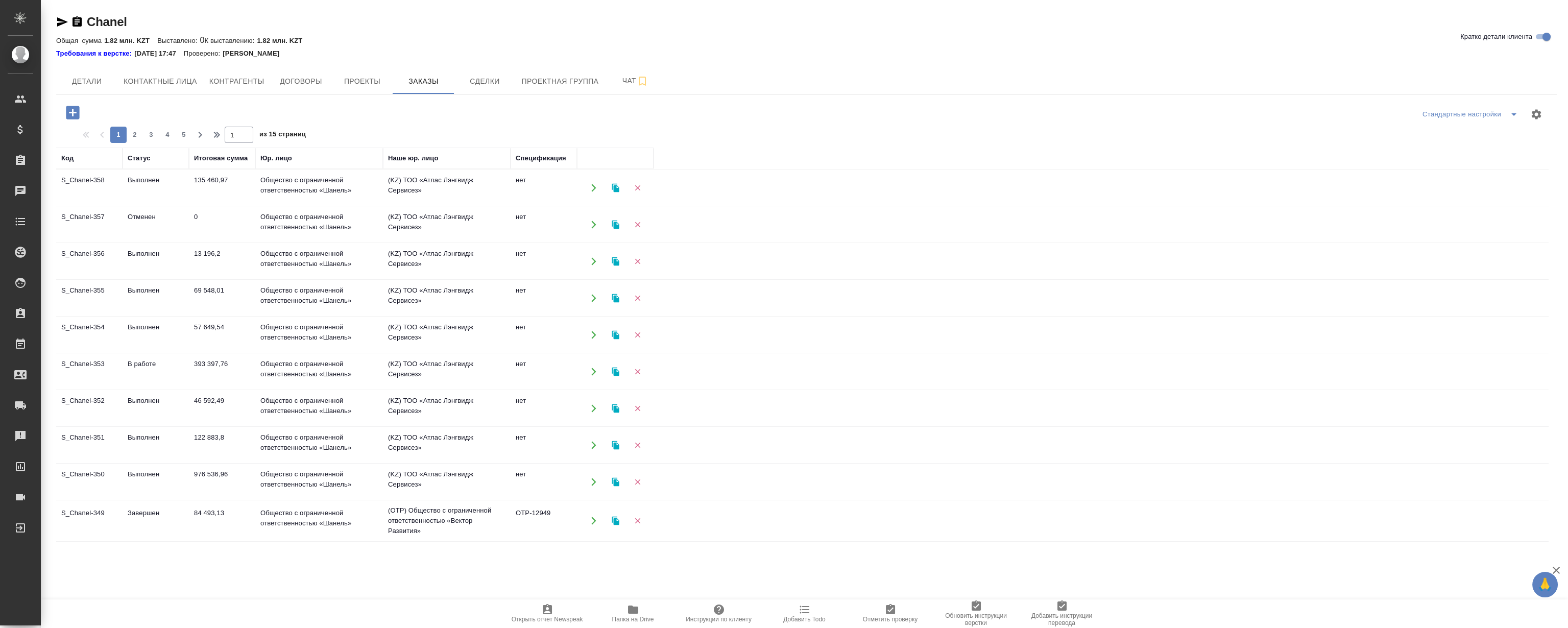
click at [96, 177] on td "S_Chanel-358" at bounding box center [89, 187] width 66 height 36
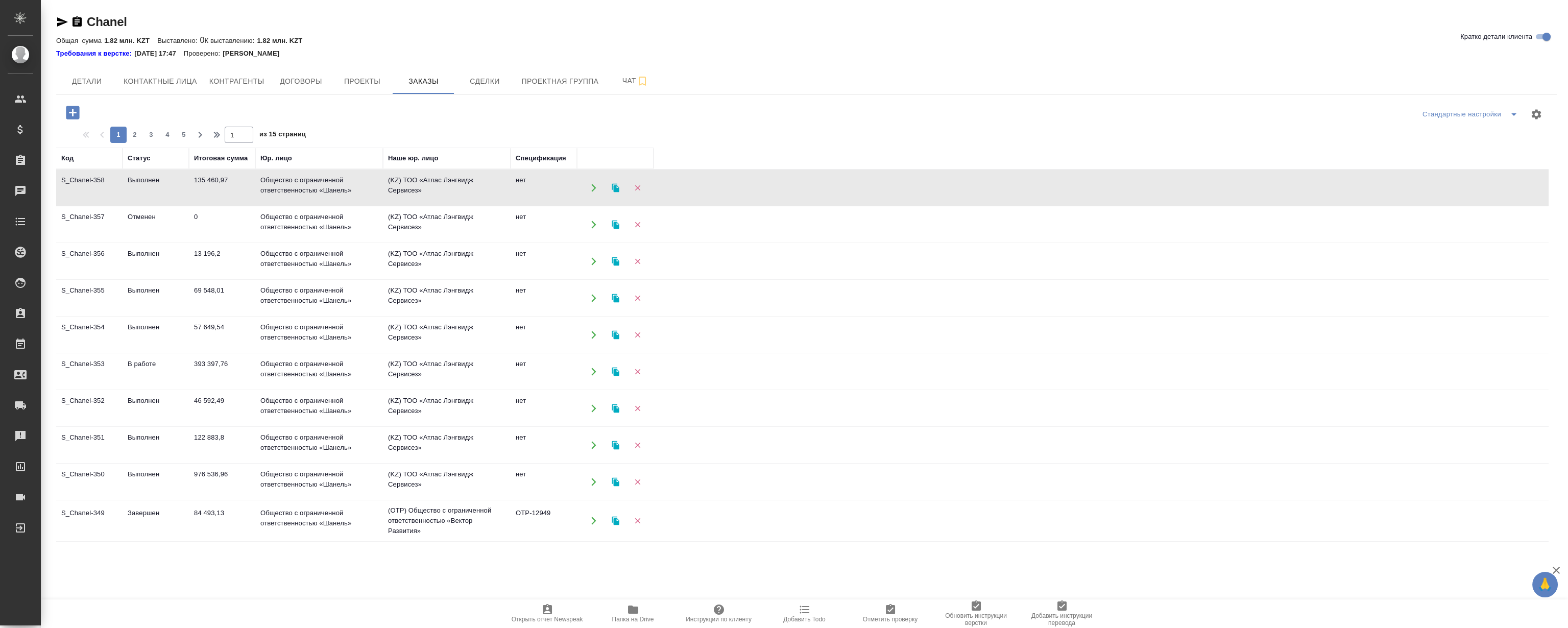
click at [96, 177] on td "S_Chanel-358" at bounding box center [89, 187] width 66 height 36
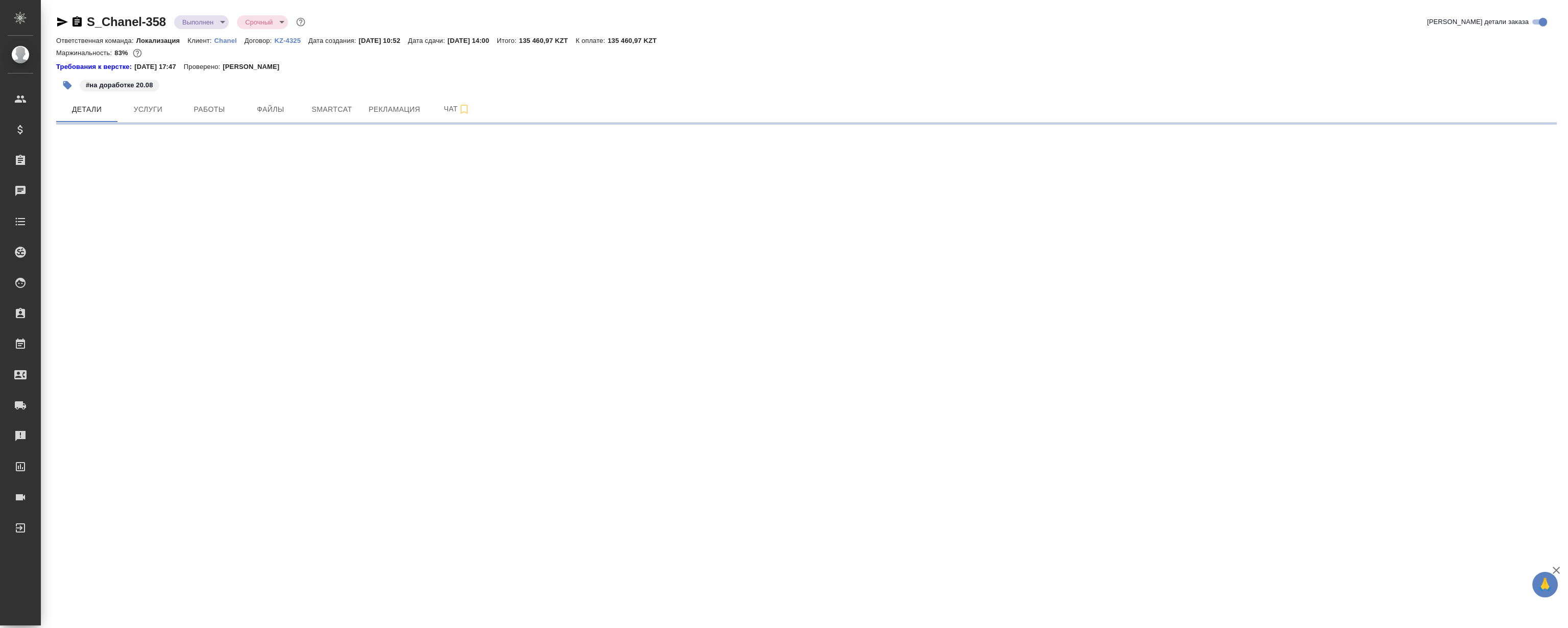
select select "RU"
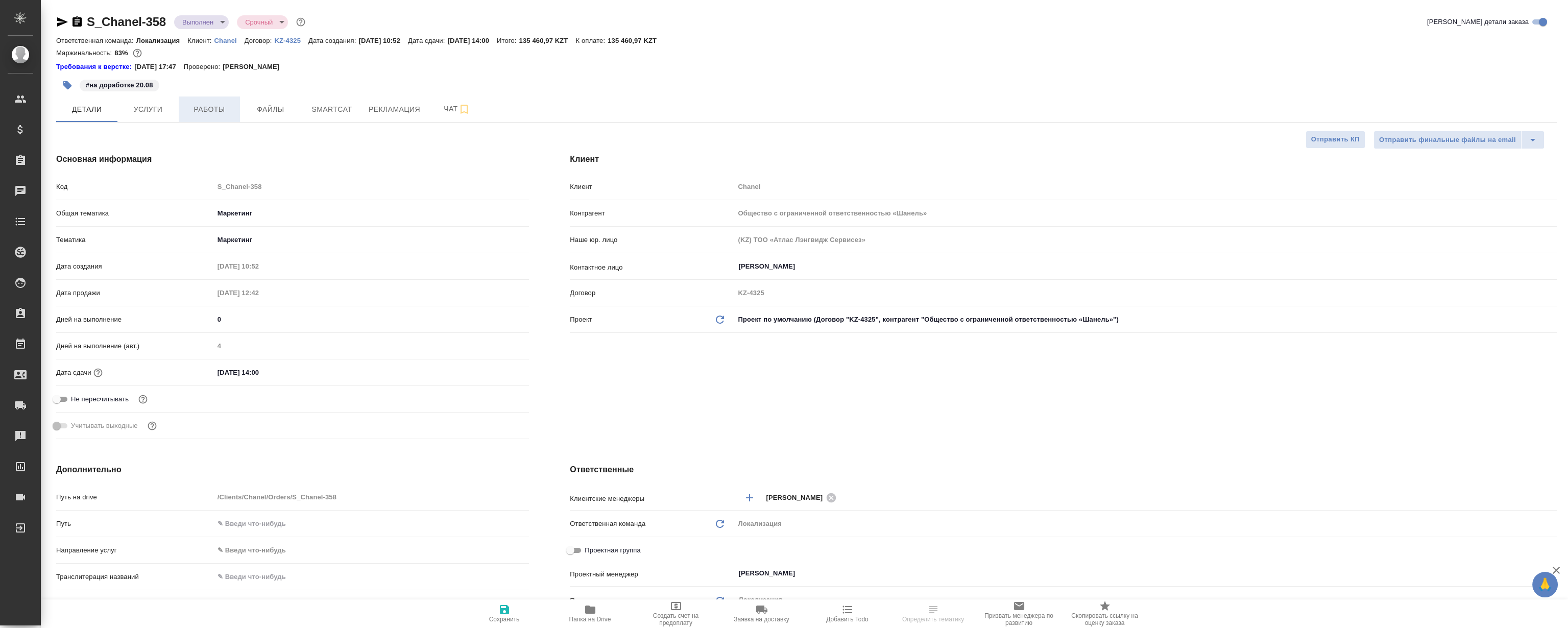
click at [214, 108] on span "Работы" at bounding box center [209, 109] width 49 height 12
type textarea "x"
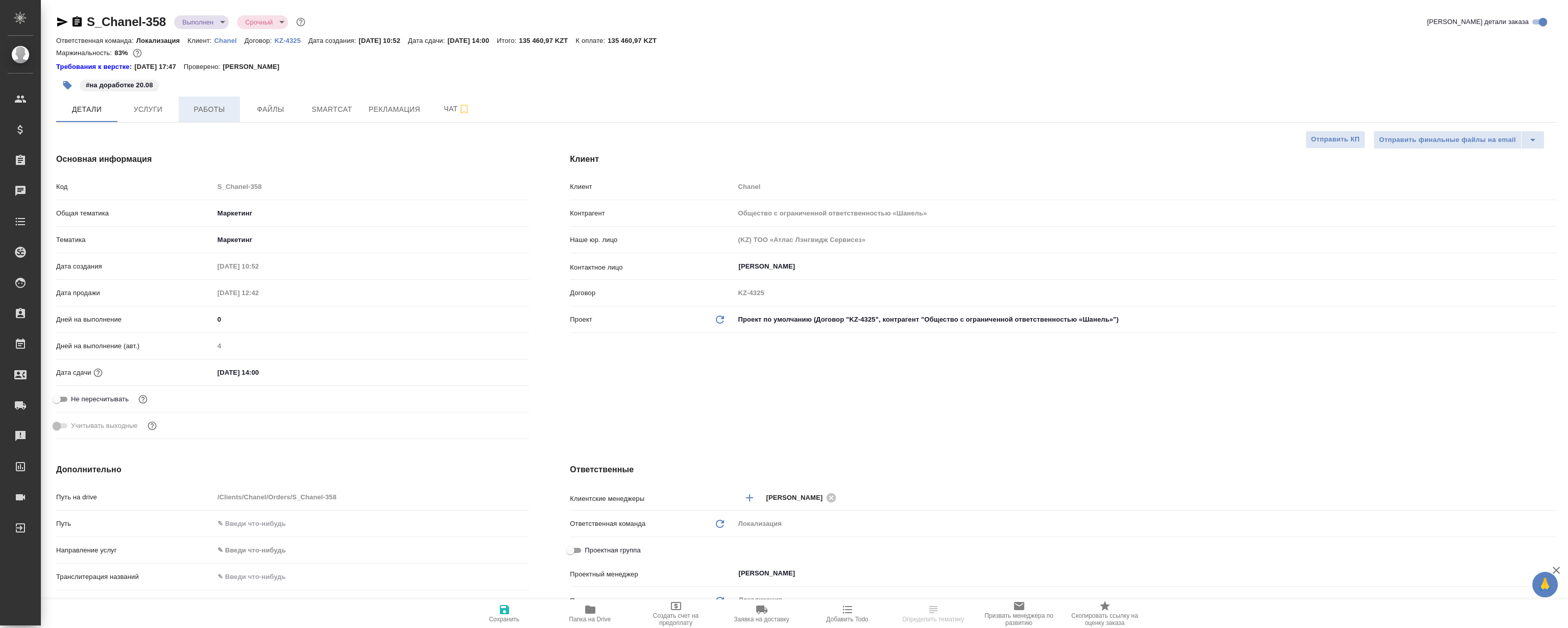
type textarea "x"
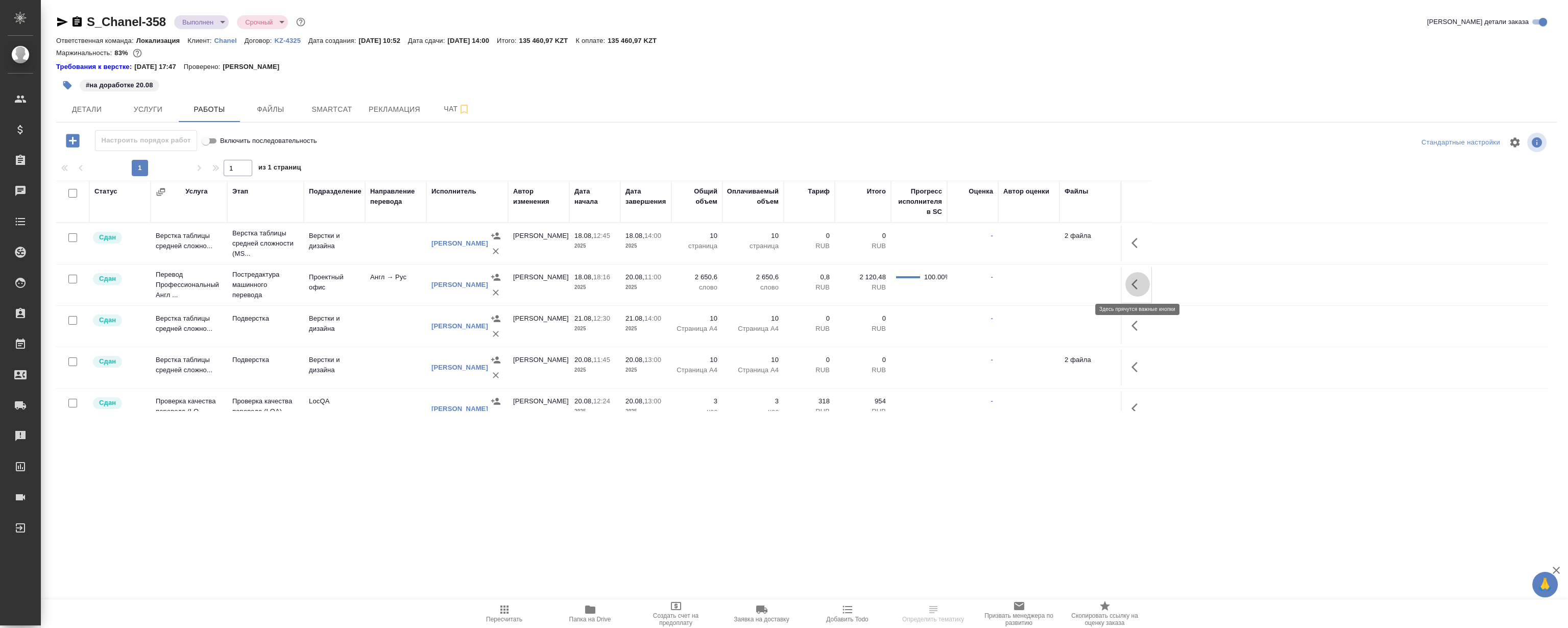
click at [1138, 281] on icon "button" at bounding box center [1138, 284] width 13 height 12
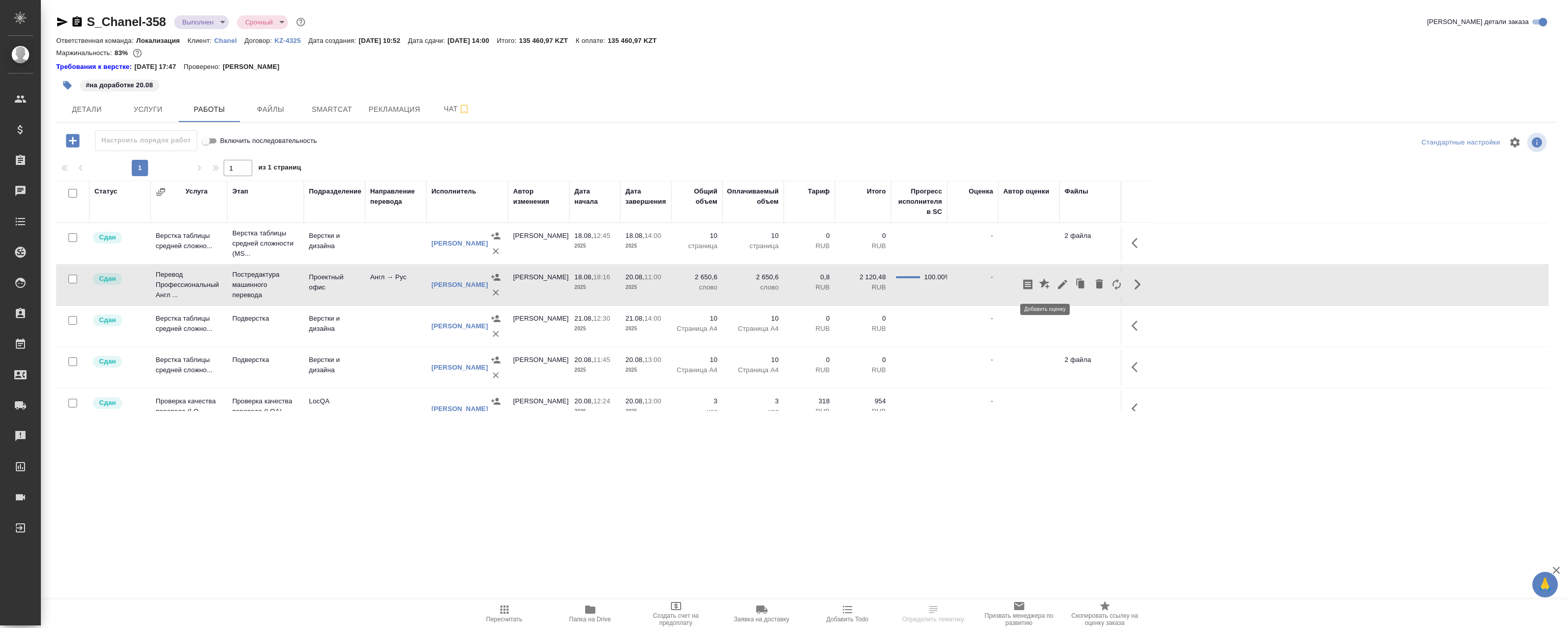
click at [1046, 282] on icon "button" at bounding box center [1044, 283] width 10 height 10
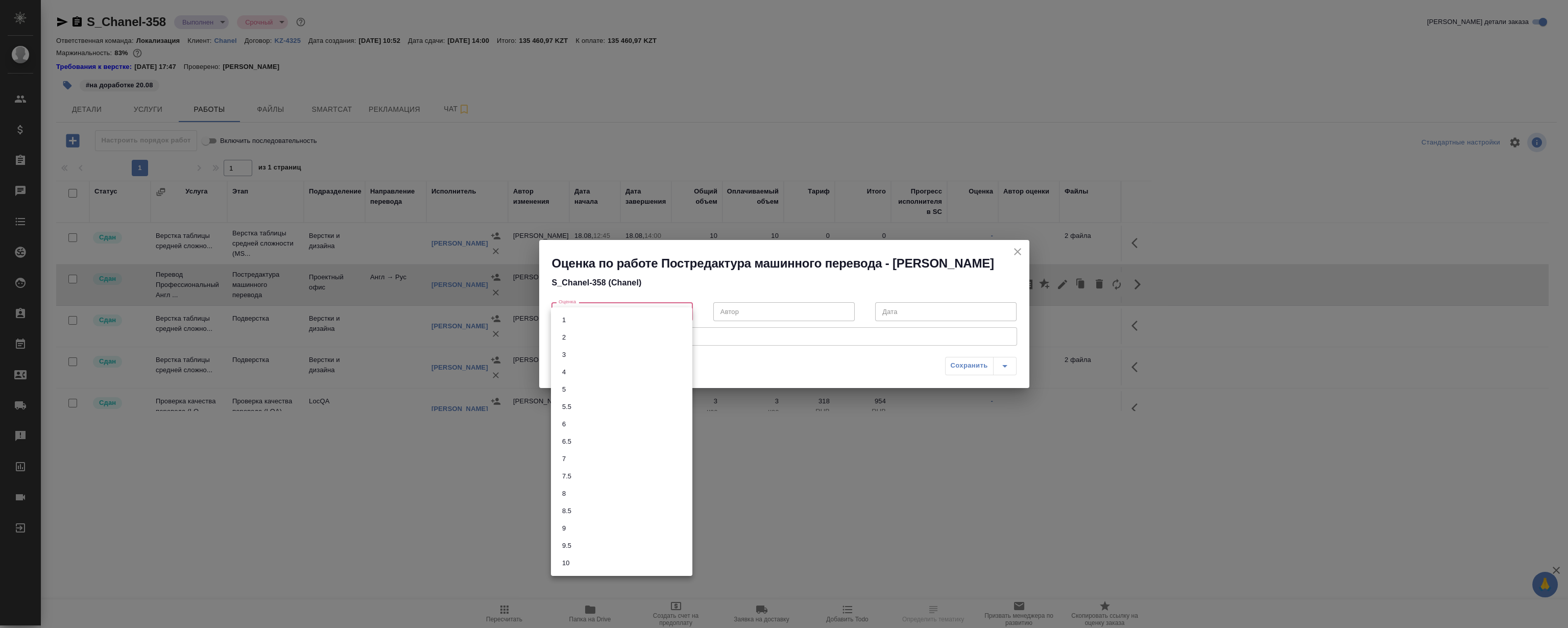
click at [605, 317] on body "🙏 .cls-1 fill:#fff; AWATERA [PERSON_NAME] Спецификации Заказы 0 Чаты Todo Проек…" at bounding box center [784, 314] width 1568 height 628
click at [593, 429] on li "6" at bounding box center [621, 424] width 141 height 17
type input "6"
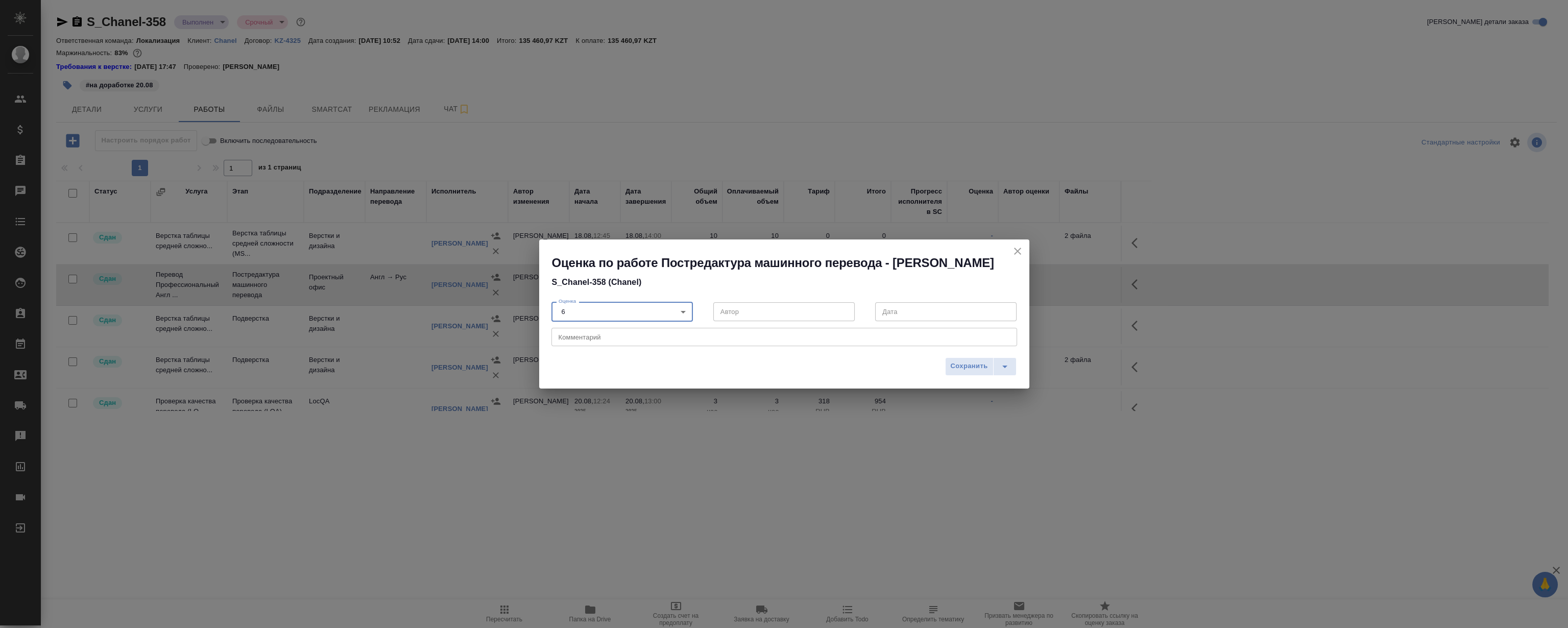
click at [595, 340] on div "x Комментарий" at bounding box center [784, 336] width 466 height 18
click at [1008, 372] on icon "split button" at bounding box center [1005, 367] width 13 height 12
click at [934, 356] on li "Сохранить и отправить исполнителю" at bounding box center [960, 361] width 133 height 16
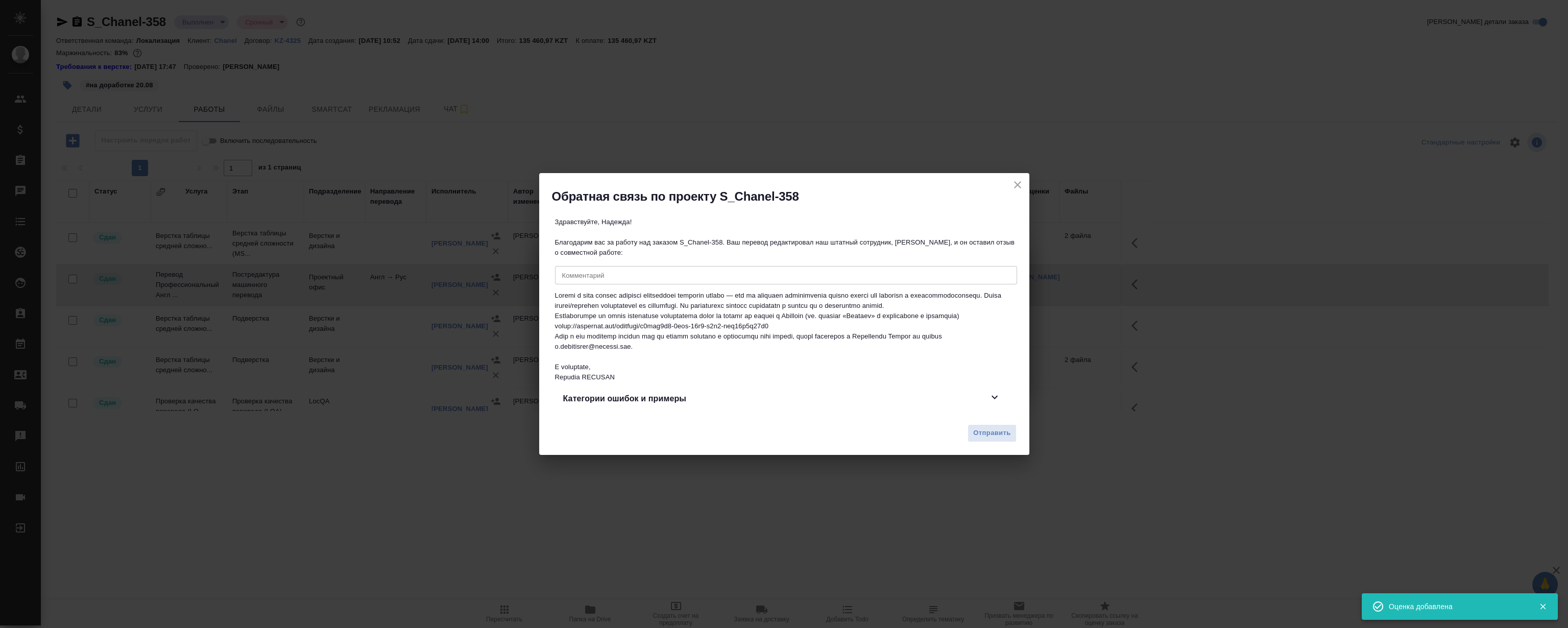
click at [643, 277] on div "x Комментарий" at bounding box center [786, 275] width 462 height 18
paste textarea "Loremip, dolors amet! Consecte adipisci EL se doeiusm tempor. Incididu utlabore…"
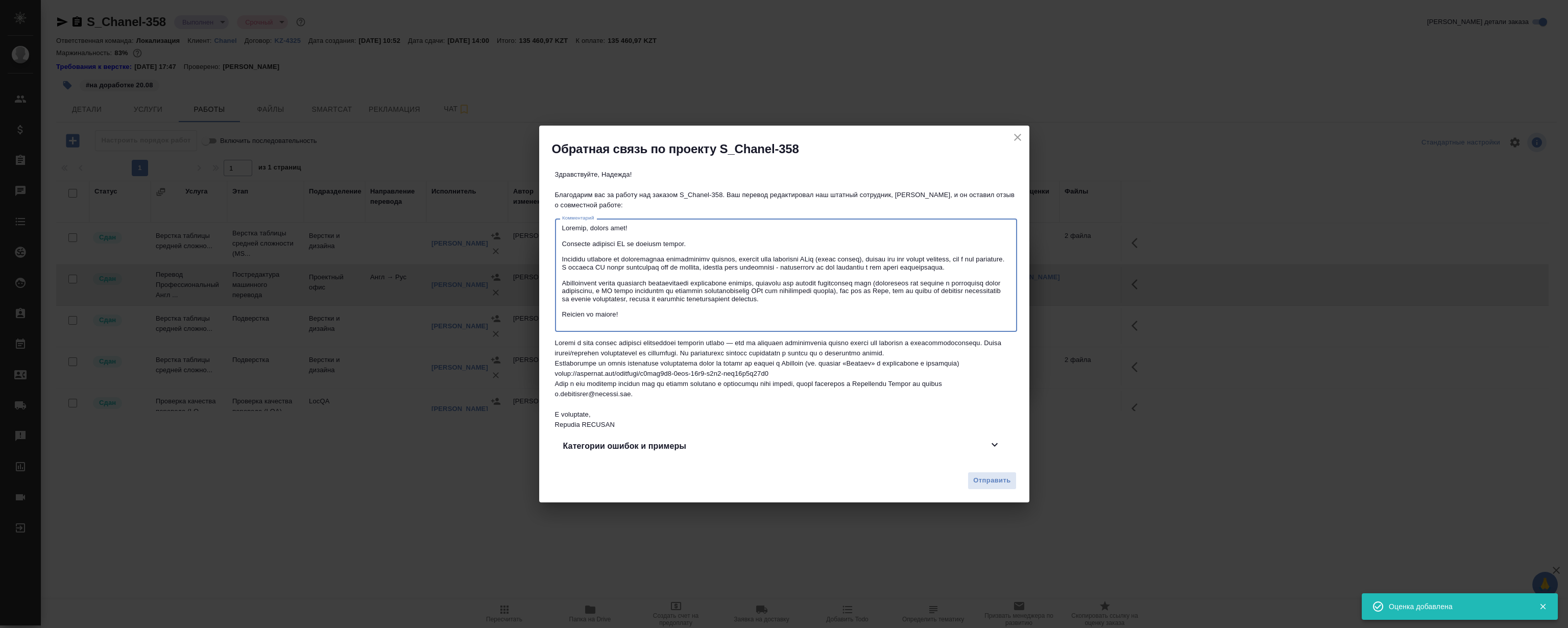
click at [690, 224] on textarea at bounding box center [786, 276] width 448 height 102
type textarea "Надежда, добрый день! Хотелось оставить ОС по данному заказу. Обращаем внимание…"
click at [994, 486] on span "Отправить" at bounding box center [992, 481] width 38 height 12
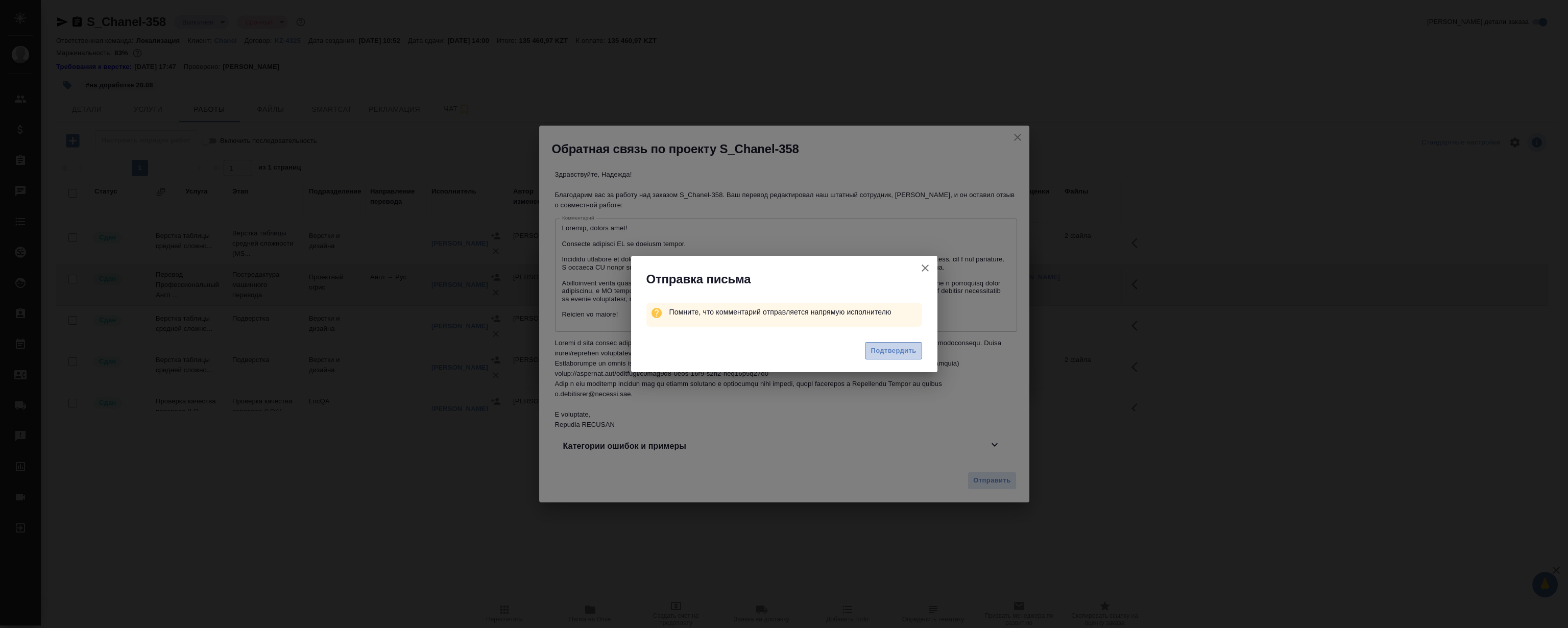
click at [909, 359] on button "Подтвердить" at bounding box center [893, 351] width 57 height 18
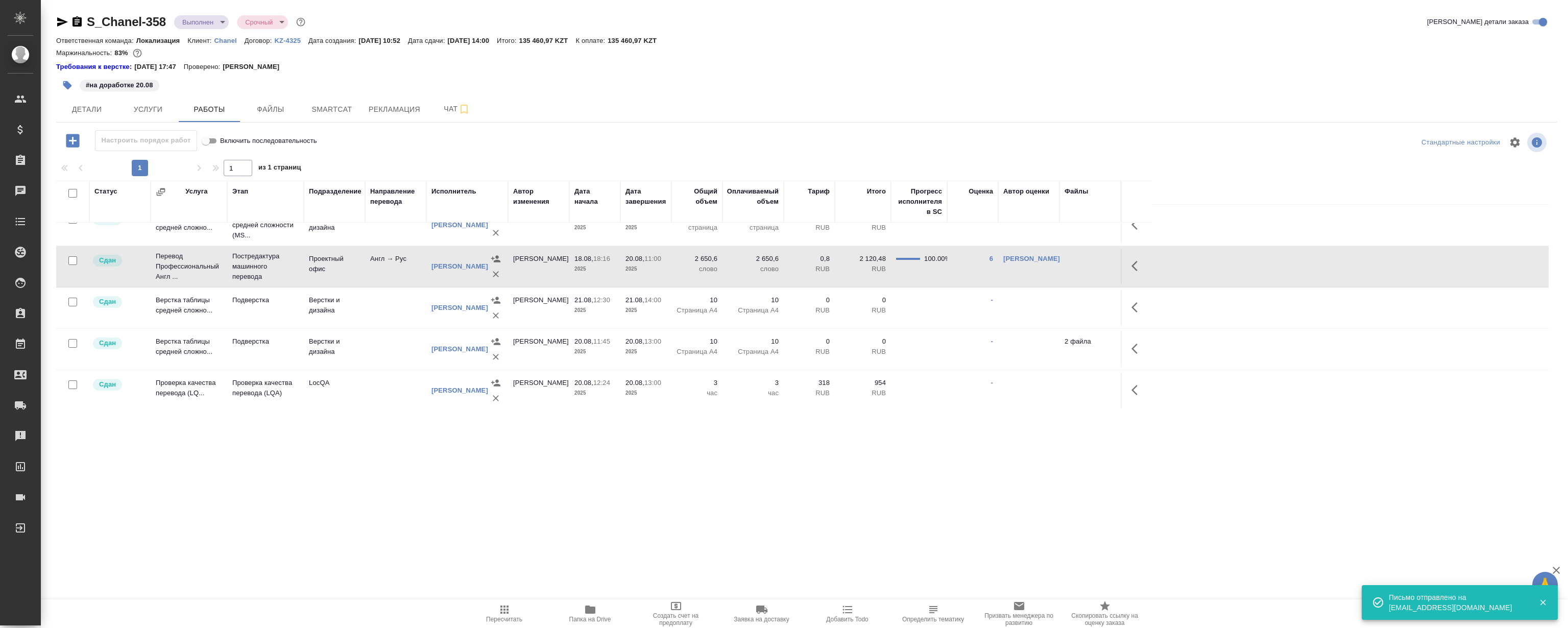
scroll to position [19, 0]
